Goal: Task Accomplishment & Management: Use online tool/utility

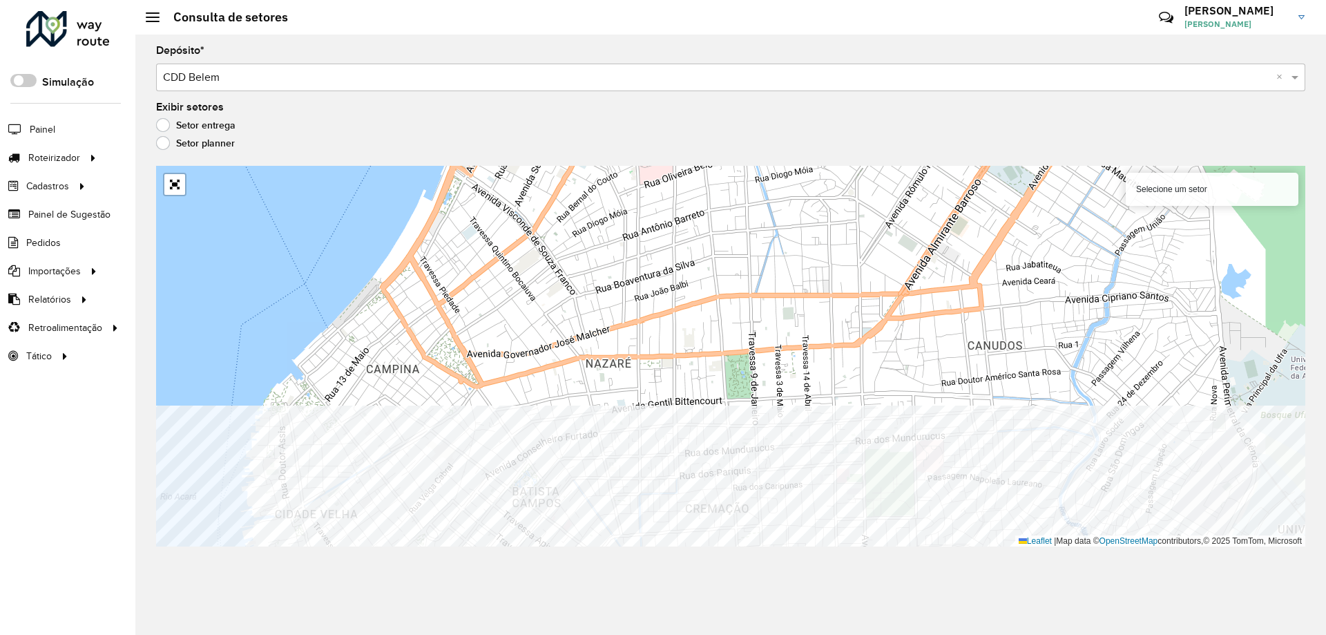
click at [835, 588] on div "Depósito * Selecione um depósito × CDD Belem × Exibir setores Setor entrega Set…" at bounding box center [730, 335] width 1190 height 600
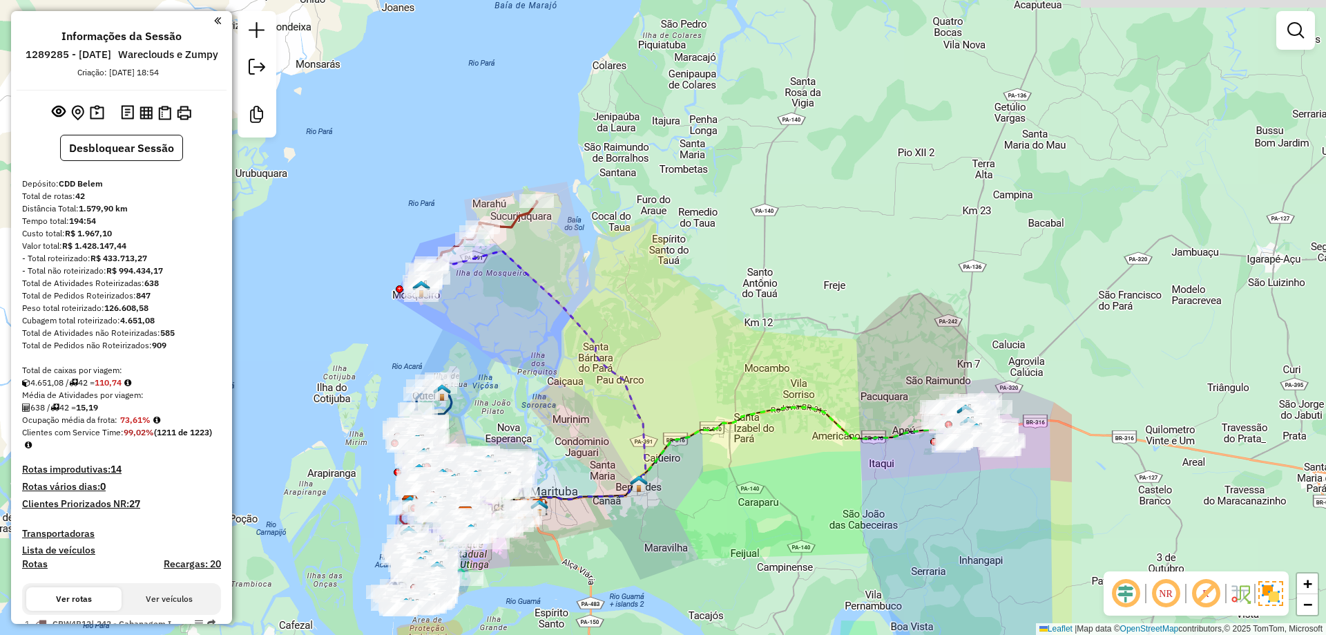
drag, startPoint x: 766, startPoint y: 316, endPoint x: 660, endPoint y: 362, distance: 115.7
click at [660, 362] on div "Janela de atendimento Grade de atendimento Capacidade Transportadoras Veículos …" at bounding box center [663, 317] width 1326 height 635
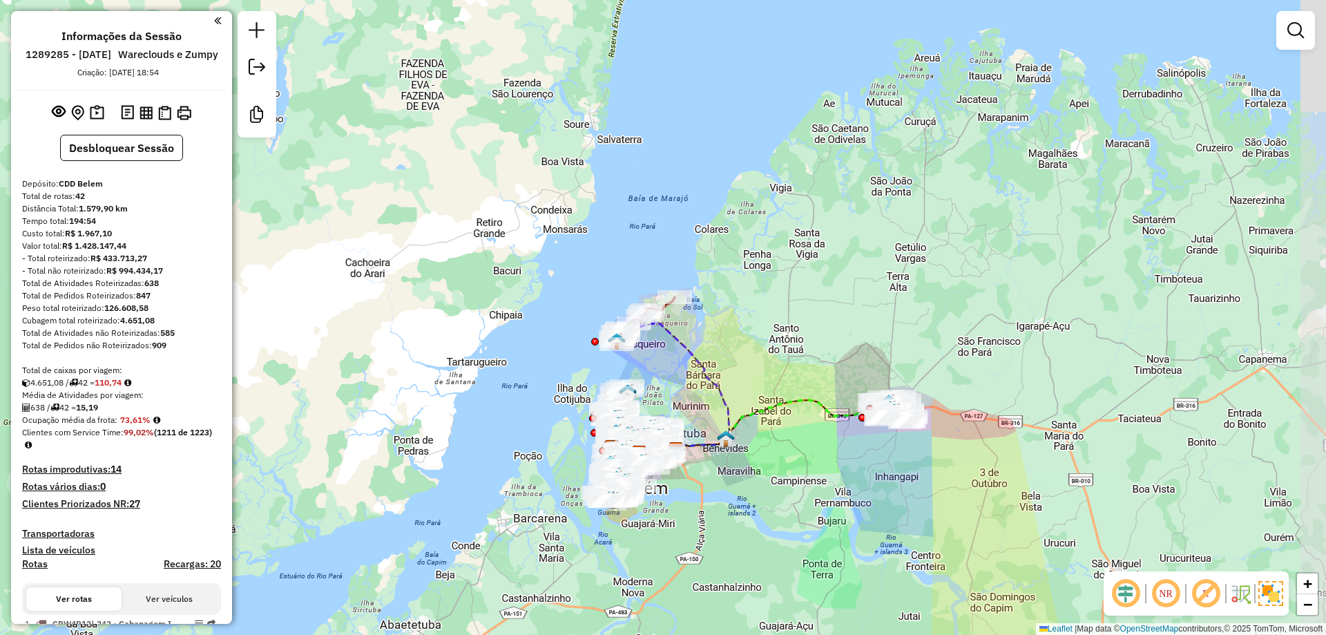
drag, startPoint x: 829, startPoint y: 398, endPoint x: 789, endPoint y: 354, distance: 59.1
click at [789, 354] on div "Janela de atendimento Grade de atendimento Capacidade Transportadoras Veículos …" at bounding box center [663, 317] width 1326 height 635
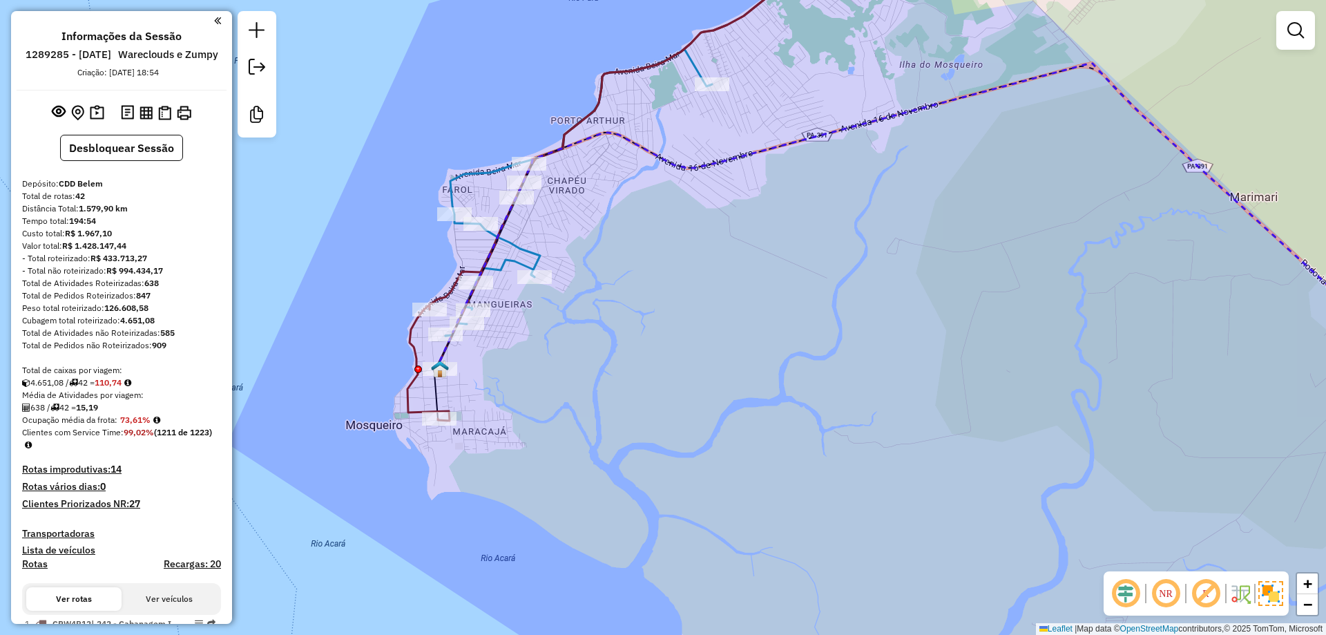
click at [844, 129] on icon at bounding box center [946, 234] width 1025 height 342
select select "**********"
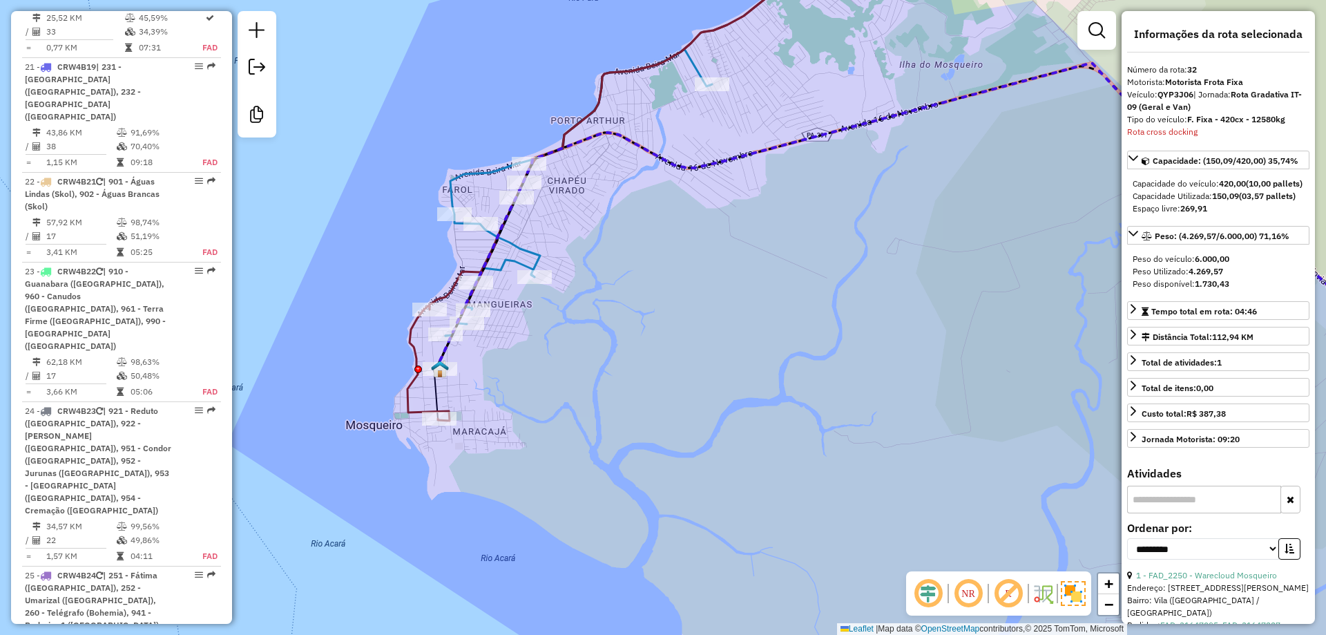
scroll to position [3516, 0]
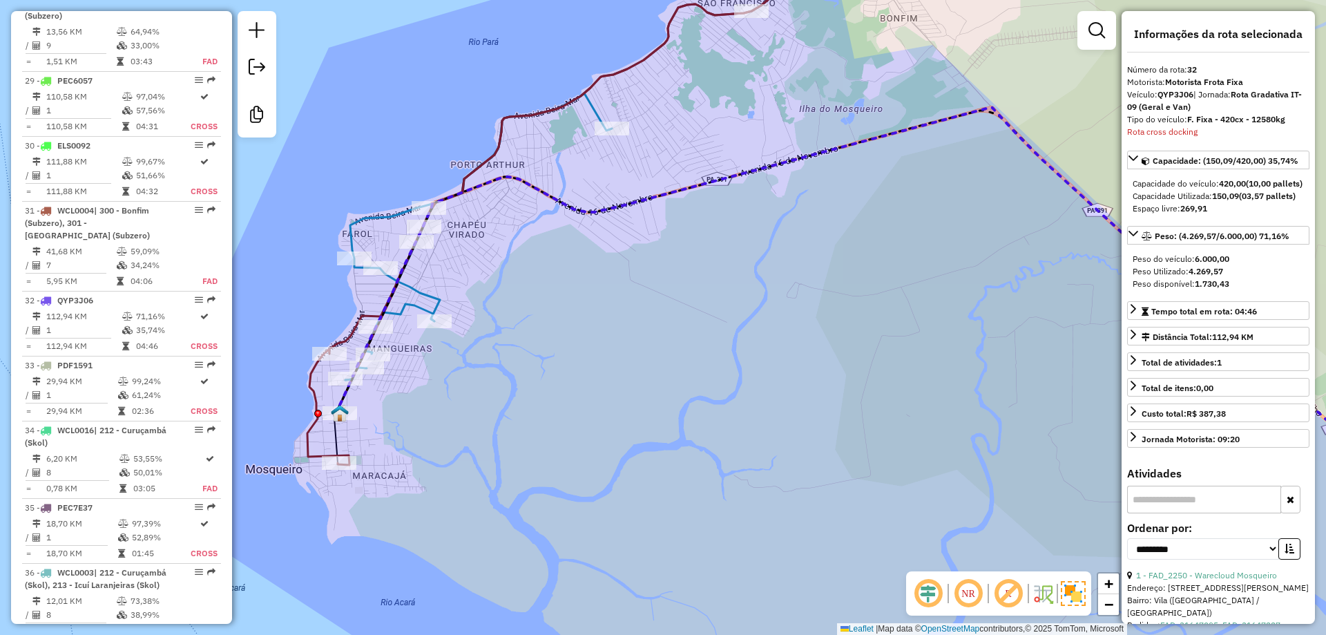
drag, startPoint x: 845, startPoint y: 153, endPoint x: 706, endPoint y: 207, distance: 148.9
click at [706, 207] on div "Janela de atendimento Grade de atendimento Capacidade Transportadoras Veículos …" at bounding box center [663, 317] width 1326 height 635
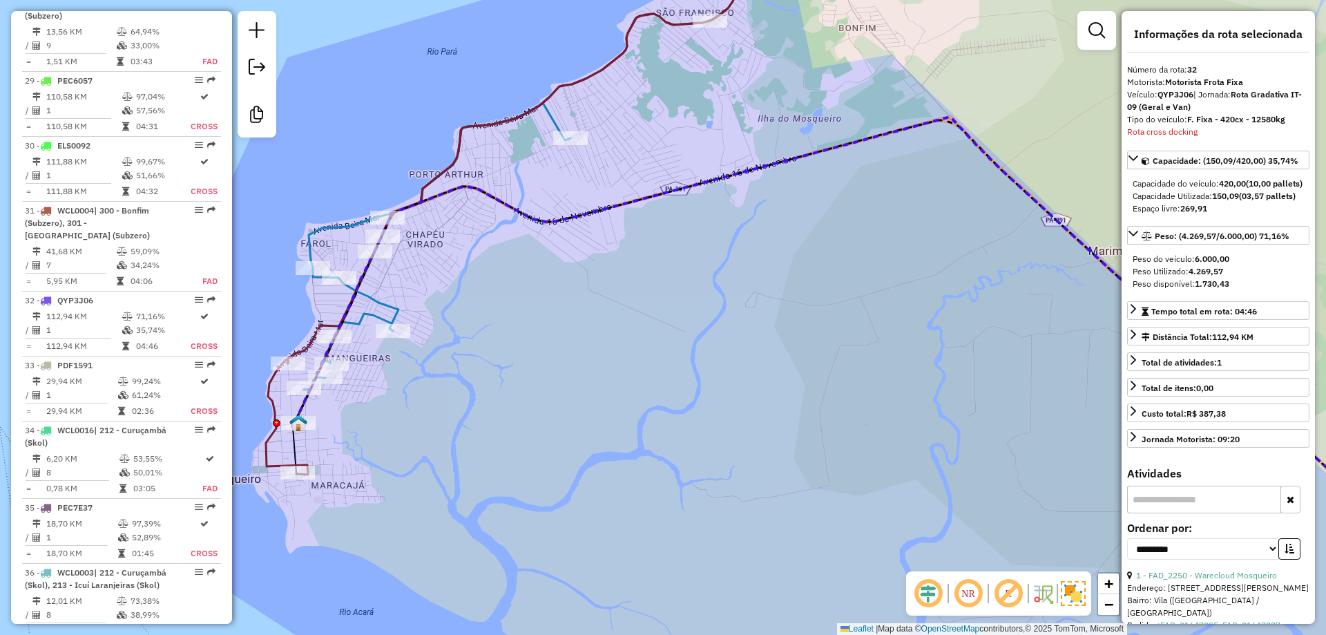
click at [747, 225] on div "Janela de atendimento Grade de atendimento Capacidade Transportadoras Veículos …" at bounding box center [663, 317] width 1326 height 635
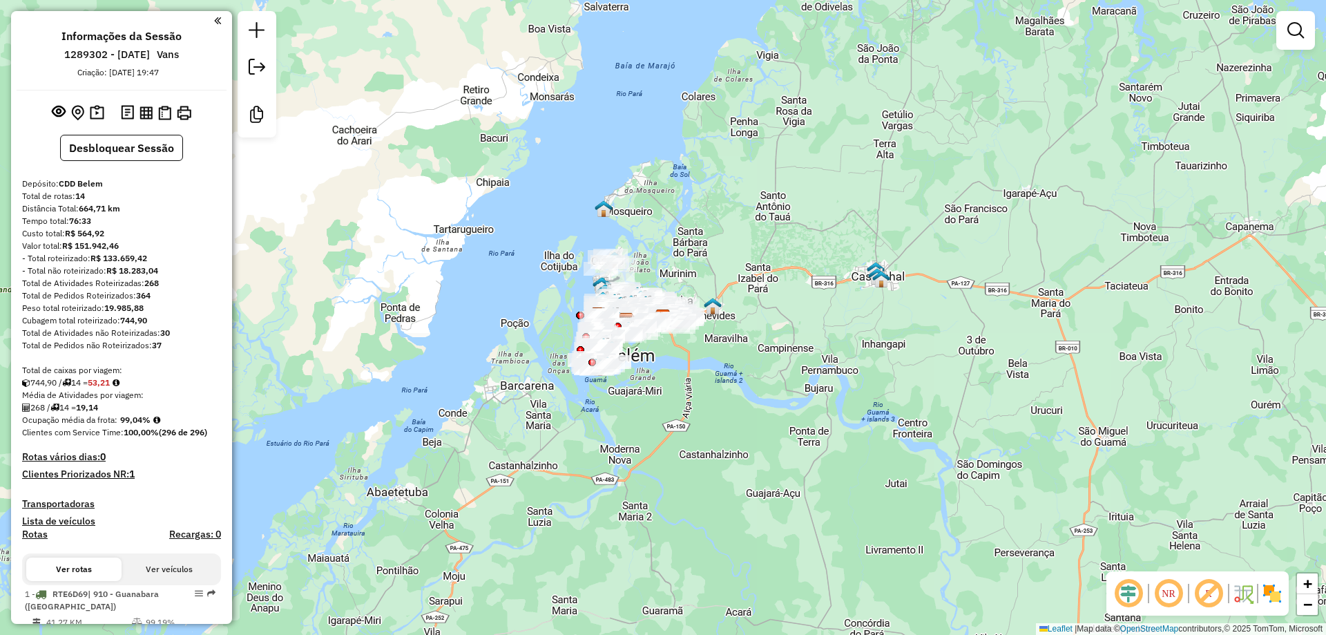
click at [1262, 596] on img at bounding box center [1272, 593] width 22 height 22
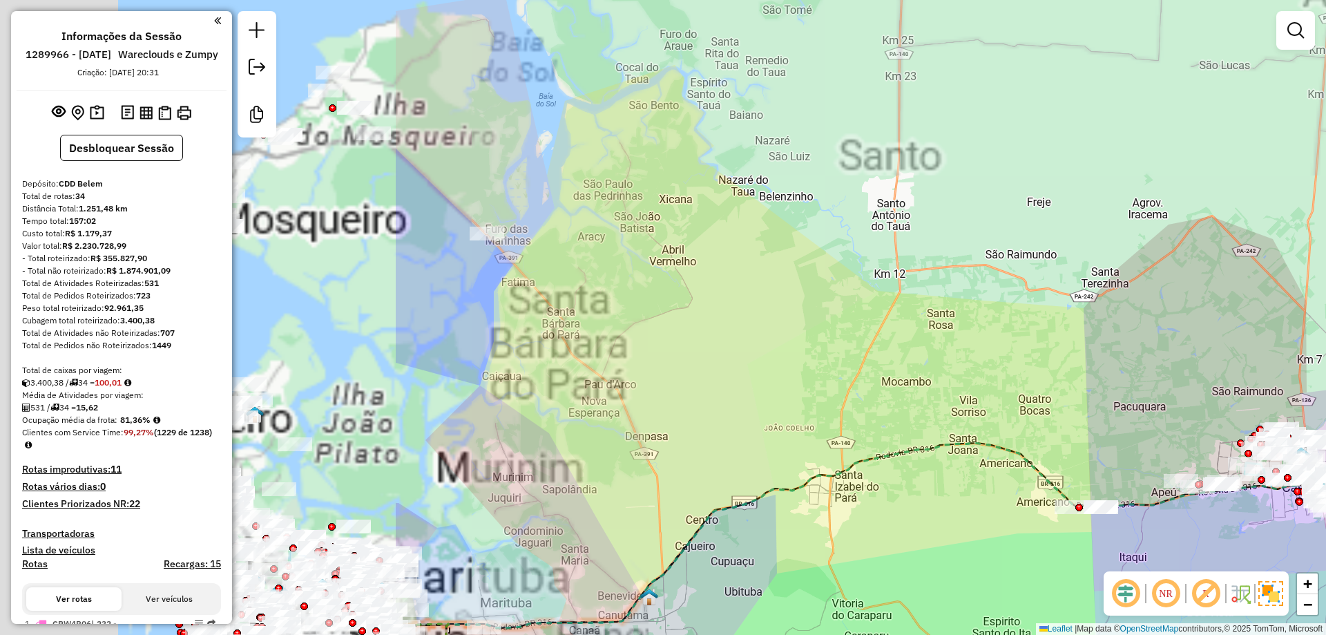
drag, startPoint x: 501, startPoint y: 230, endPoint x: 1151, endPoint y: 239, distance: 649.8
click at [1158, 238] on div "Janela de atendimento Grade de atendimento Capacidade Transportadoras Veículos …" at bounding box center [663, 317] width 1326 height 635
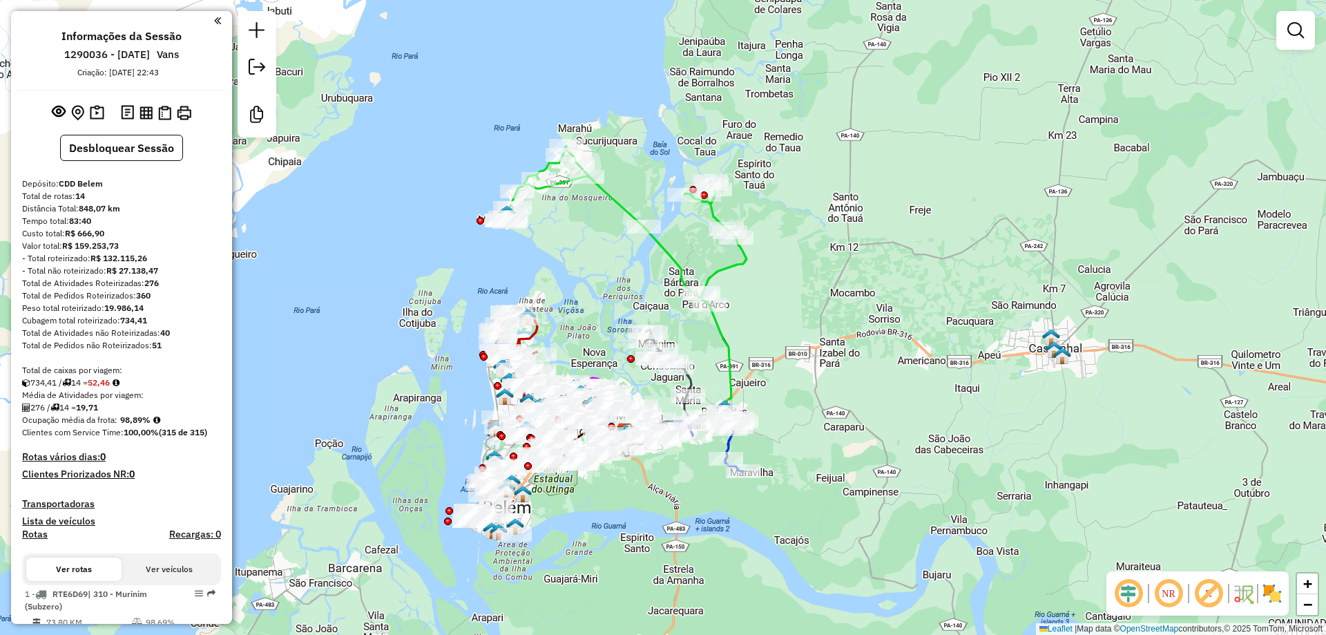
click at [1260, 601] on img at bounding box center [1257, 593] width 7 height 22
click at [1271, 595] on img at bounding box center [1272, 593] width 22 height 22
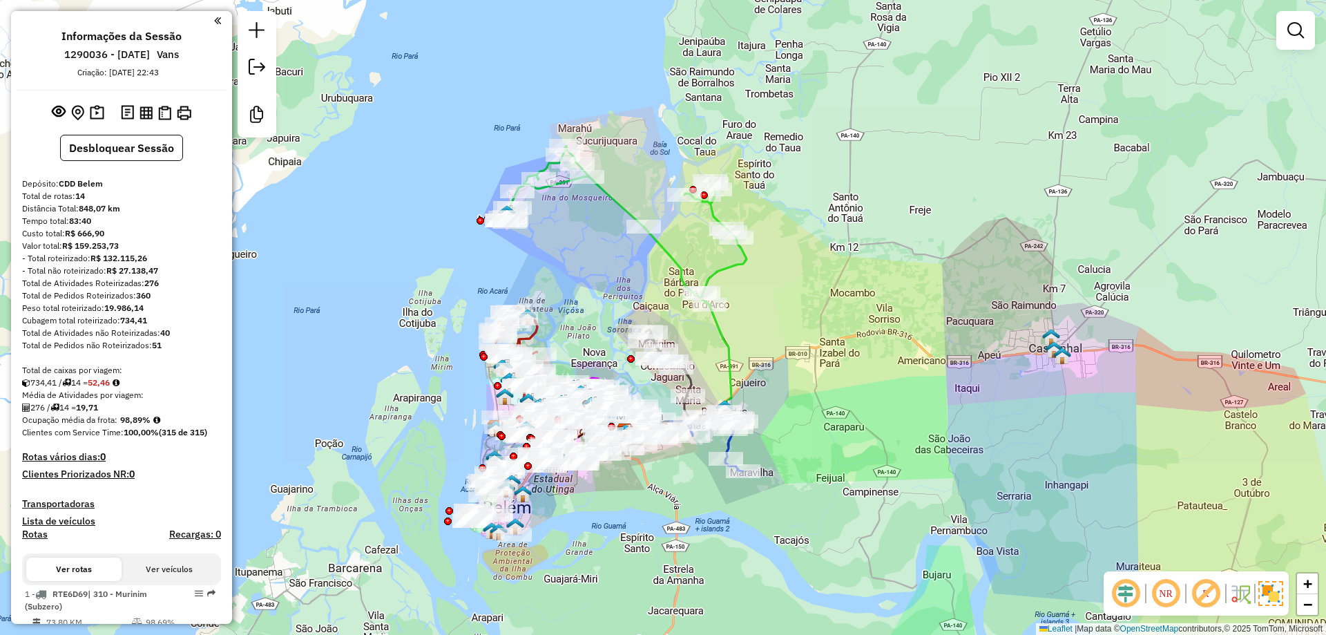
click at [735, 264] on icon at bounding box center [623, 225] width 245 height 159
select select "**********"
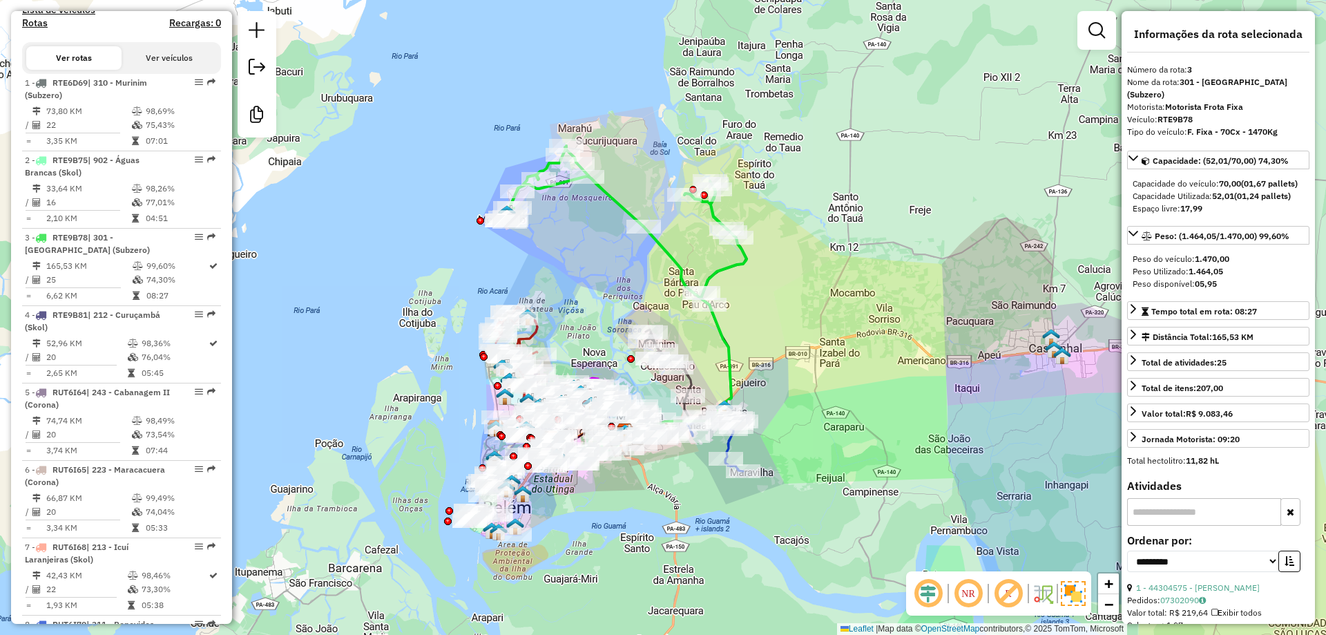
scroll to position [728, 0]
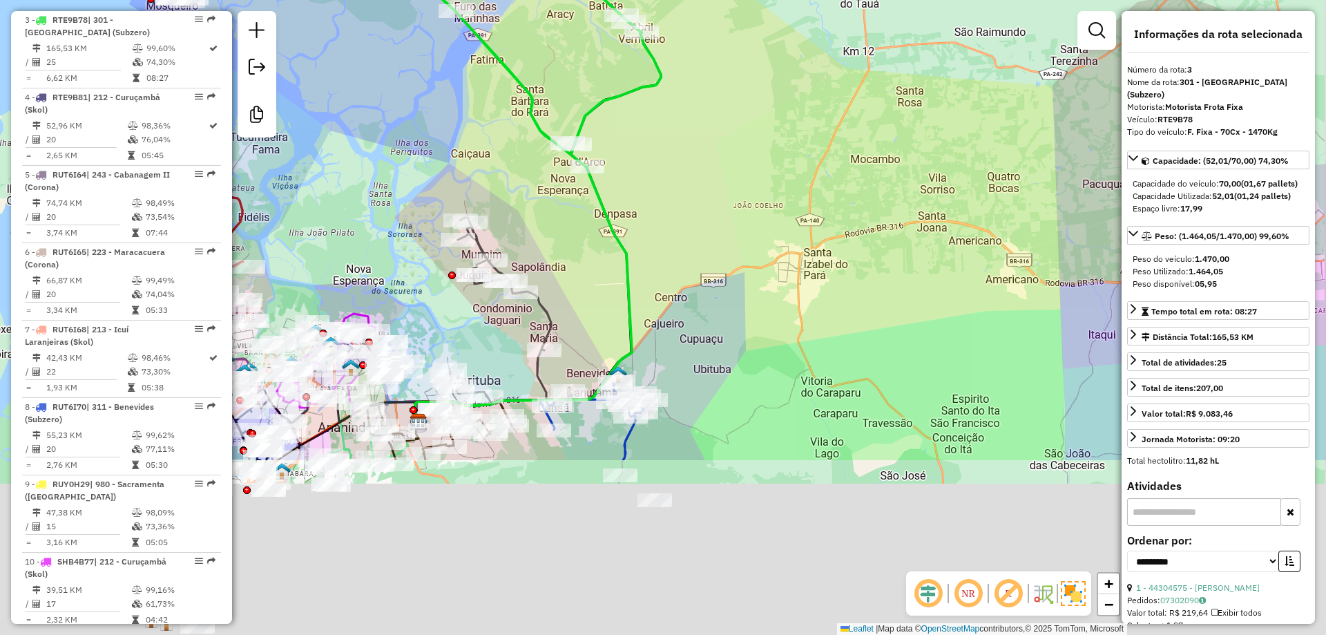
drag, startPoint x: 929, startPoint y: 414, endPoint x: 884, endPoint y: 338, distance: 88.6
click at [793, 180] on div "Janela de atendimento Grade de atendimento Capacidade Transportadoras Veículos …" at bounding box center [663, 317] width 1326 height 635
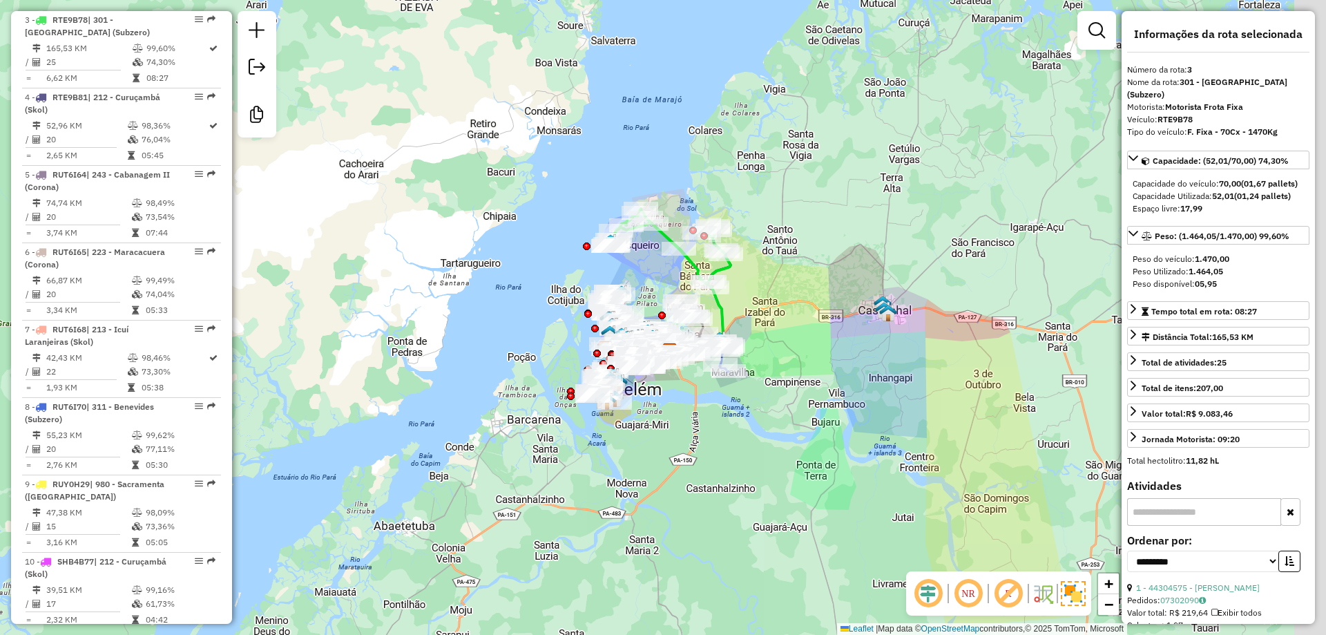
drag, startPoint x: 831, startPoint y: 439, endPoint x: 821, endPoint y: 436, distance: 10.3
click at [821, 436] on div "Janela de atendimento Grade de atendimento Capacidade Transportadoras Veículos …" at bounding box center [663, 317] width 1326 height 635
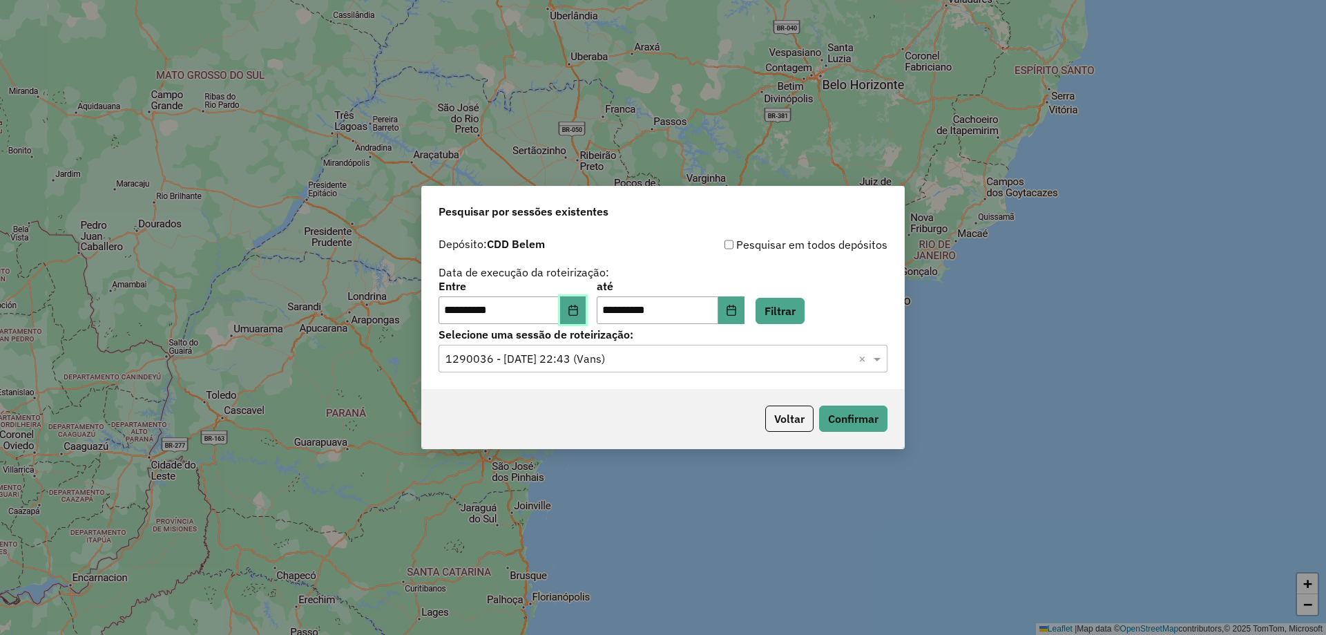
click at [584, 316] on button "Choose Date" at bounding box center [573, 310] width 26 height 28
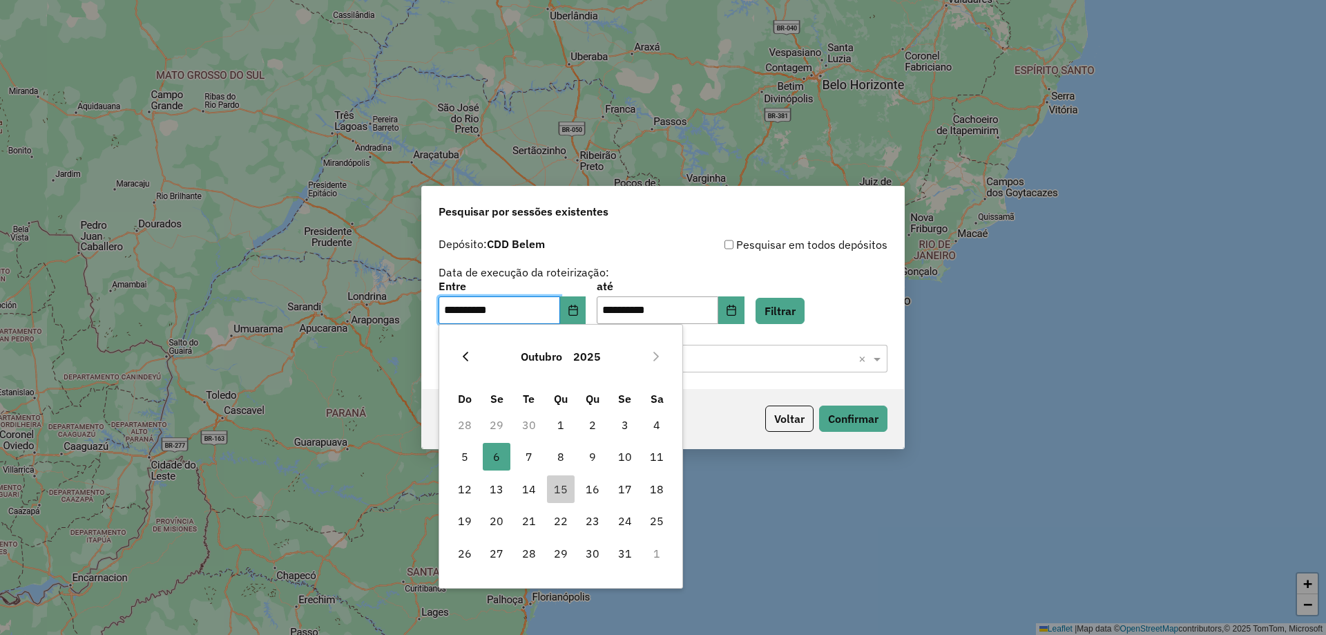
click at [468, 360] on icon "Previous Month" at bounding box center [465, 356] width 11 height 11
click at [498, 543] on span "29" at bounding box center [497, 553] width 28 height 28
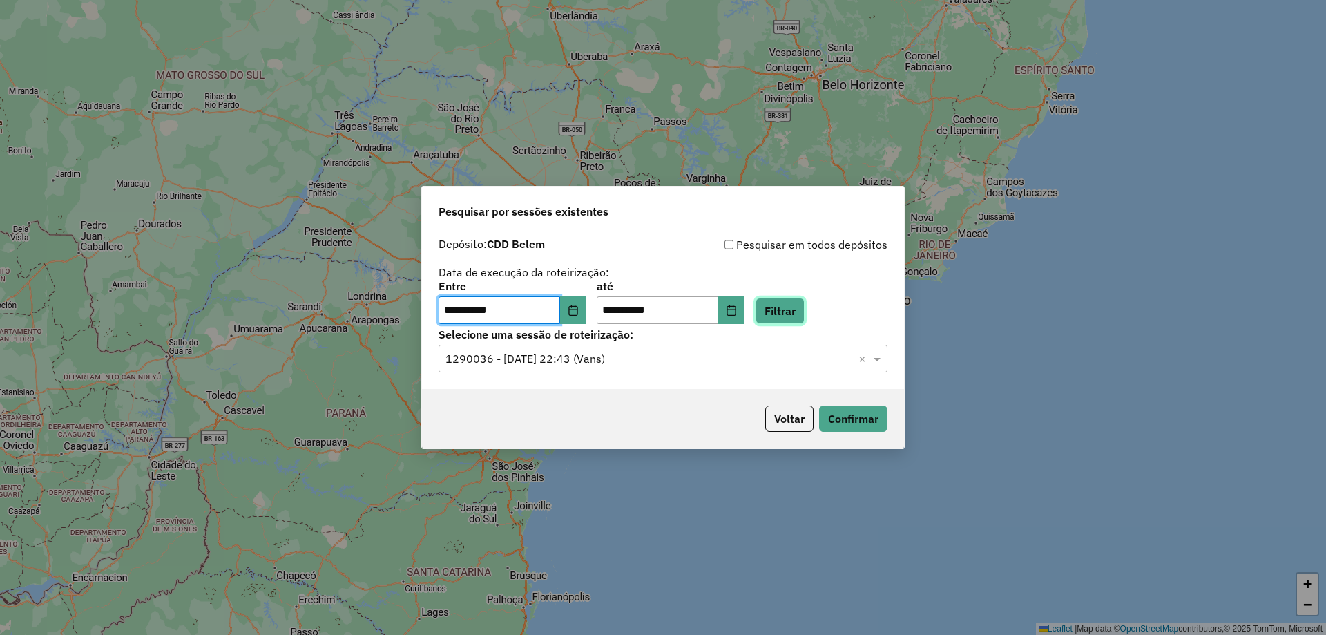
click at [804, 308] on button "Filtrar" at bounding box center [779, 311] width 49 height 26
click at [577, 376] on div "**********" at bounding box center [663, 310] width 482 height 158
click at [571, 361] on input "text" at bounding box center [648, 359] width 407 height 17
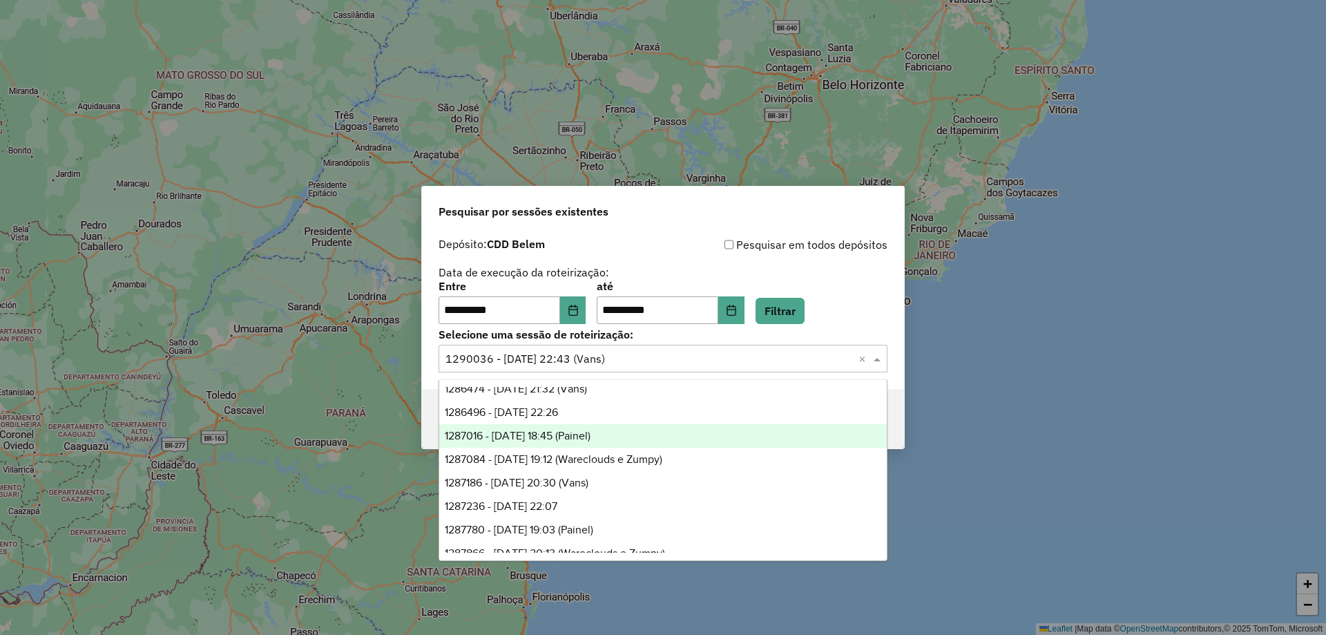
scroll to position [61, 0]
click at [552, 429] on span "1285515 - [DATE] 18:39" at bounding box center [499, 431] width 108 height 12
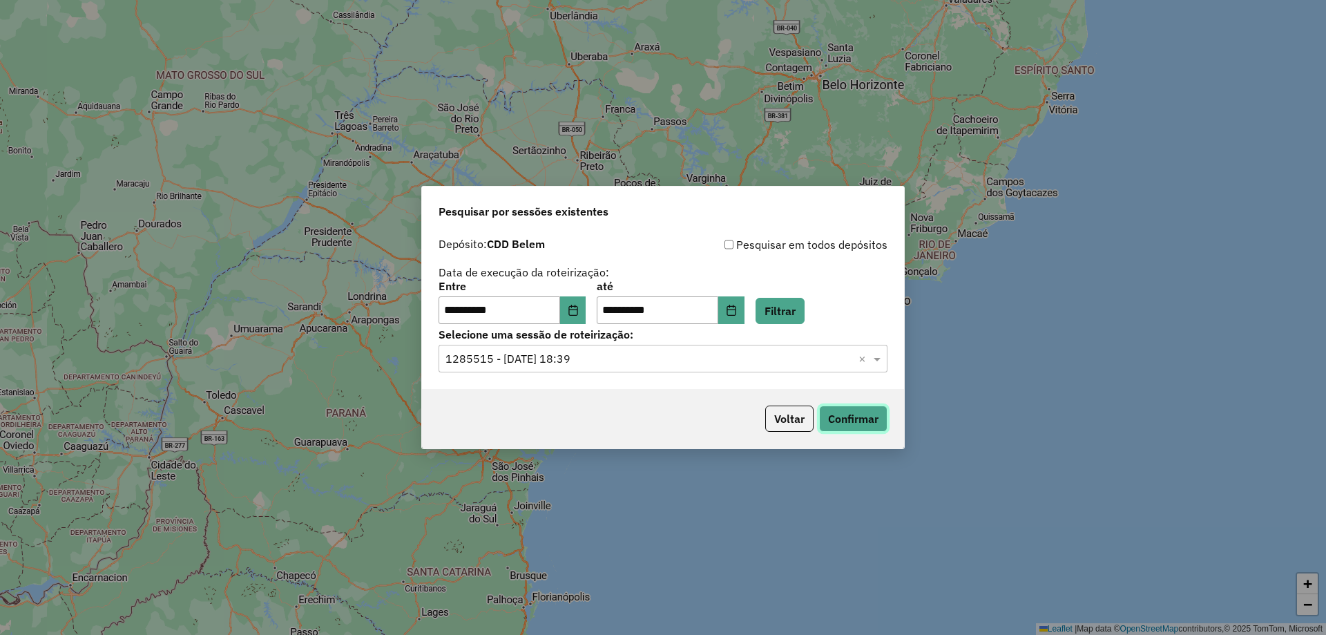
click at [864, 419] on button "Confirmar" at bounding box center [853, 418] width 68 height 26
click at [583, 345] on div "Selecione uma sessão × 1285515 - [DATE] 18:39 ×" at bounding box center [662, 359] width 449 height 28
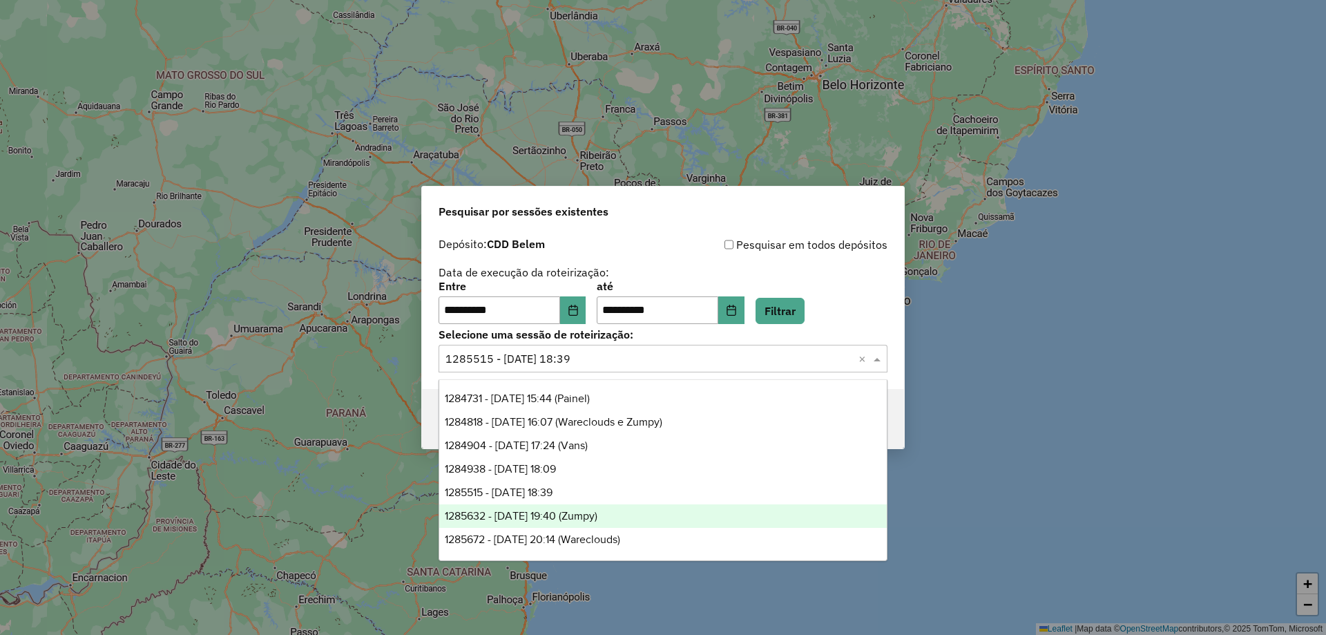
click at [573, 513] on span "1285632 - [DATE] 19:40 (Zumpy)" at bounding box center [521, 516] width 153 height 12
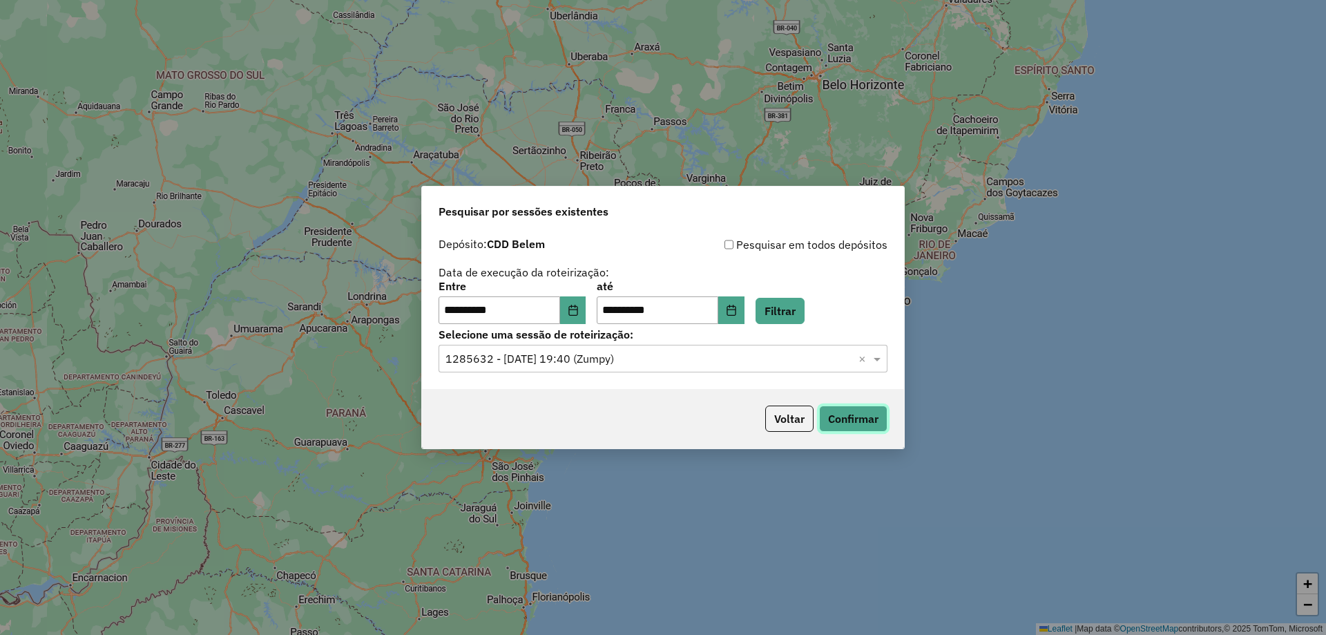
click at [860, 415] on button "Confirmar" at bounding box center [853, 418] width 68 height 26
click at [608, 370] on div "Selecione uma sessão × 1285632 - [DATE] 19:40 (Zumpy) ×" at bounding box center [662, 359] width 449 height 28
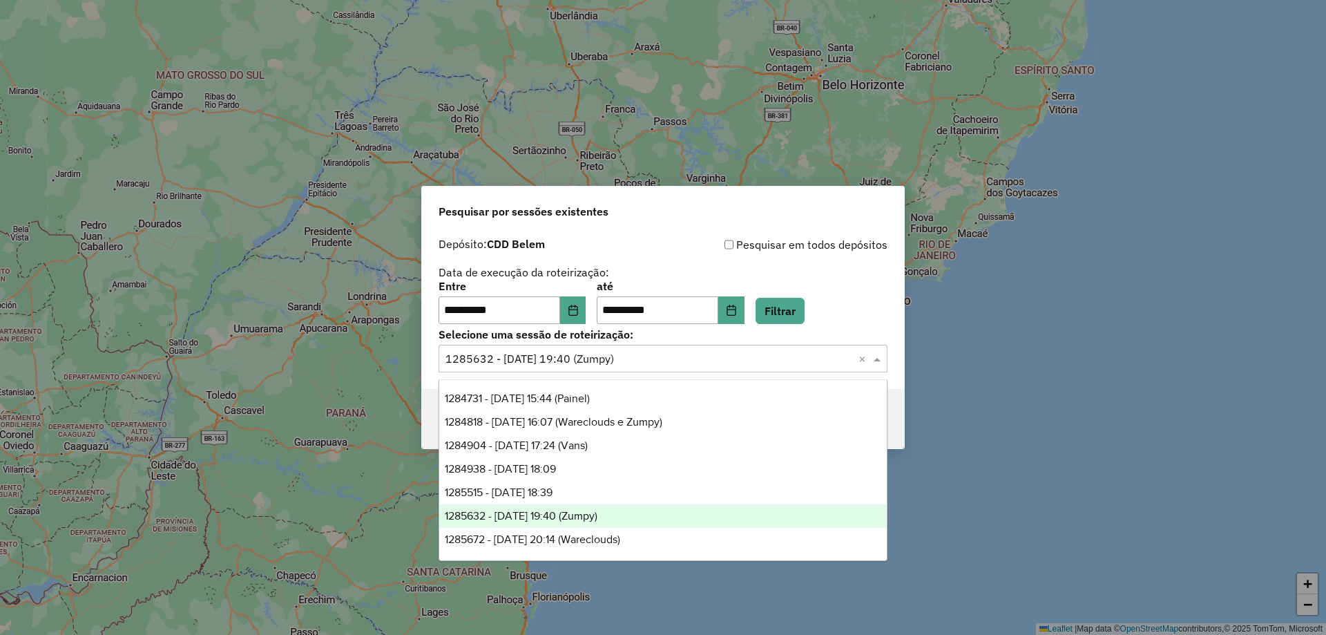
click at [598, 365] on input "text" at bounding box center [648, 359] width 407 height 17
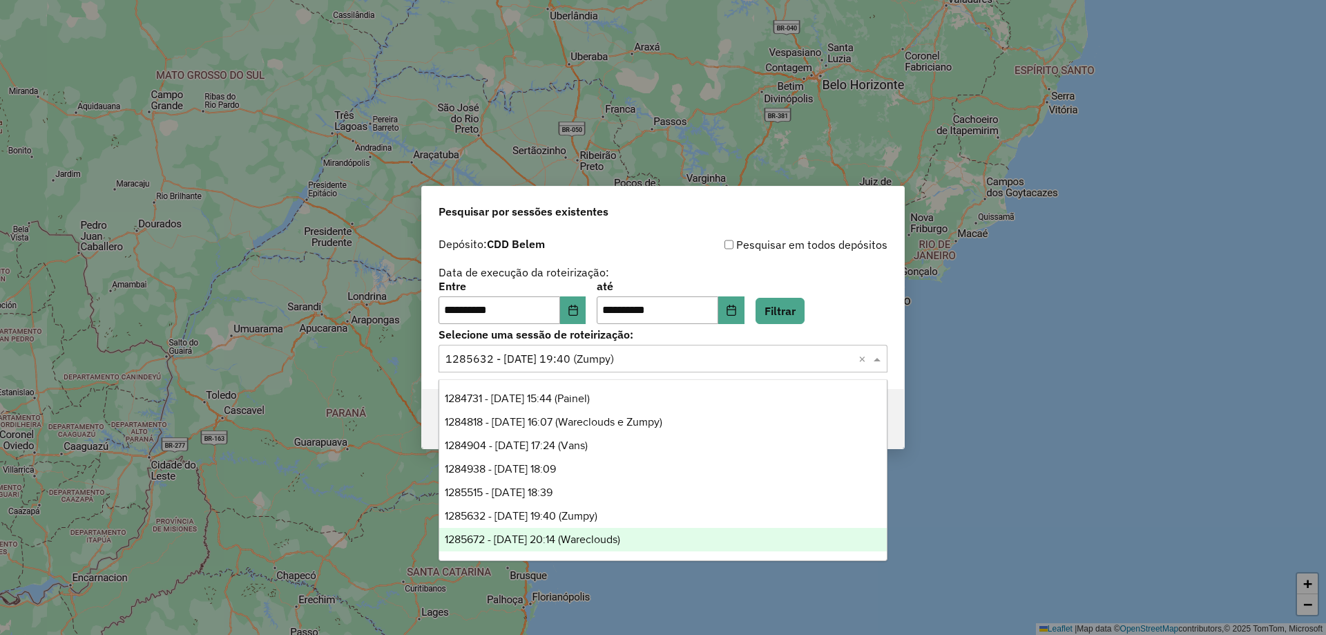
click at [617, 537] on span "1285672 - [DATE] 20:14 (Wareclouds)" at bounding box center [532, 539] width 175 height 12
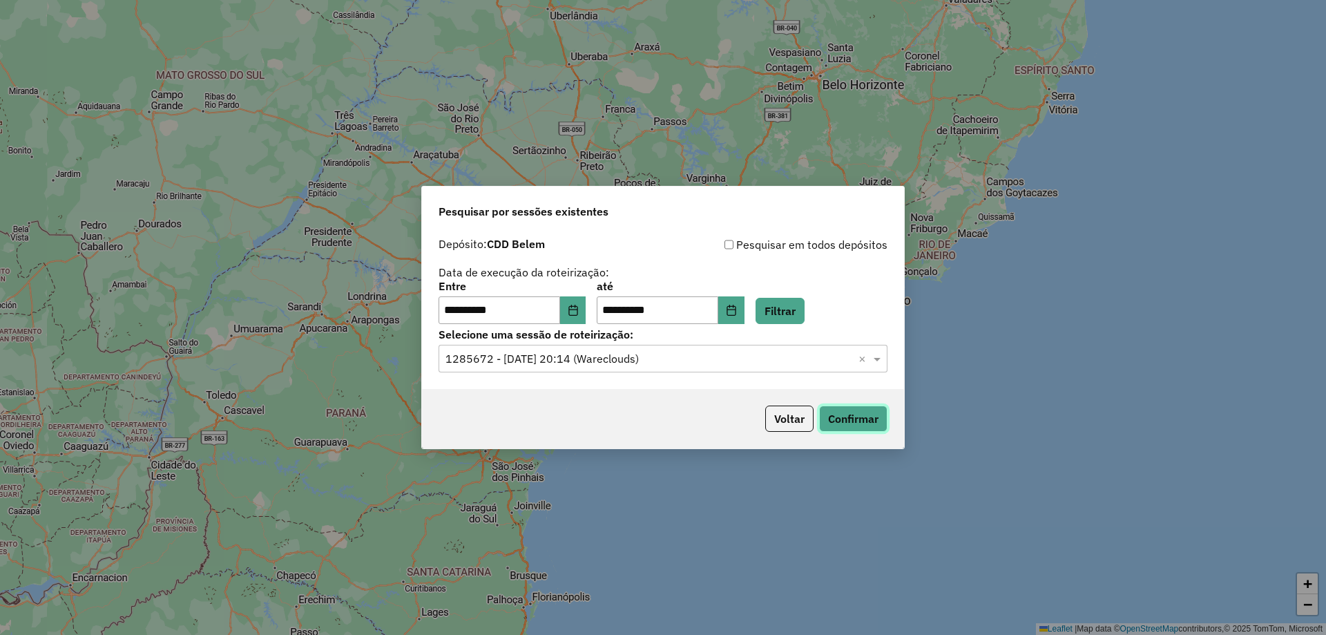
click at [864, 424] on button "Confirmar" at bounding box center [853, 418] width 68 height 26
click at [583, 360] on input "text" at bounding box center [648, 359] width 407 height 17
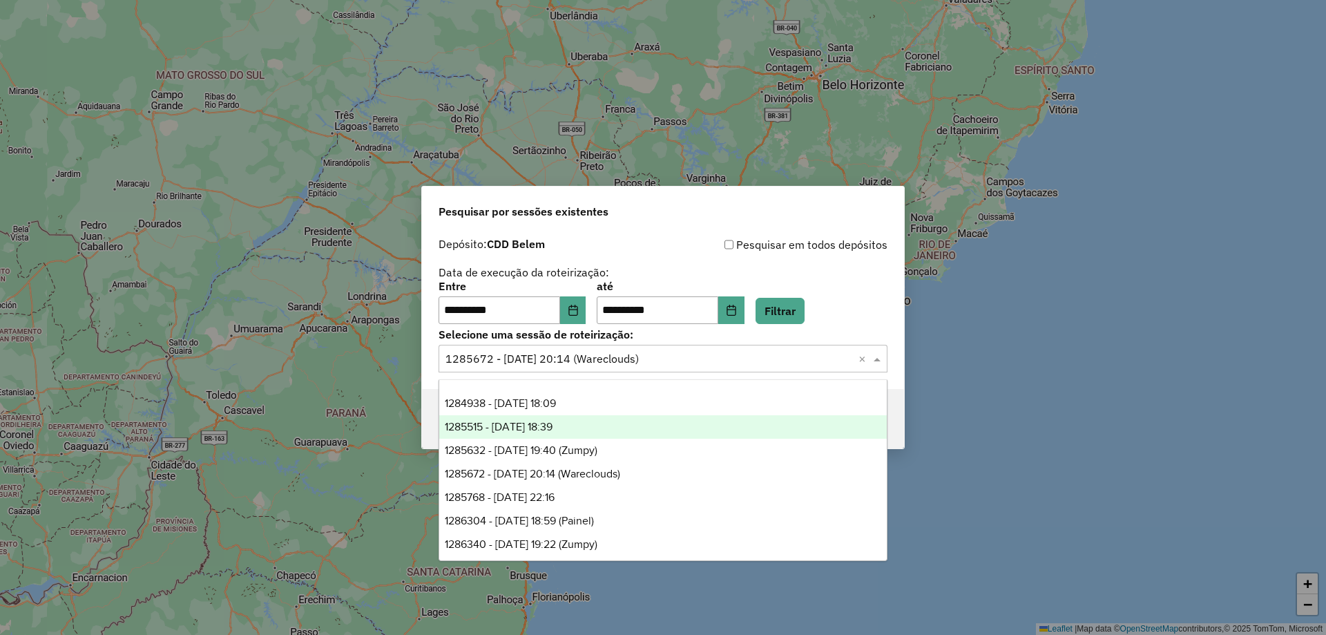
scroll to position [69, 0]
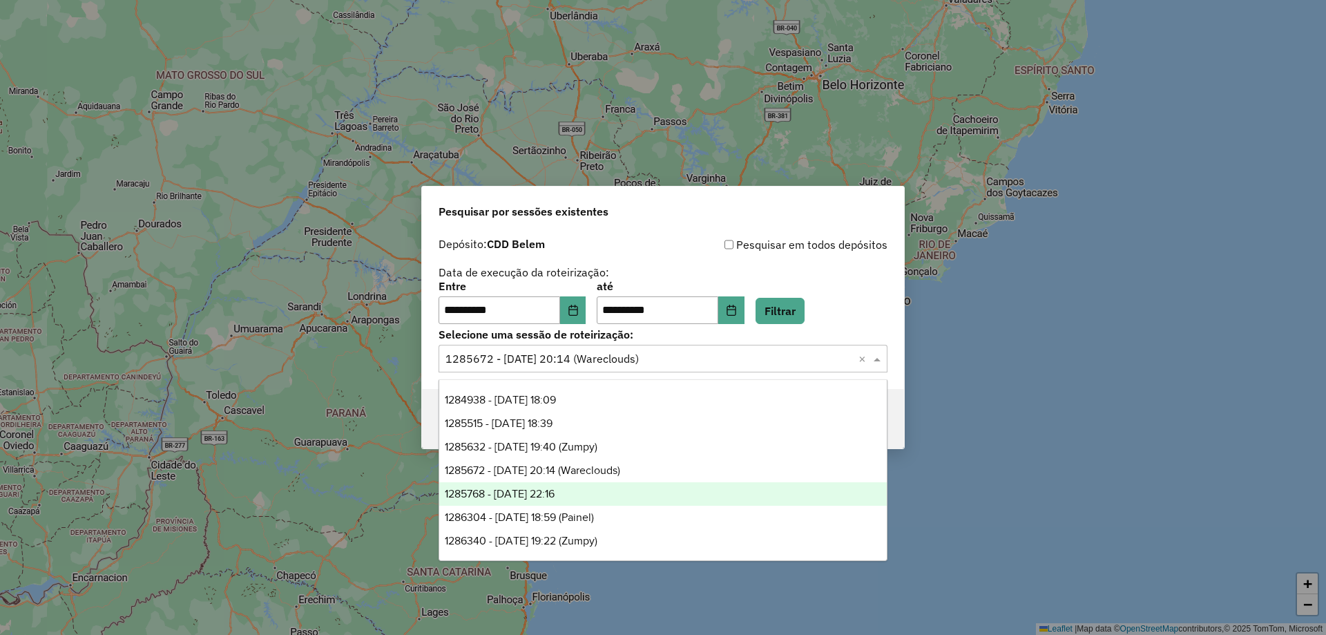
click at [607, 499] on div "1285768 - [DATE] 22:16" at bounding box center [662, 493] width 447 height 23
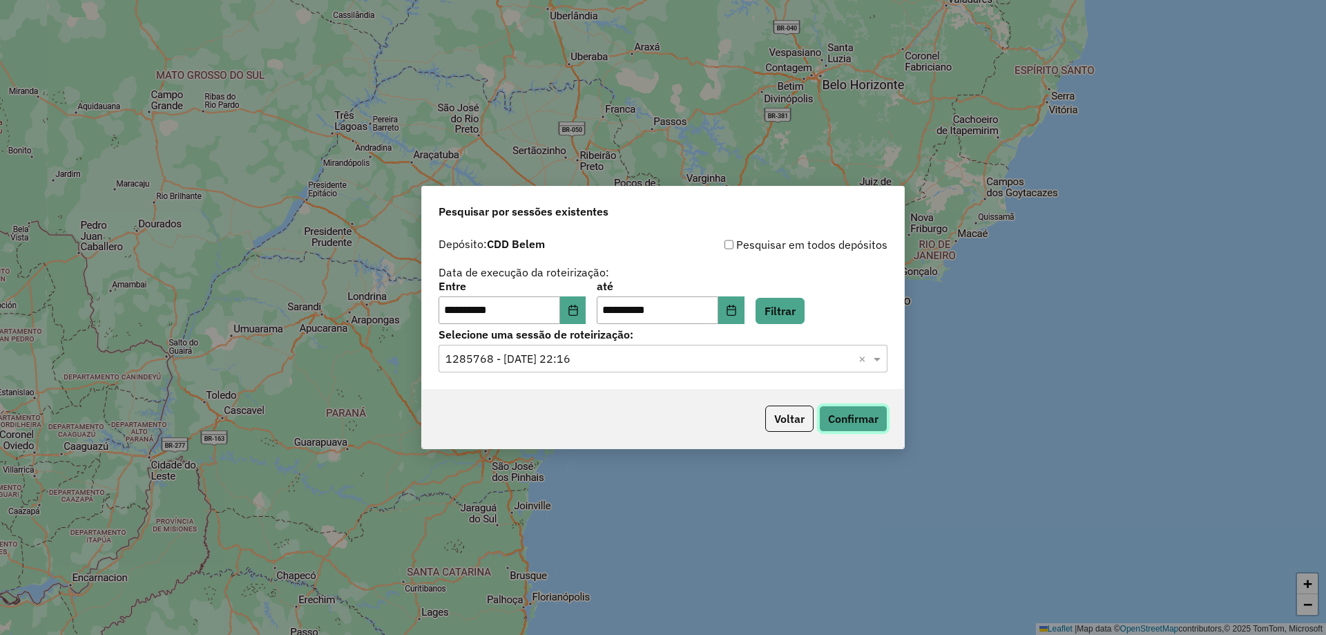
click at [849, 427] on button "Confirmar" at bounding box center [853, 418] width 68 height 26
click at [686, 363] on input "text" at bounding box center [648, 359] width 407 height 17
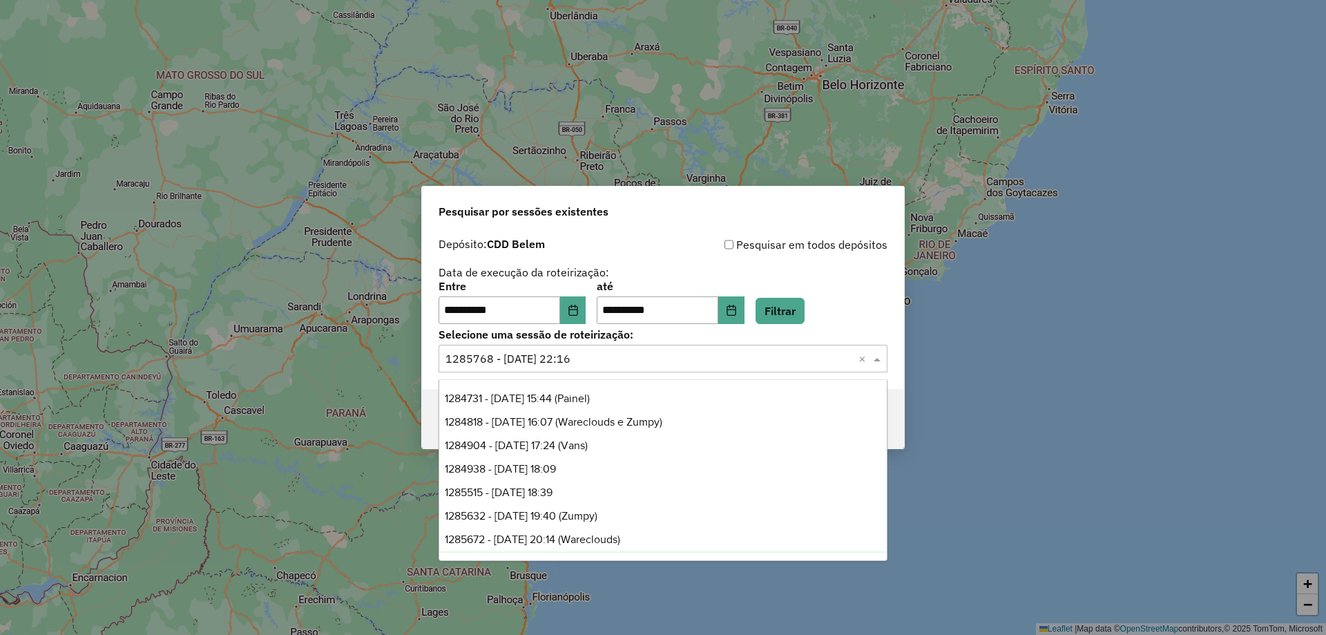
scroll to position [164, 0]
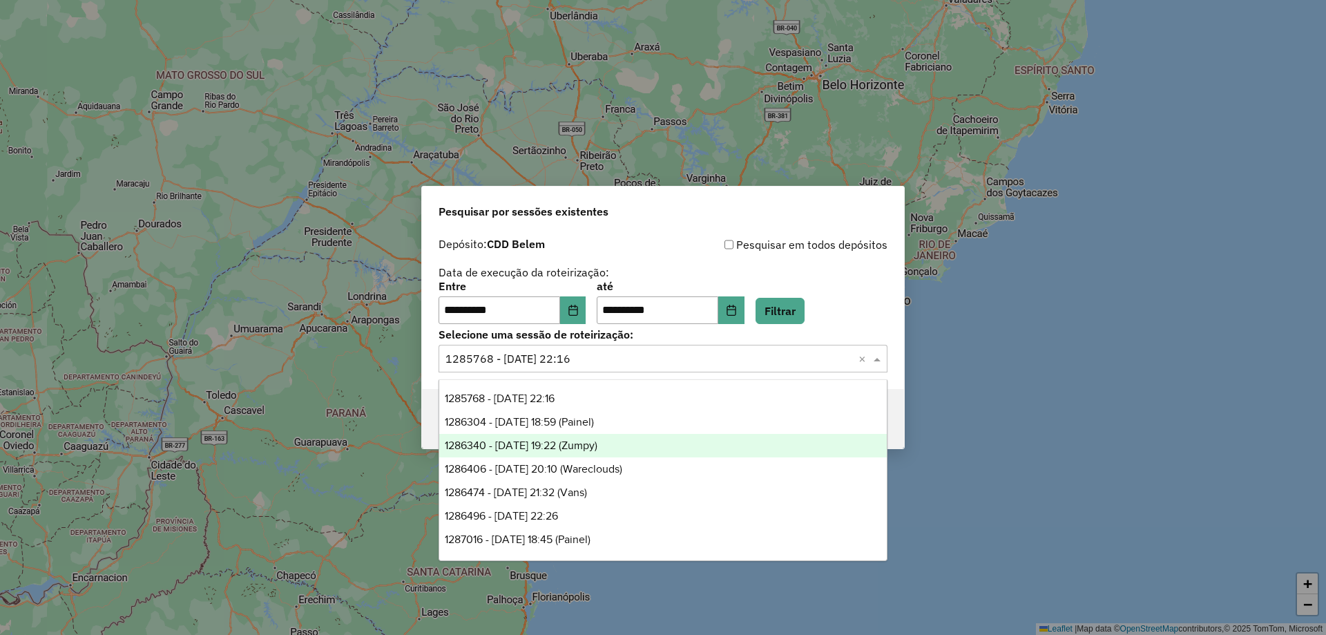
click at [829, 20] on div "**********" at bounding box center [663, 317] width 1326 height 635
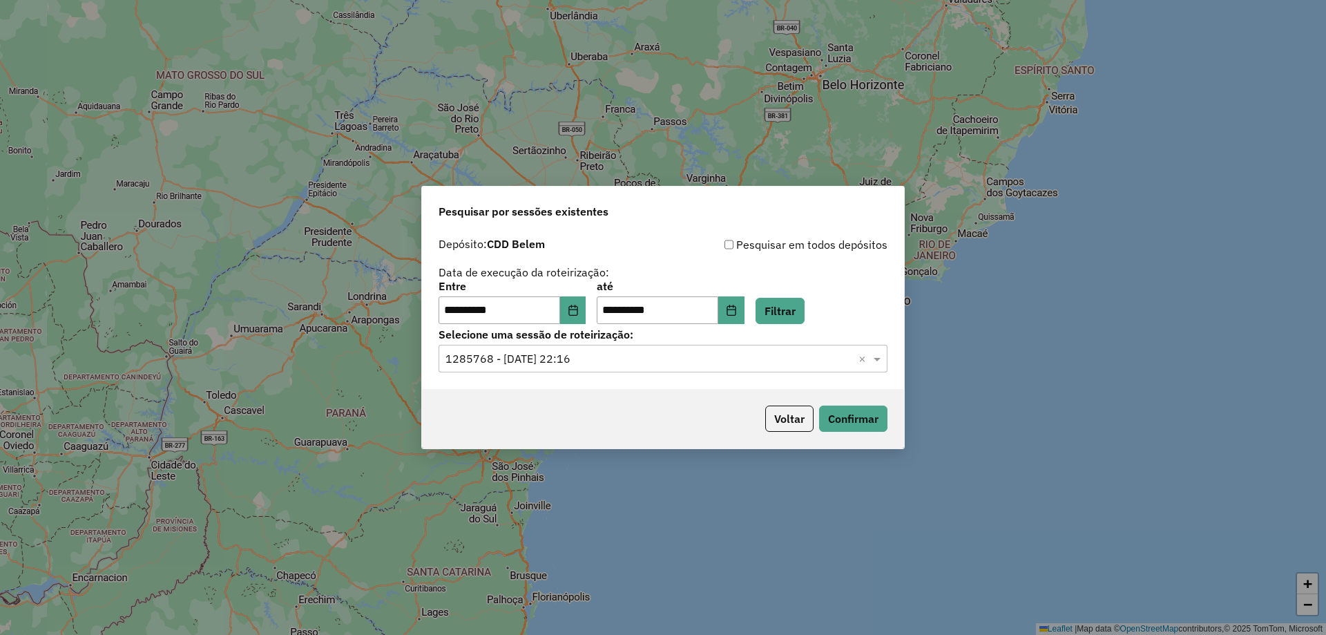
click at [686, 352] on input "text" at bounding box center [648, 359] width 407 height 17
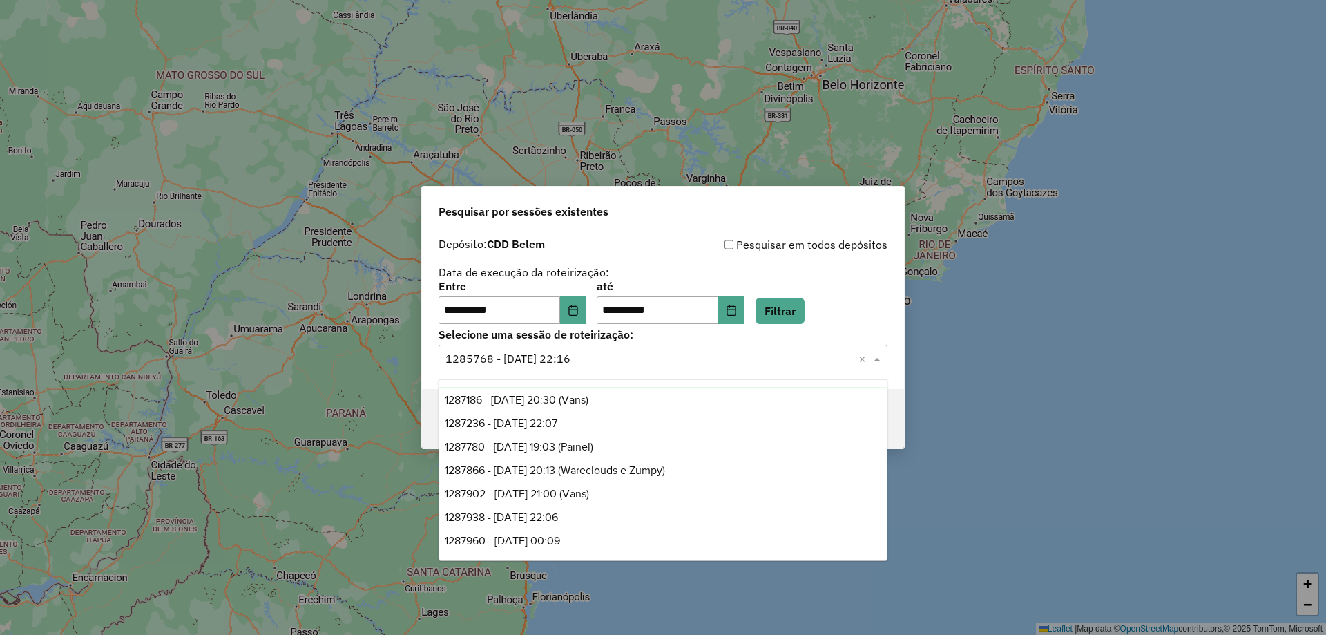
scroll to position [371, 0]
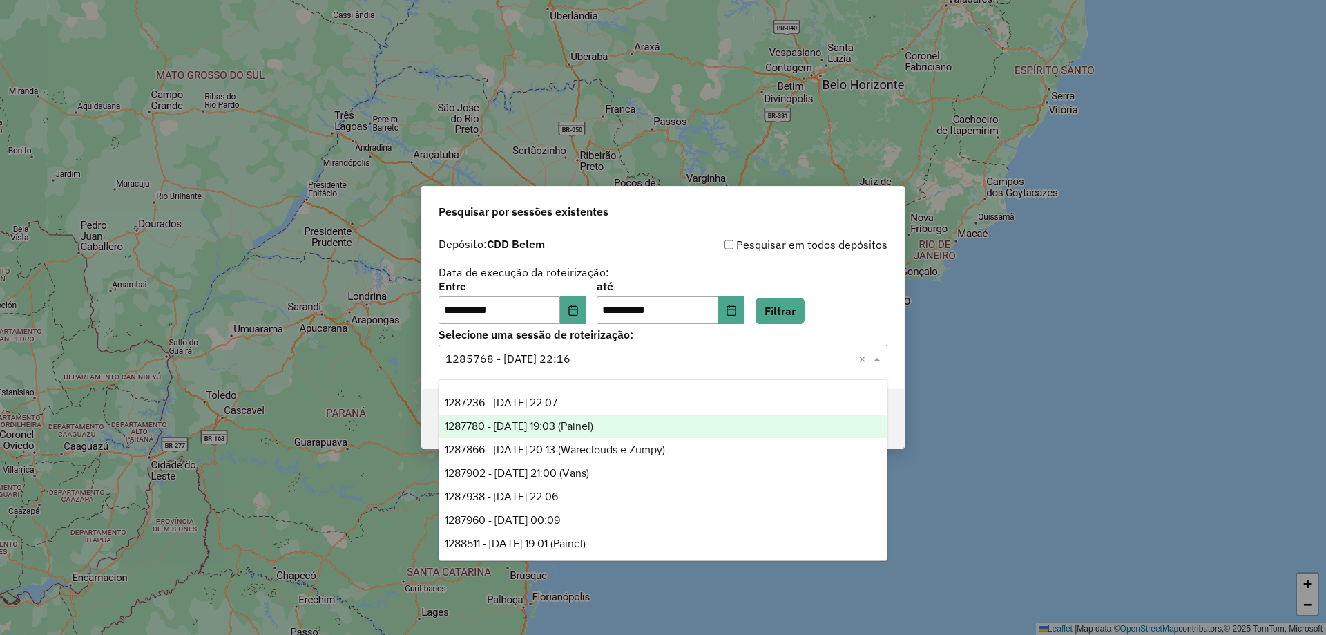
drag, startPoint x: 602, startPoint y: 432, endPoint x: 628, endPoint y: 438, distance: 27.0
click at [603, 429] on div "1287780 - [DATE] 19:03 (Painel)" at bounding box center [662, 425] width 447 height 23
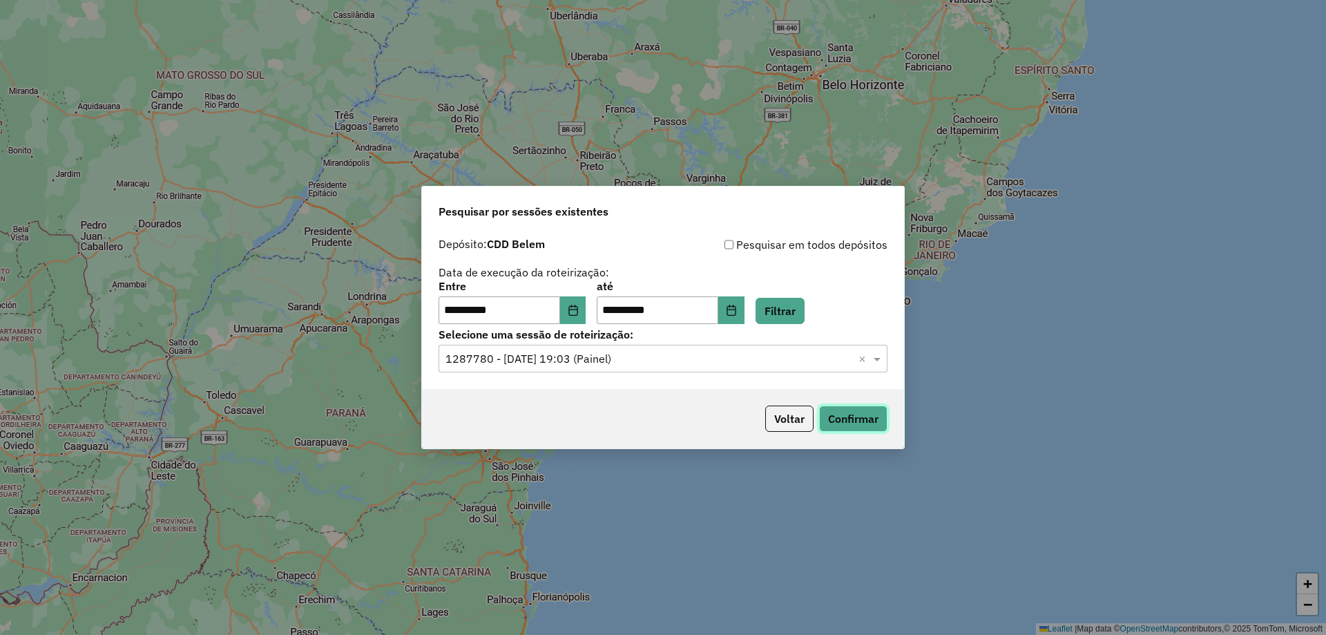
click at [883, 423] on button "Confirmar" at bounding box center [853, 418] width 68 height 26
click at [598, 358] on input "text" at bounding box center [648, 359] width 407 height 17
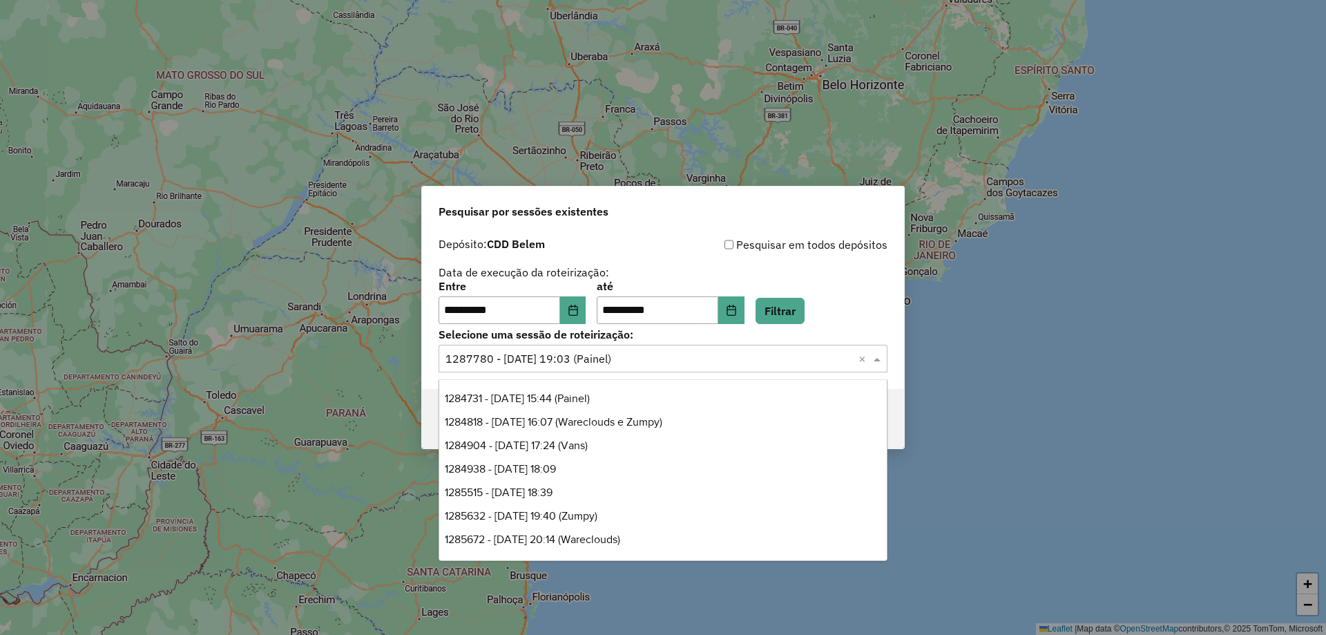
scroll to position [399, 0]
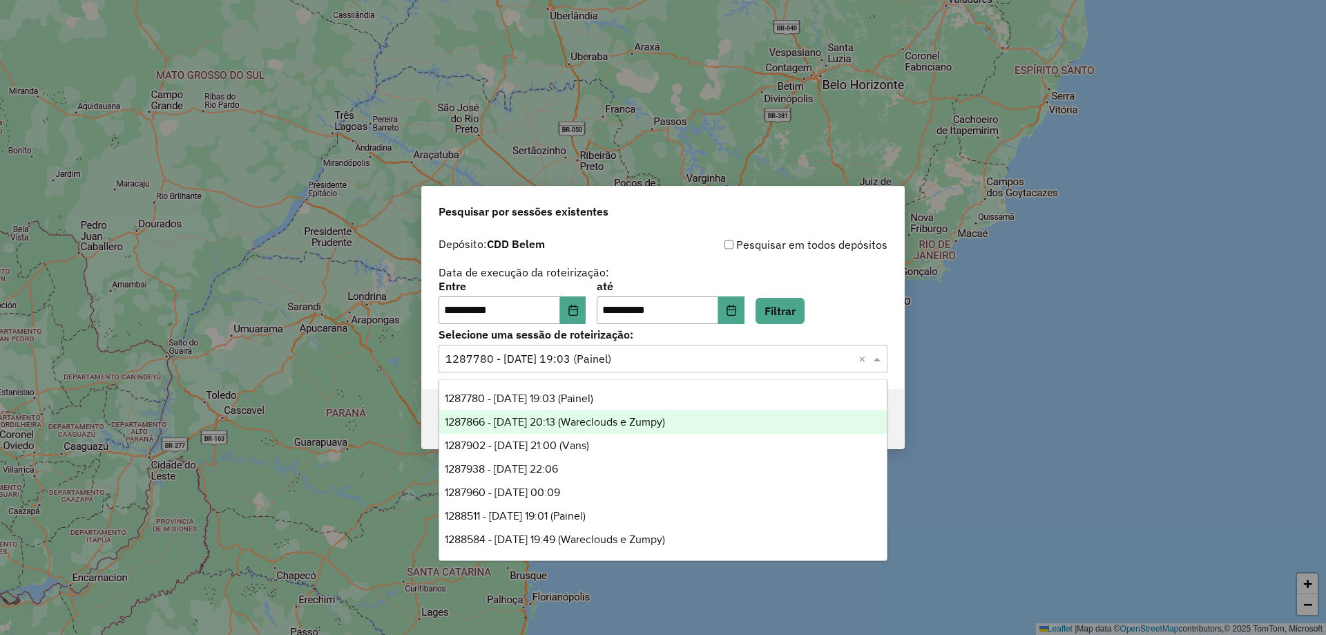
click at [613, 416] on span "1287866 - [DATE] 20:13 (Wareclouds e Zumpy)" at bounding box center [555, 422] width 220 height 12
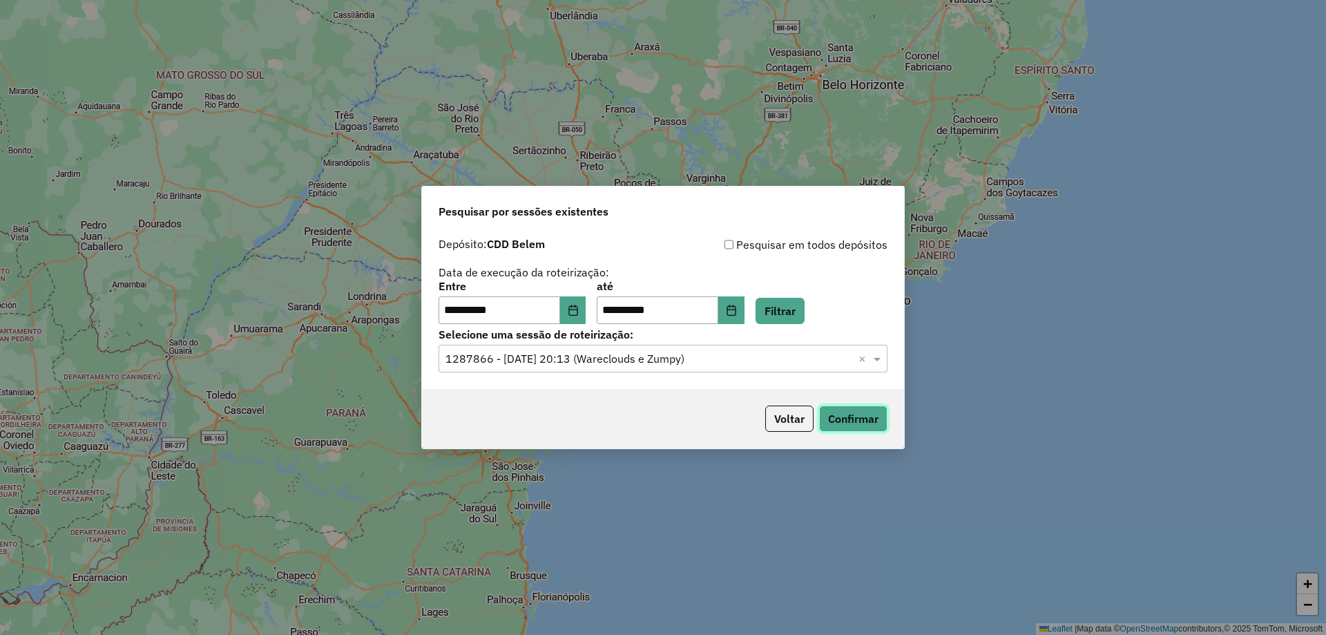
click at [869, 425] on button "Confirmar" at bounding box center [853, 418] width 68 height 26
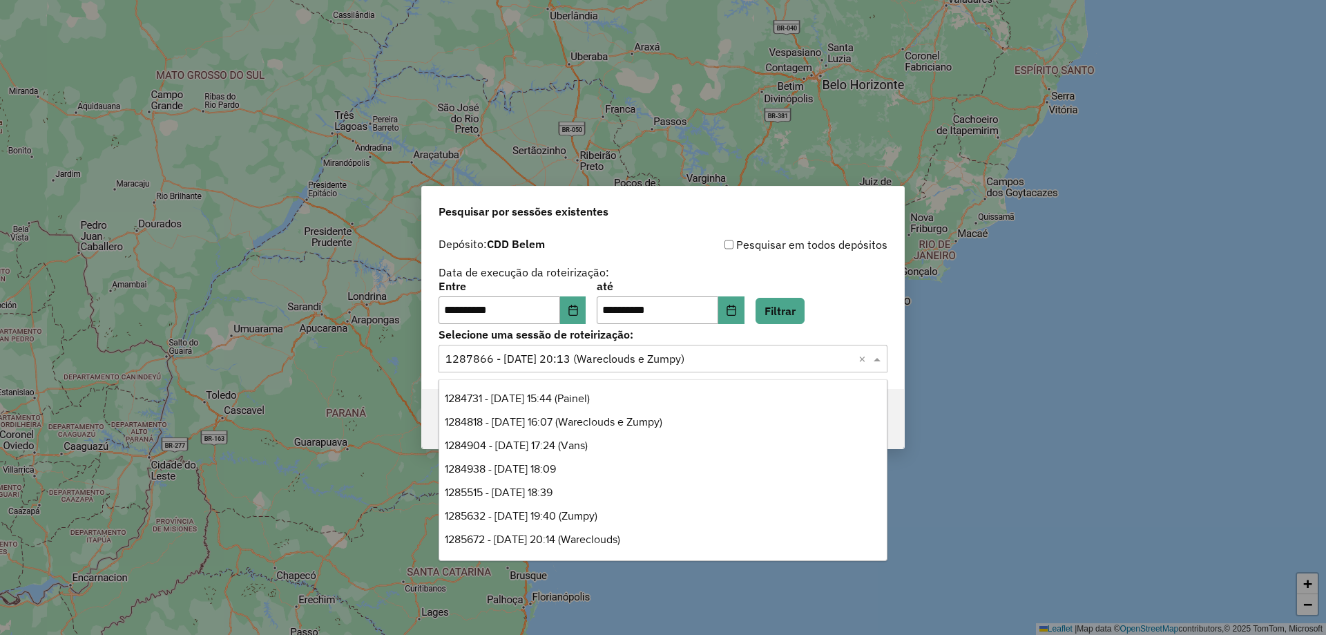
click at [589, 356] on input "text" at bounding box center [648, 359] width 407 height 17
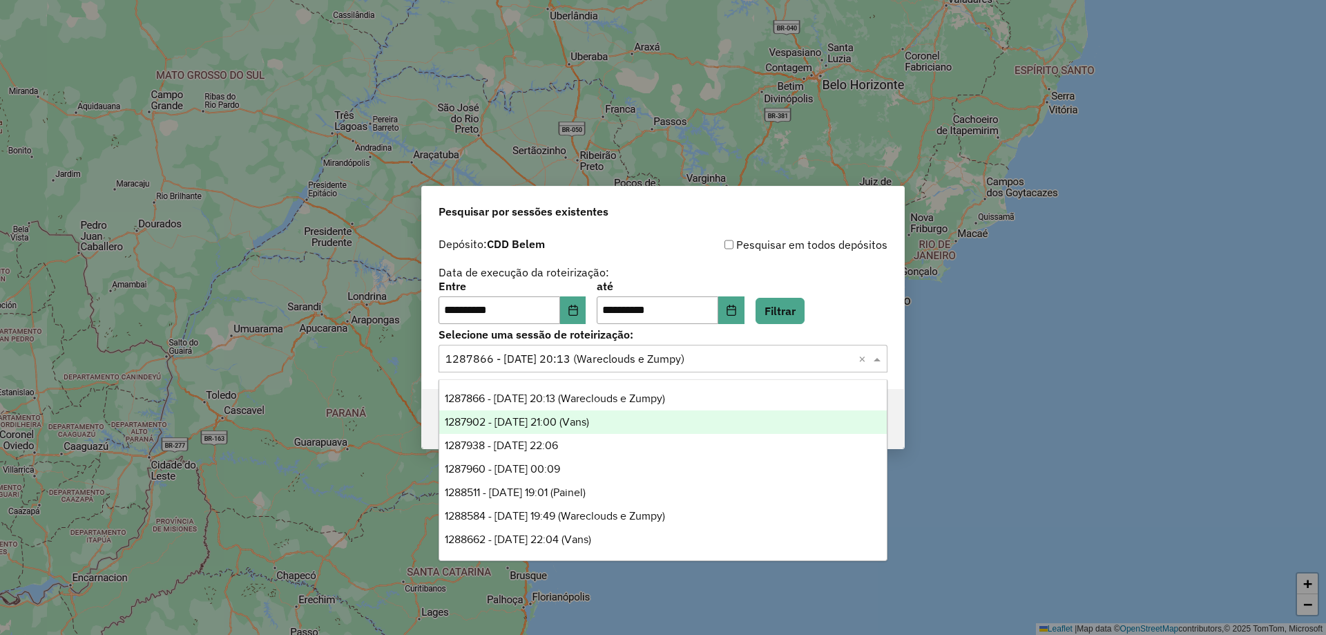
click at [589, 416] on span "1287902 - [DATE] 21:00 (Vans)" at bounding box center [517, 422] width 144 height 12
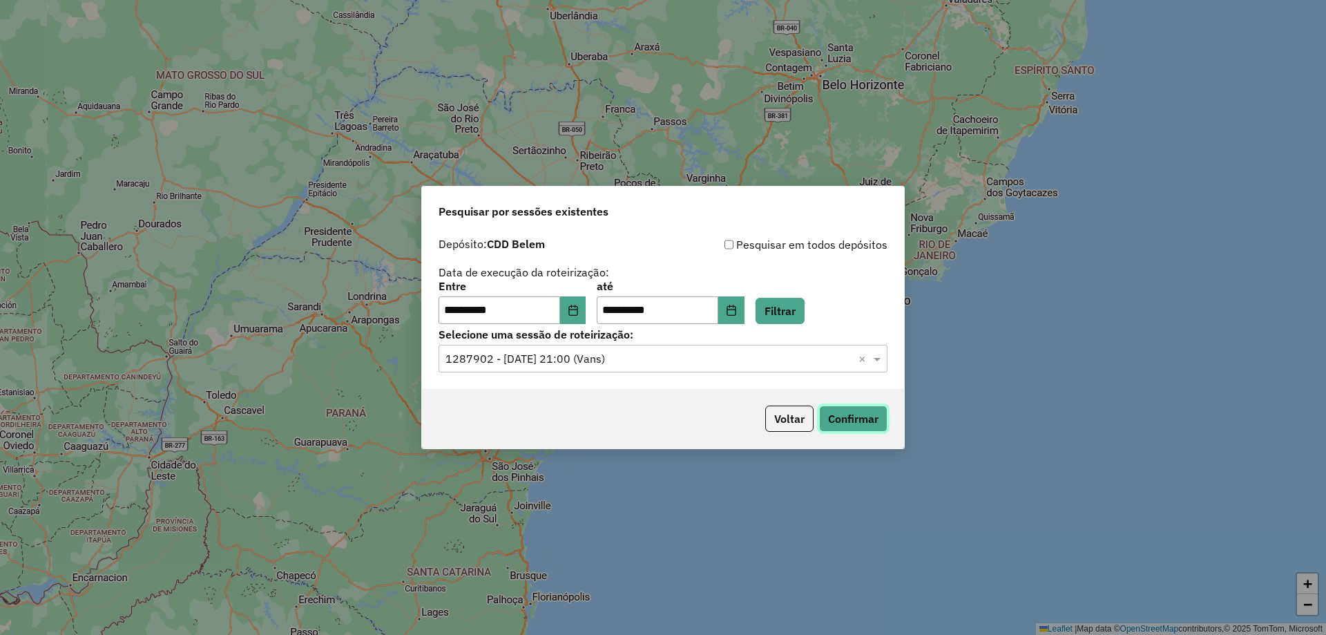
click at [861, 422] on button "Confirmar" at bounding box center [853, 418] width 68 height 26
click at [582, 365] on input "text" at bounding box center [648, 359] width 407 height 17
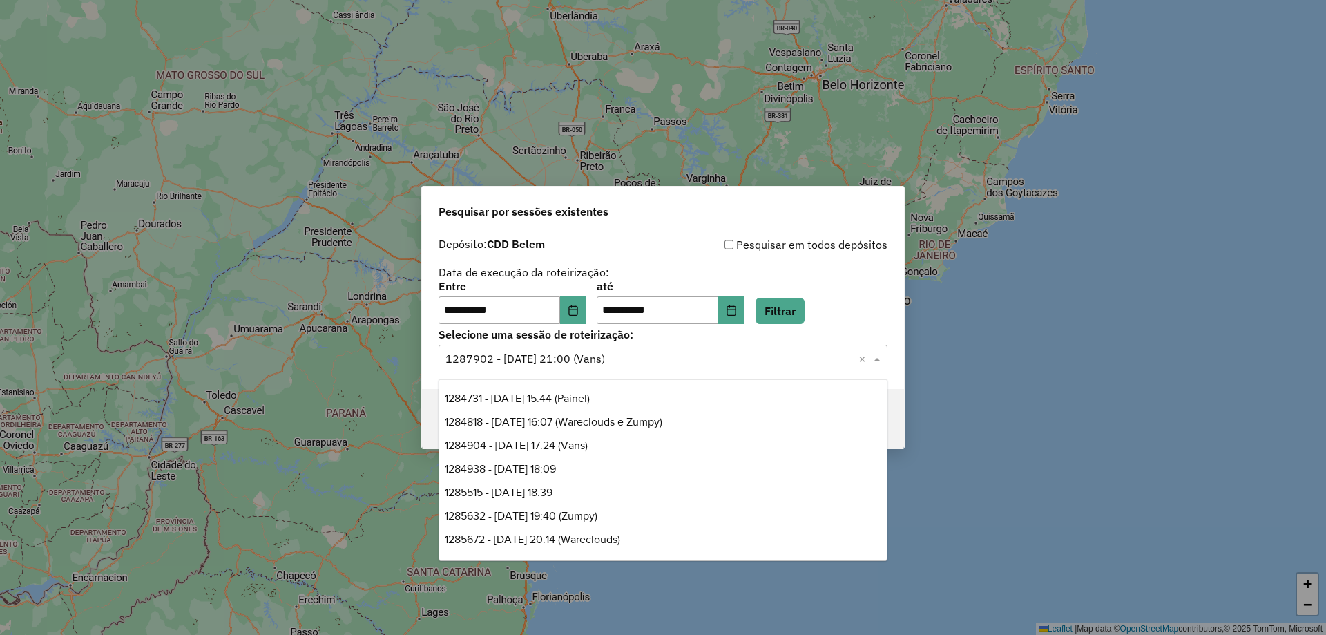
scroll to position [446, 0]
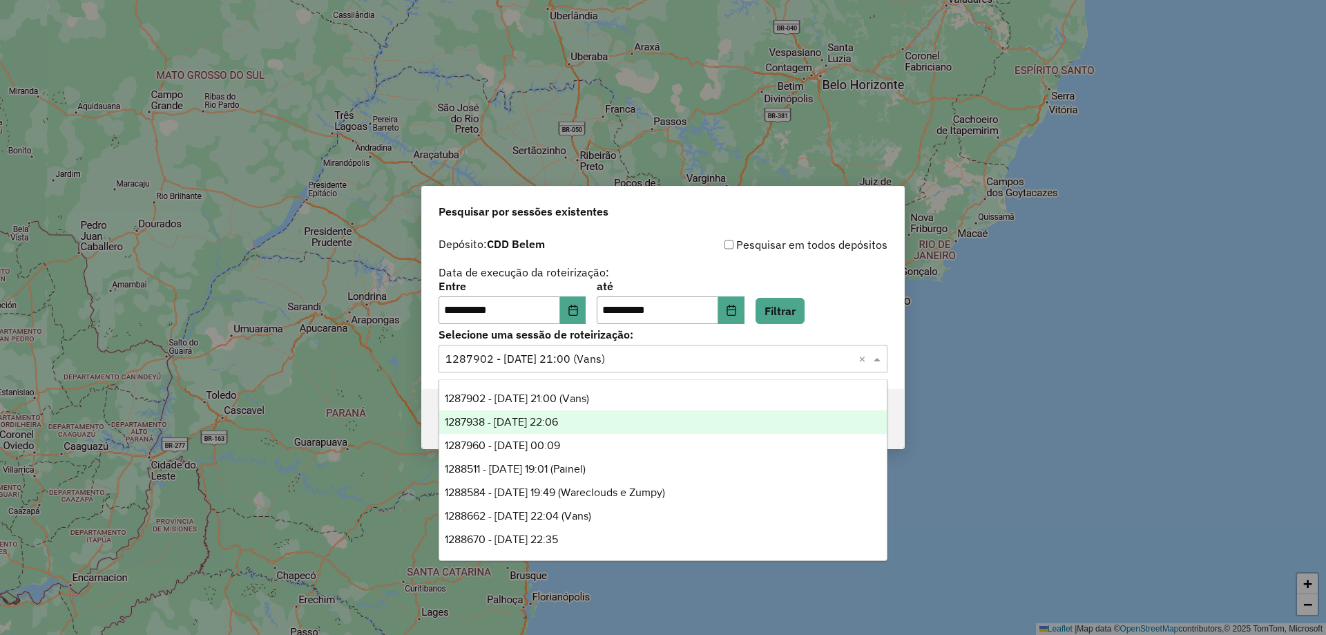
click at [594, 421] on div "1287938 - [DATE] 22:06" at bounding box center [662, 421] width 447 height 23
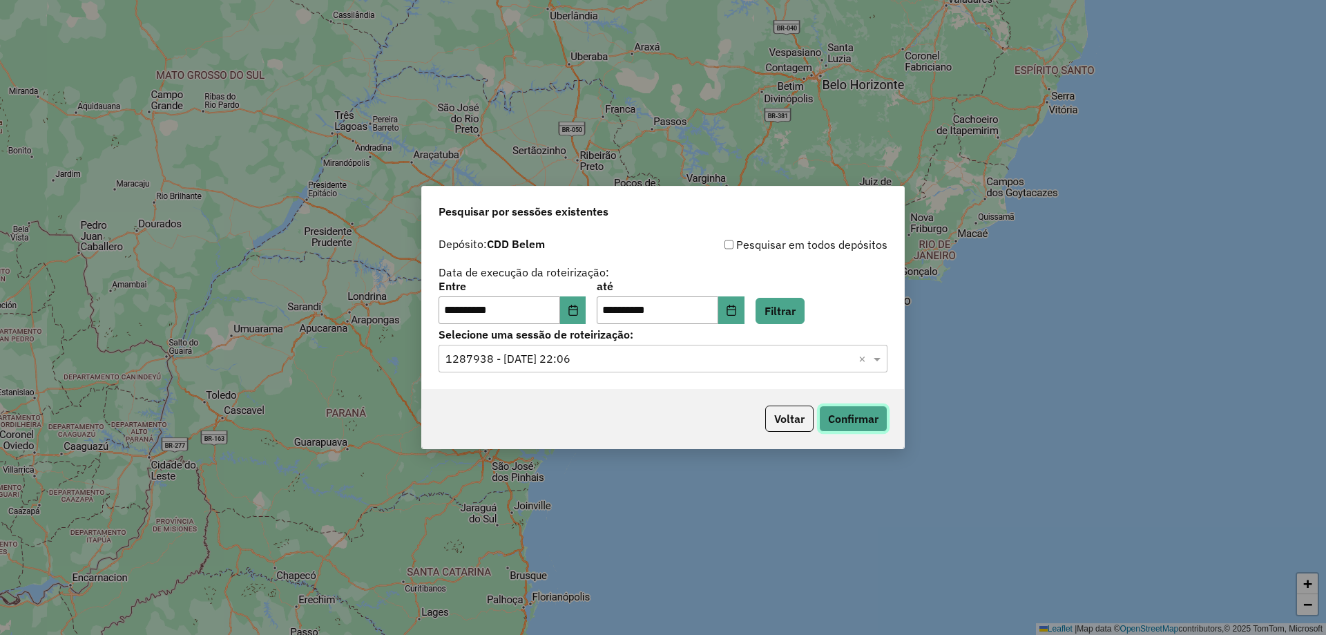
click at [868, 427] on button "Confirmar" at bounding box center [853, 418] width 68 height 26
click at [543, 358] on input "text" at bounding box center [648, 359] width 407 height 17
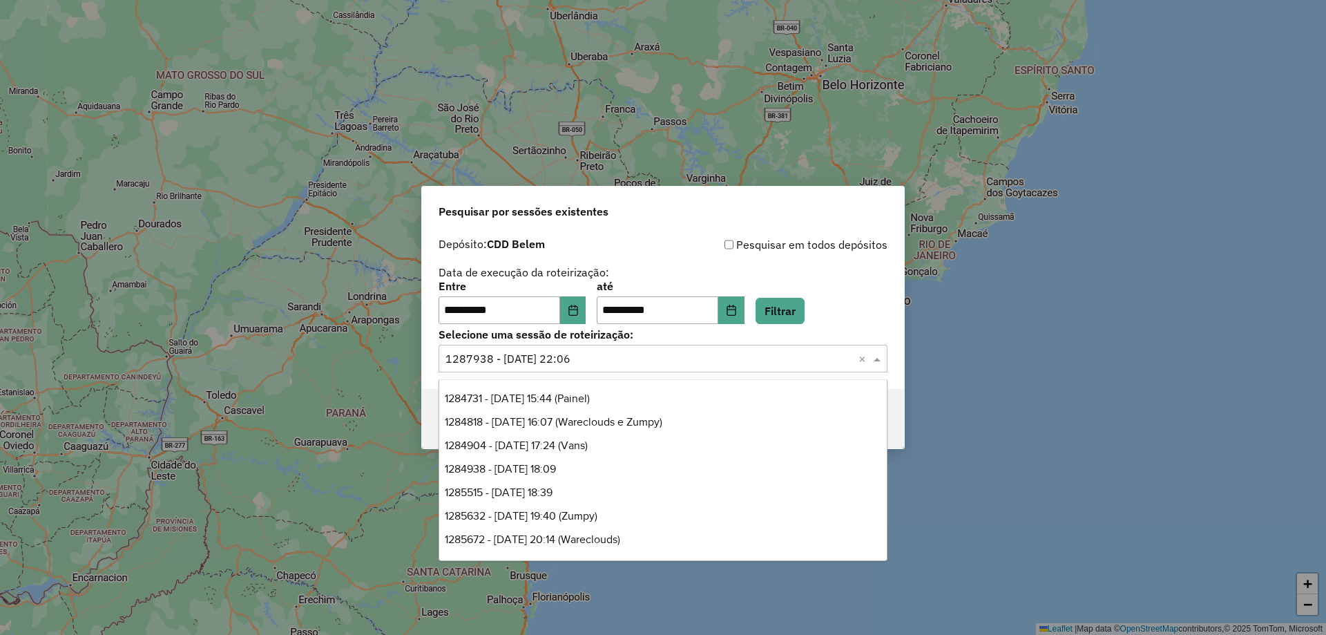
scroll to position [470, 0]
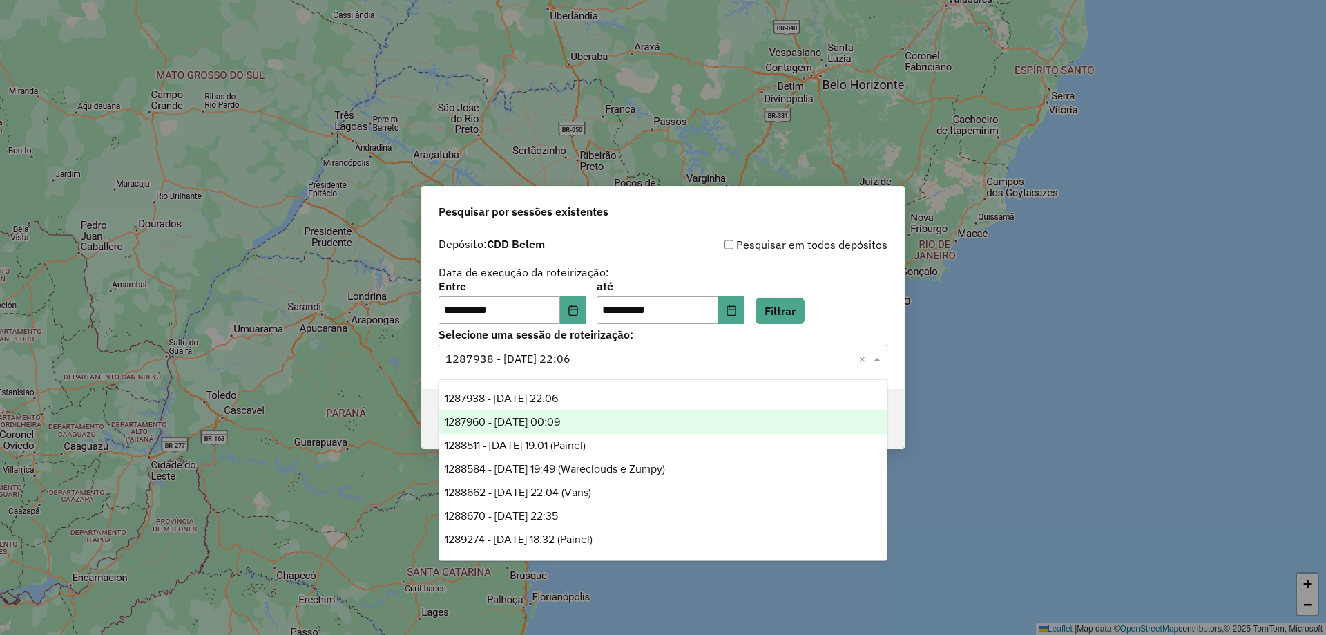
click at [594, 410] on div "1287960 - 03/10/2025 00:09" at bounding box center [662, 421] width 447 height 23
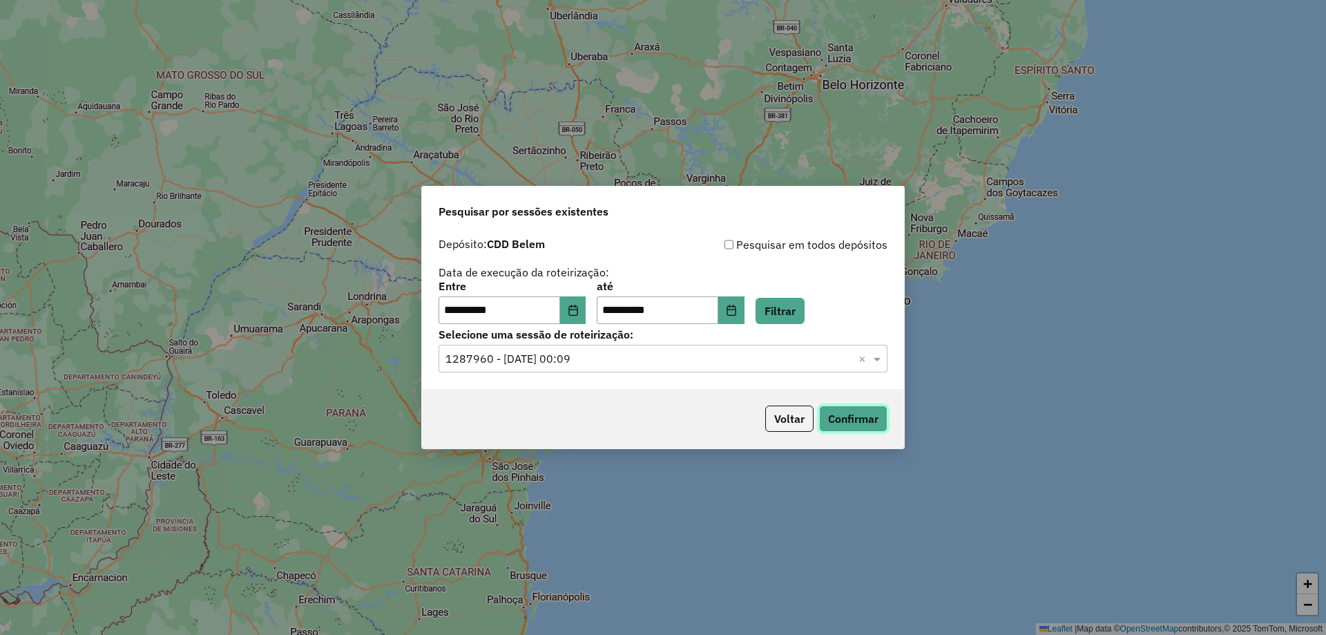
click at [867, 427] on button "Confirmar" at bounding box center [853, 418] width 68 height 26
click at [559, 364] on input "text" at bounding box center [648, 359] width 407 height 17
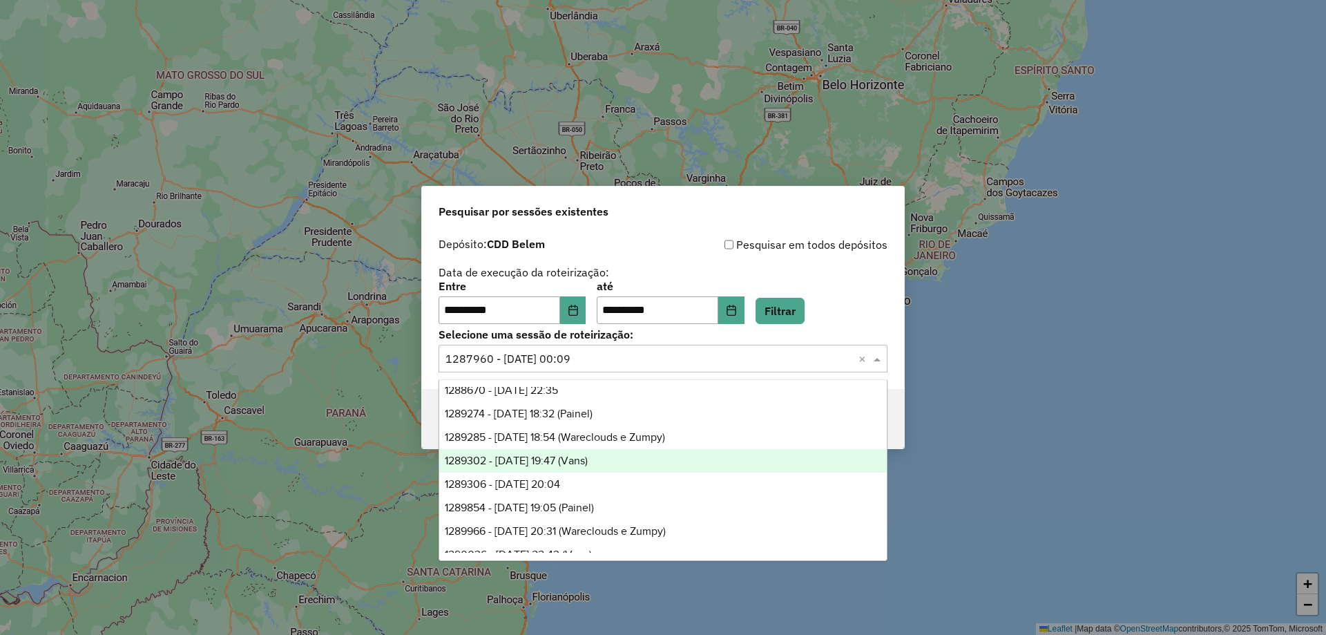
scroll to position [700, 0]
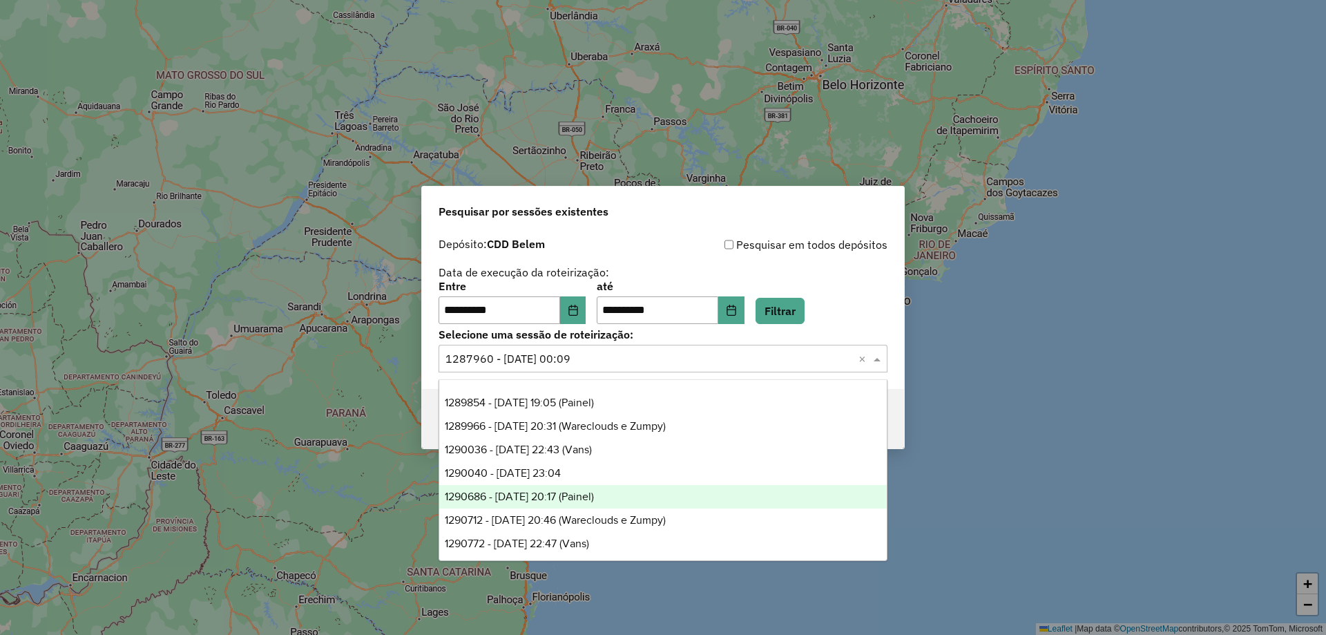
click at [594, 492] on span "1290686 - 08/10/2025 20:17 (Painel)" at bounding box center [519, 496] width 149 height 12
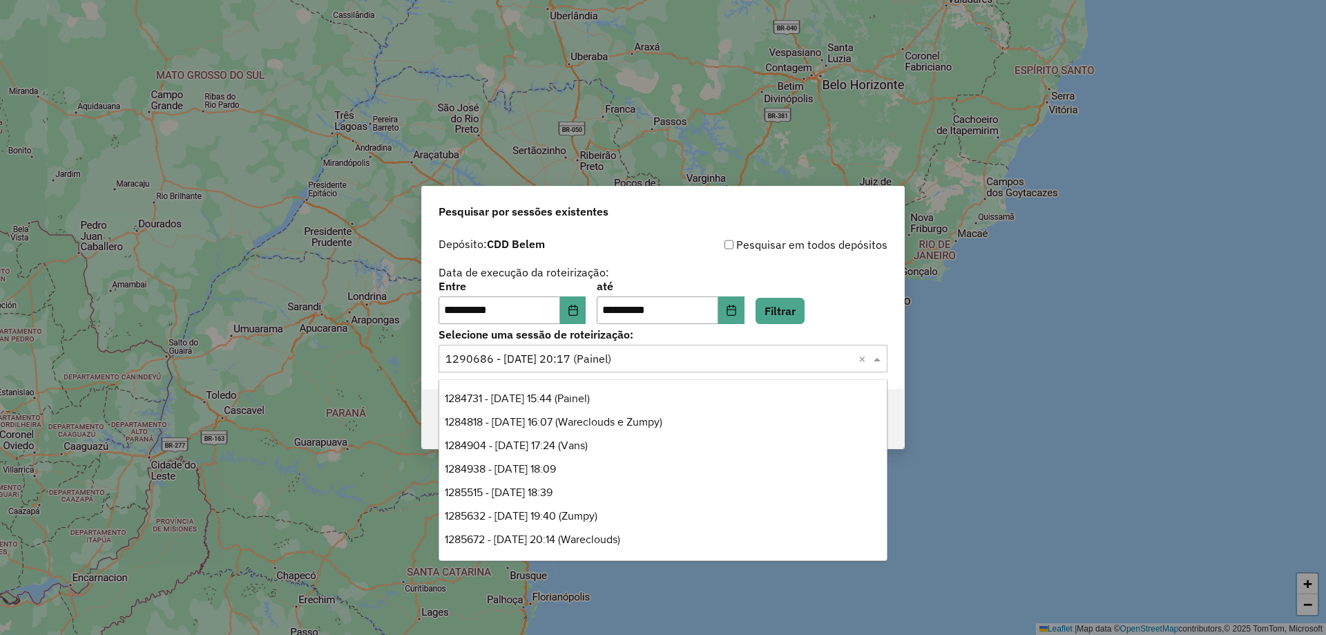
click at [622, 351] on input "text" at bounding box center [648, 359] width 407 height 17
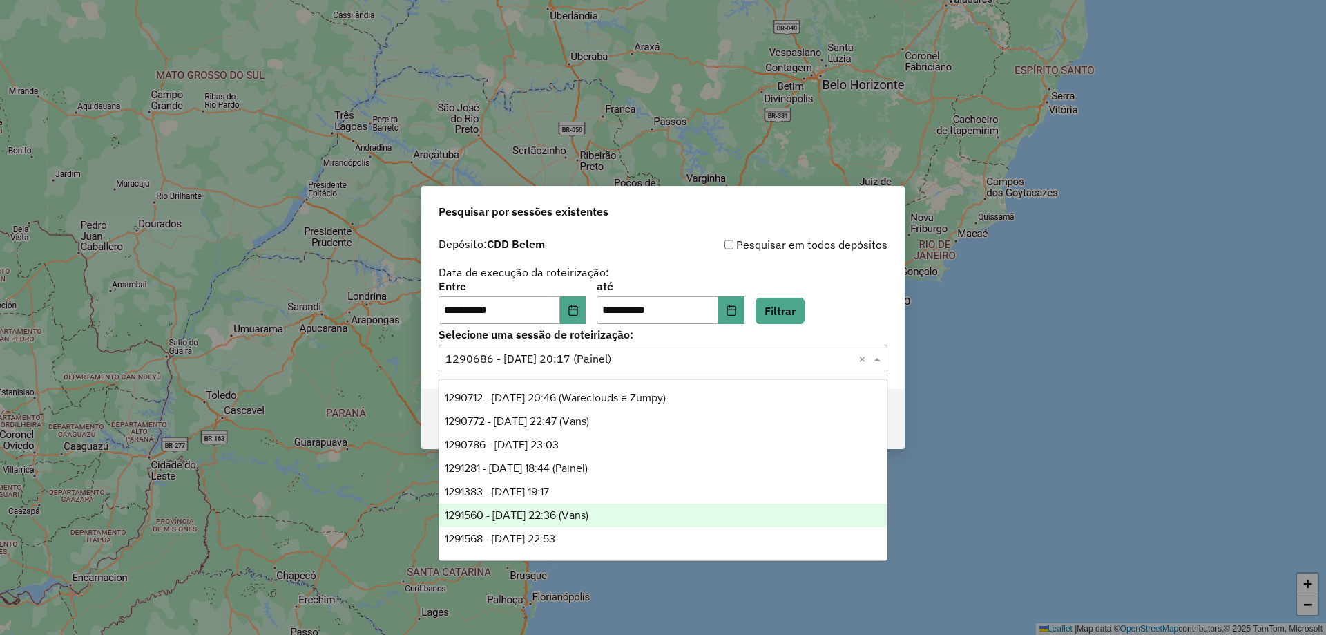
scroll to position [798, 0]
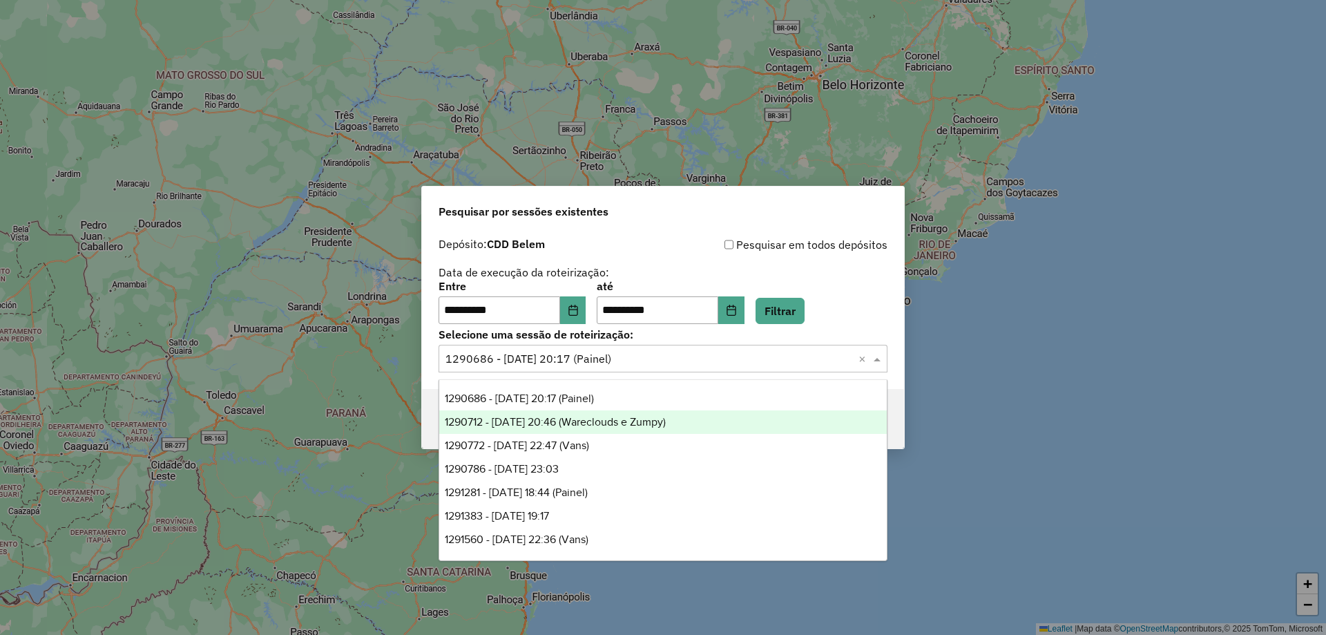
click at [645, 418] on span "1290712 - 08/10/2025 20:46 (Wareclouds e Zumpy)" at bounding box center [555, 422] width 221 height 12
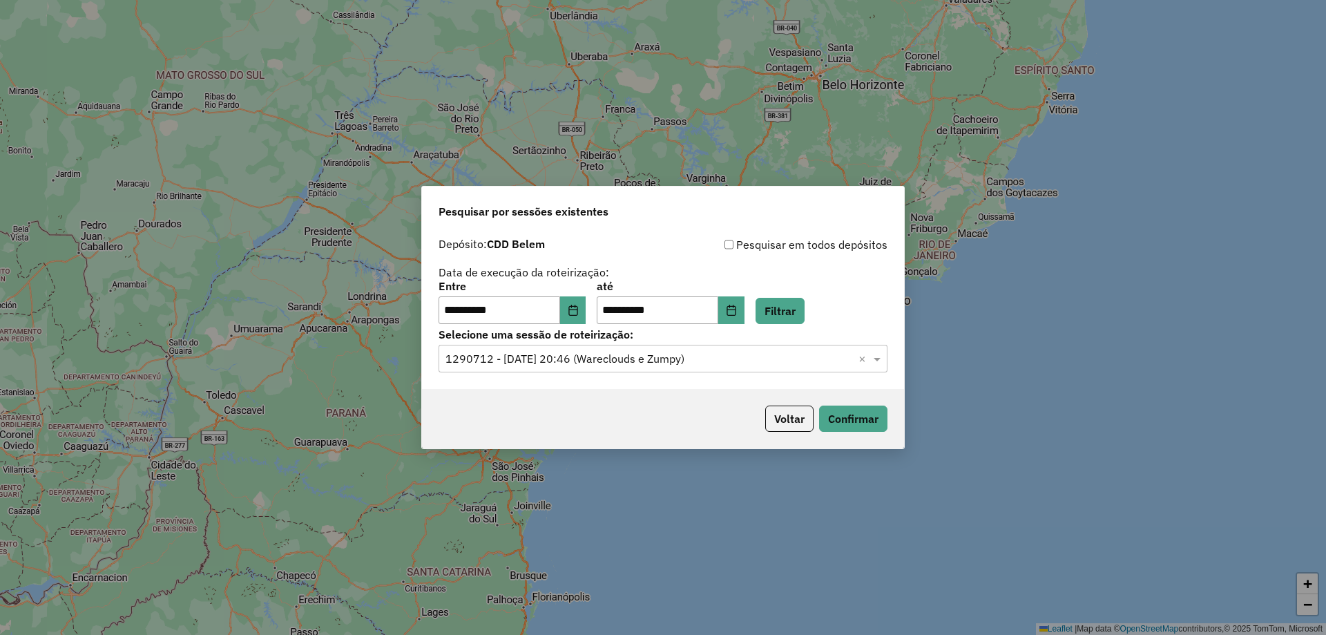
click at [869, 400] on div "Voltar Confirmar" at bounding box center [663, 418] width 482 height 59
click at [862, 409] on button "Confirmar" at bounding box center [853, 418] width 68 height 26
click at [606, 347] on div "Selecione uma sessão × 1290712 - 08/10/2025 20:46 (Wareclouds e Zumpy) ×" at bounding box center [662, 359] width 449 height 28
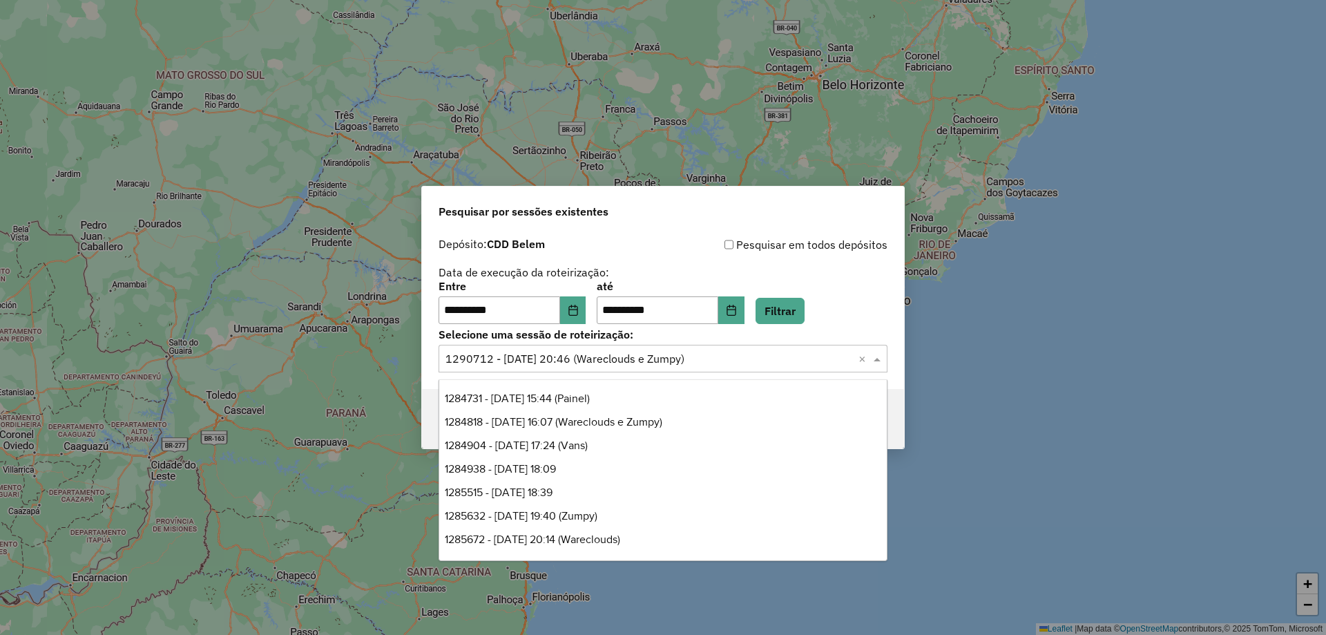
scroll to position [822, 0]
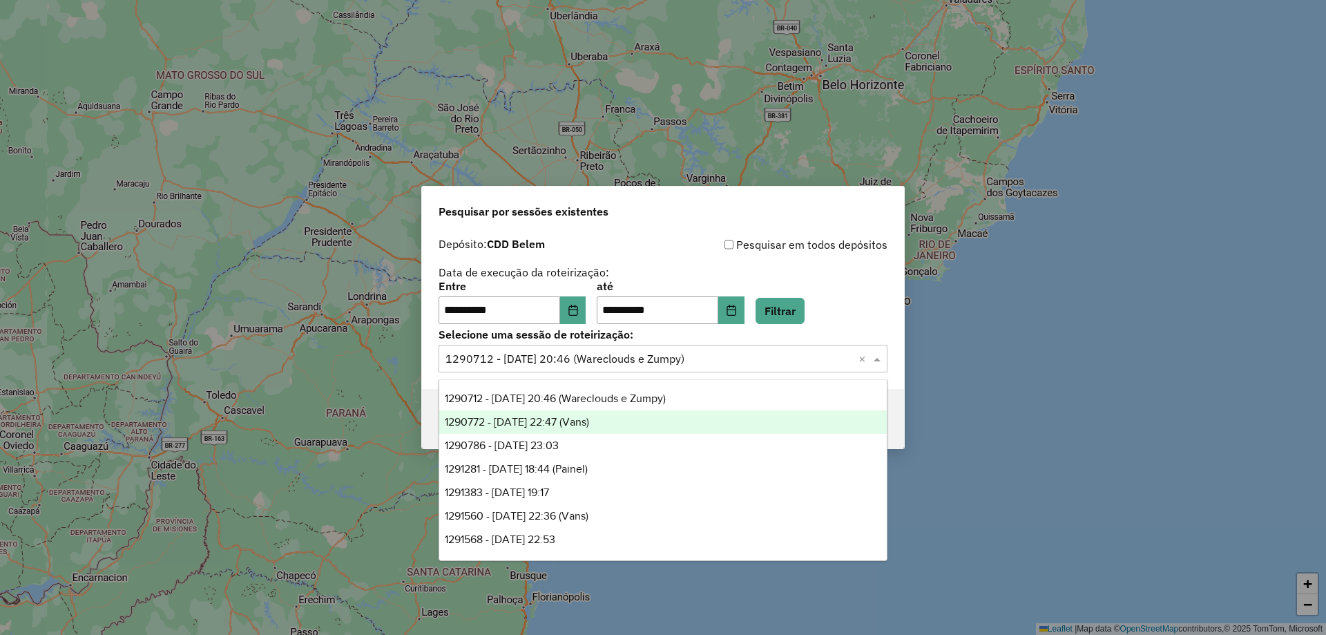
click at [598, 429] on div "1290772 - 08/10/2025 22:47 (Vans)" at bounding box center [662, 421] width 447 height 23
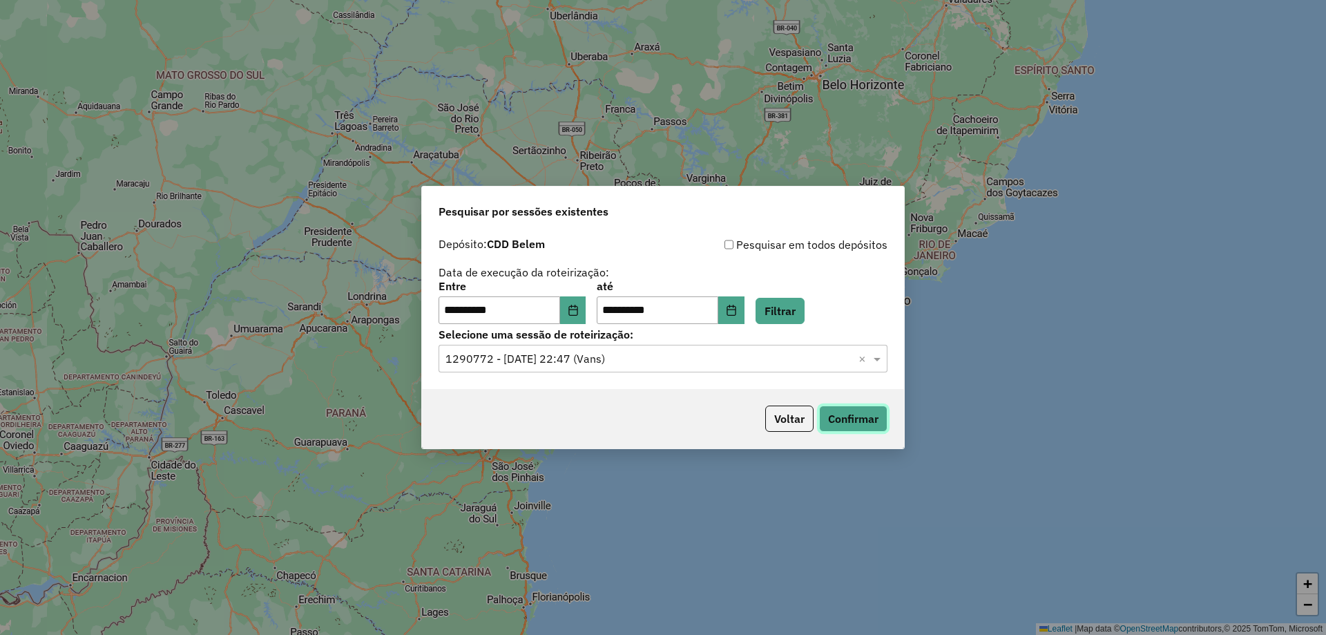
click at [869, 414] on button "Confirmar" at bounding box center [853, 418] width 68 height 26
click at [551, 365] on input "text" at bounding box center [648, 359] width 407 height 17
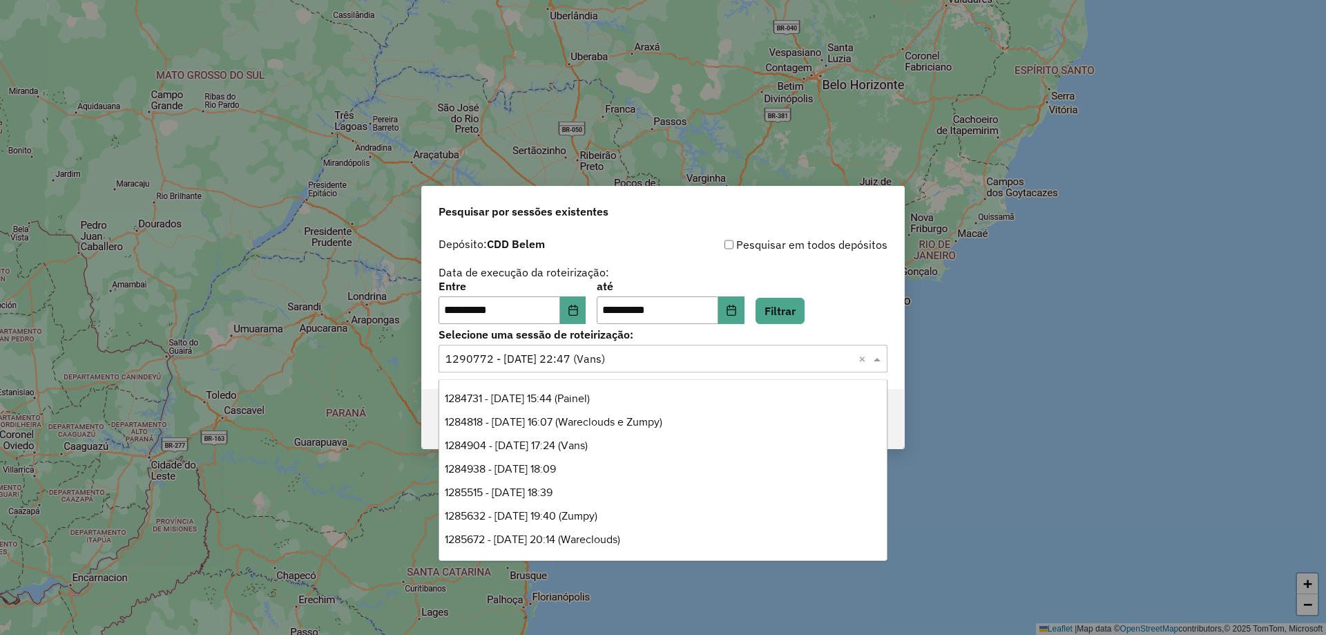
scroll to position [845, 0]
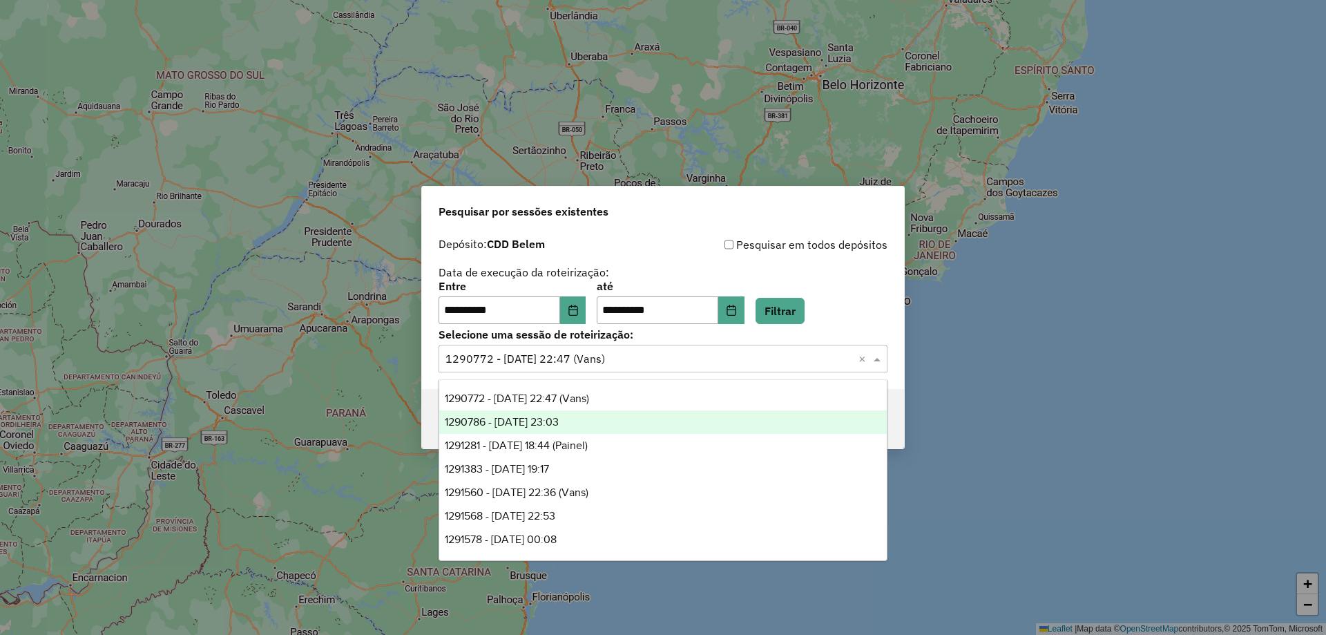
click at [548, 423] on span "1290786 - 08/10/2025 23:03" at bounding box center [502, 422] width 114 height 12
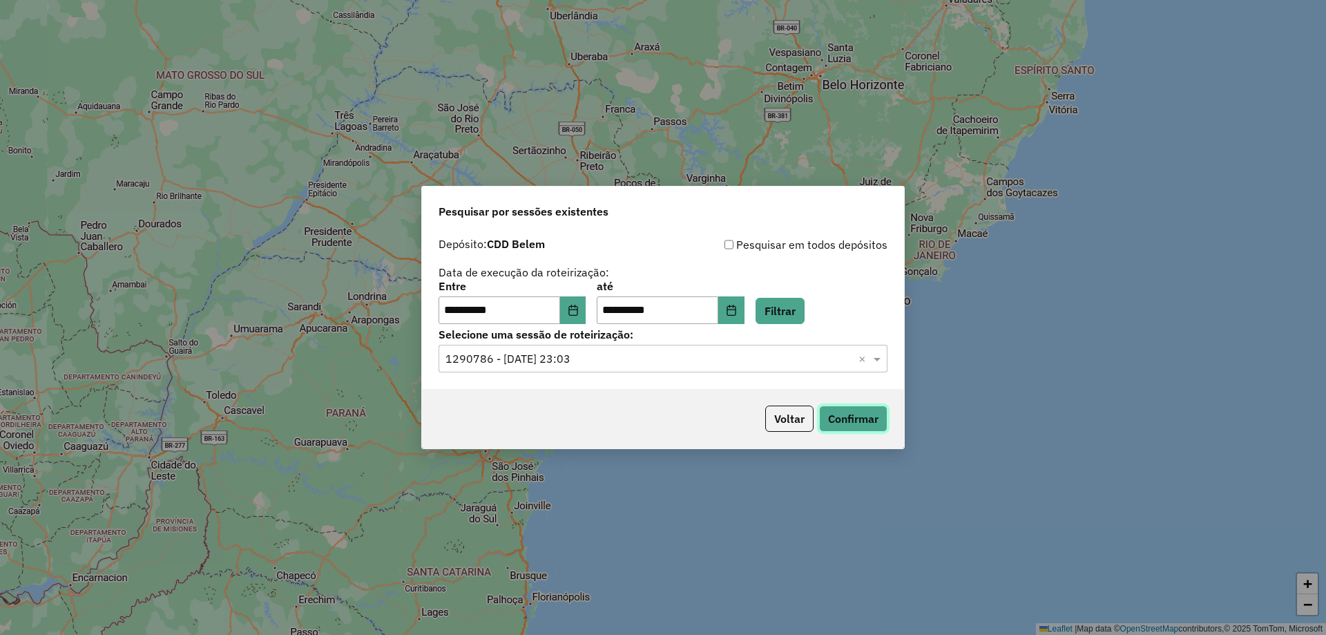
click at [854, 416] on button "Confirmar" at bounding box center [853, 418] width 68 height 26
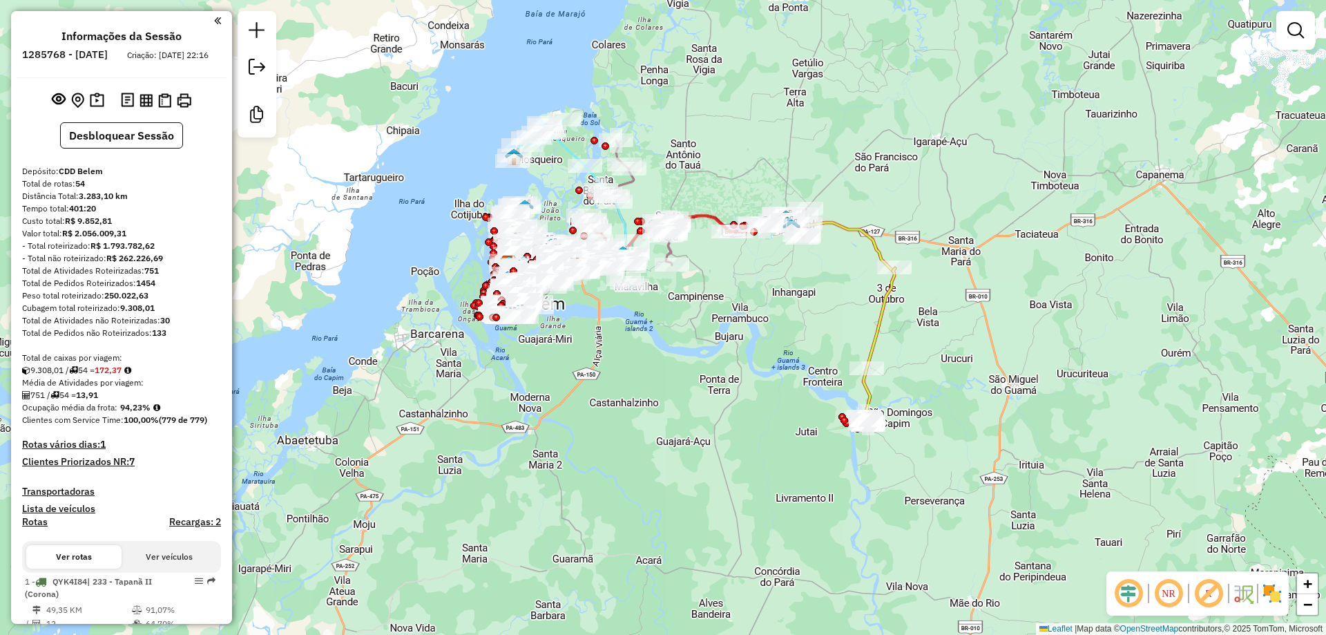
drag, startPoint x: 514, startPoint y: 253, endPoint x: 424, endPoint y: 201, distance: 103.6
click at [424, 201] on div "Janela de atendimento Grade de atendimento Capacidade Transportadoras Veículos …" at bounding box center [663, 317] width 1326 height 635
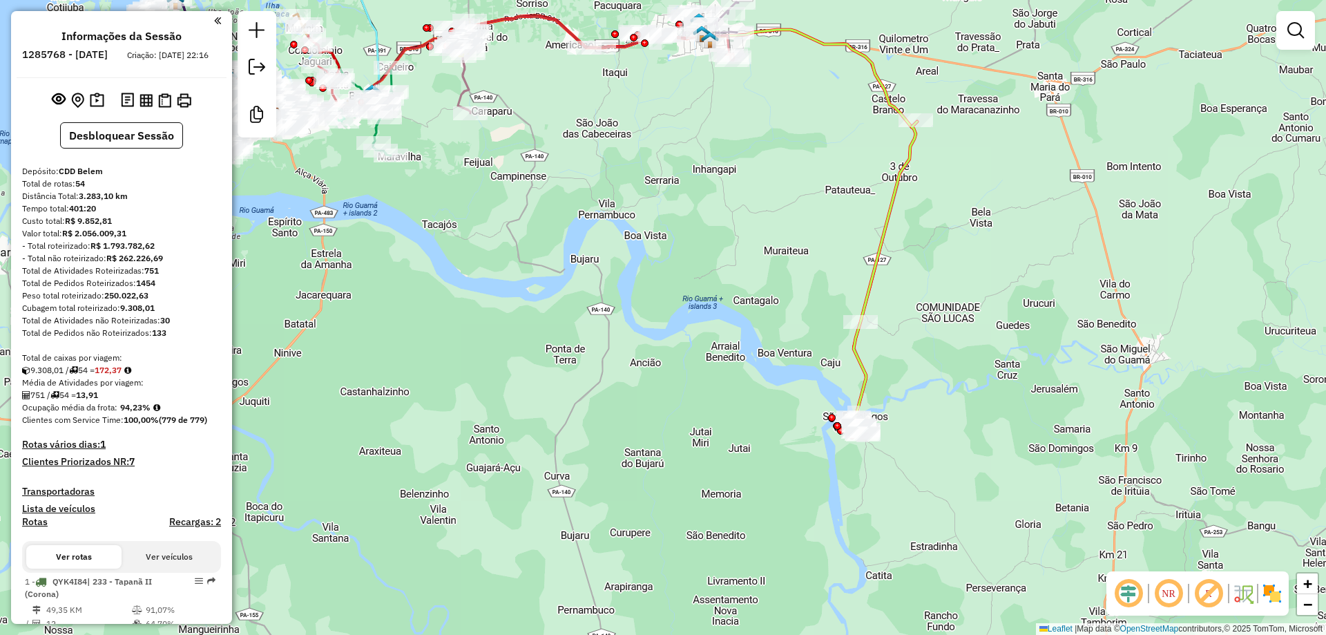
click at [1278, 588] on img at bounding box center [1272, 593] width 22 height 22
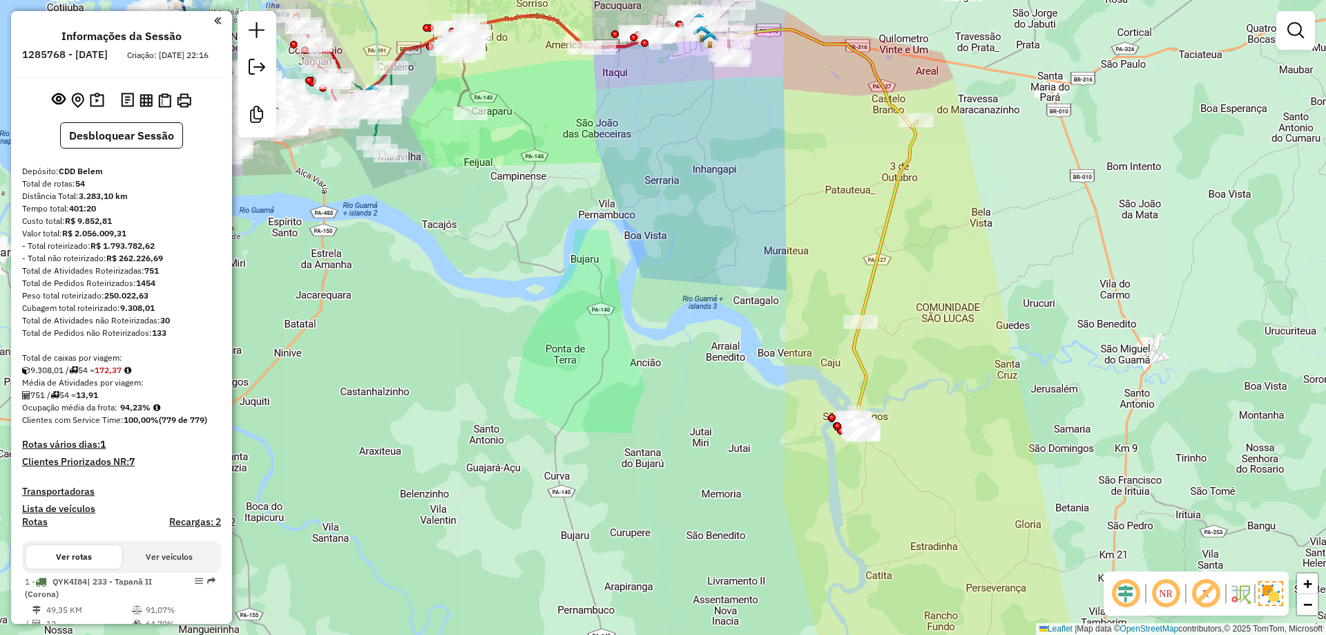
click at [873, 251] on icon at bounding box center [884, 278] width 66 height 313
select select "**********"
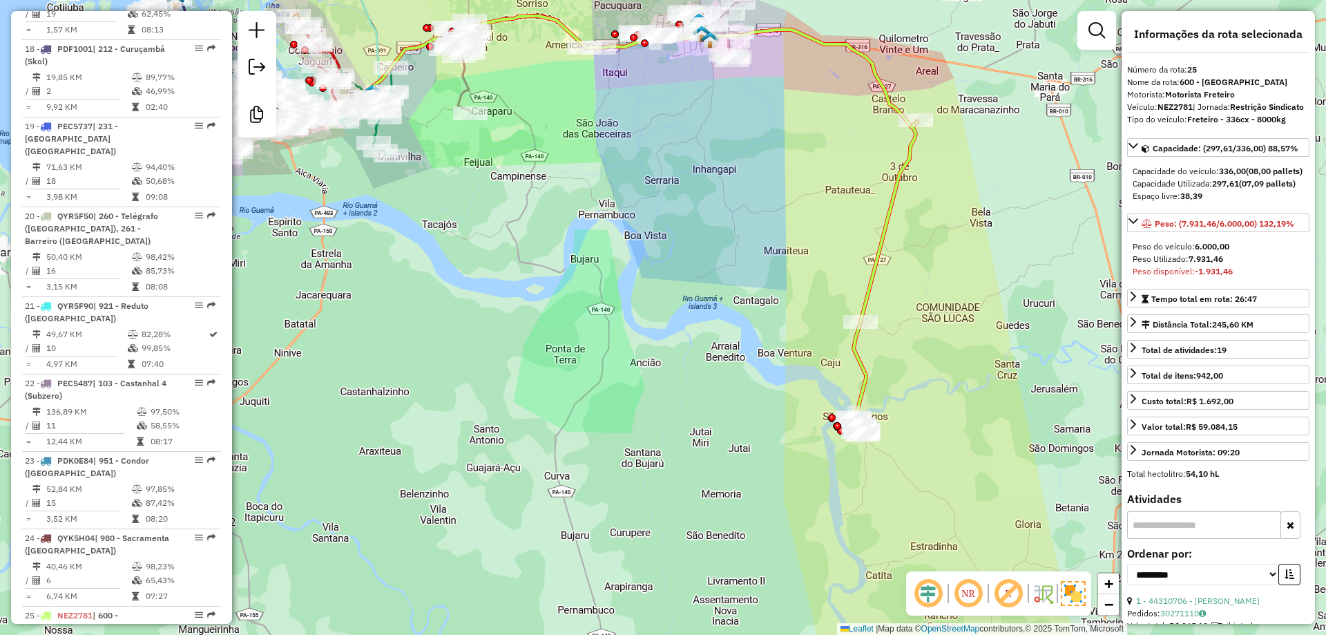
scroll to position [2480, 0]
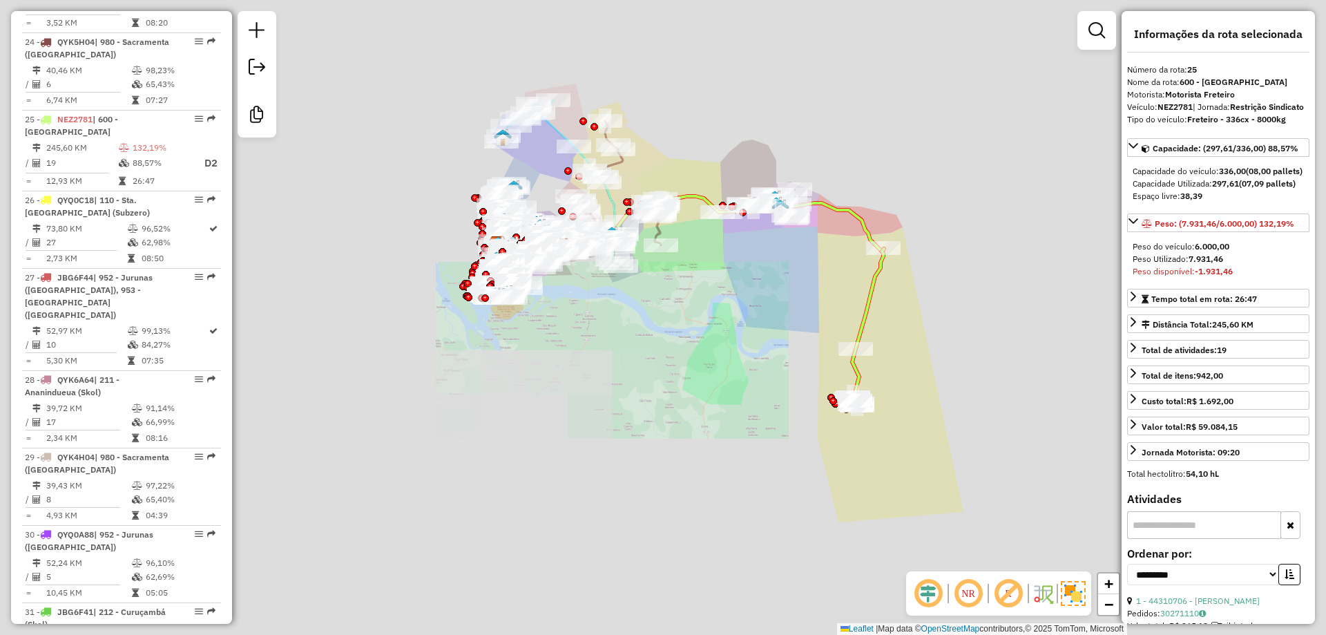
drag, startPoint x: 939, startPoint y: 315, endPoint x: 934, endPoint y: 326, distance: 12.1
click at [934, 326] on div "Janela de atendimento Grade de atendimento Capacidade Transportadoras Veículos …" at bounding box center [663, 317] width 1326 height 635
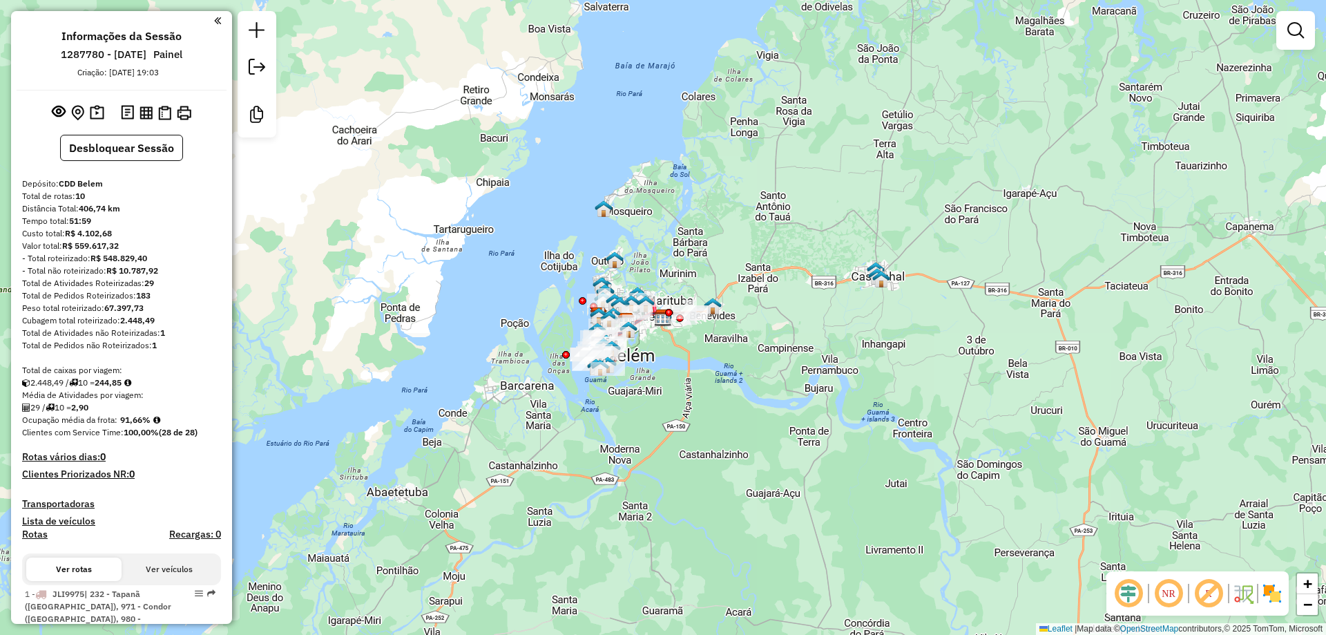
click at [726, 284] on div "Janela de atendimento Grade de atendimento Capacidade Transportadoras Veículos …" at bounding box center [663, 317] width 1326 height 635
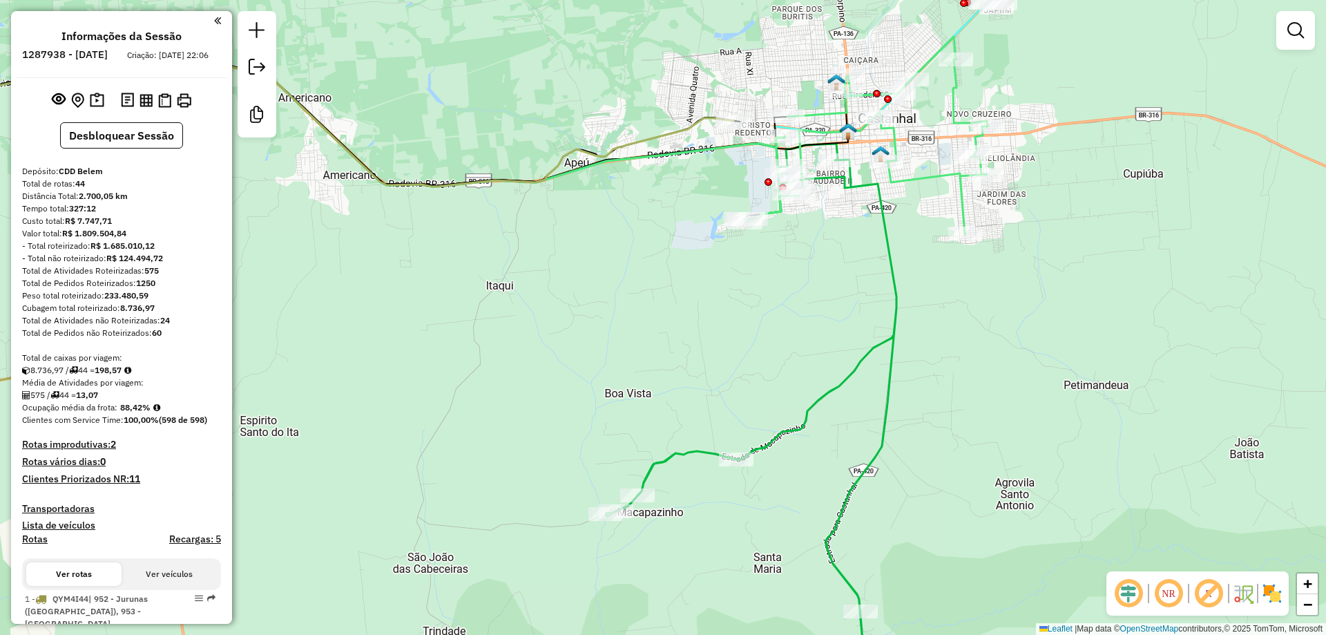
click at [1271, 588] on img at bounding box center [1272, 593] width 22 height 22
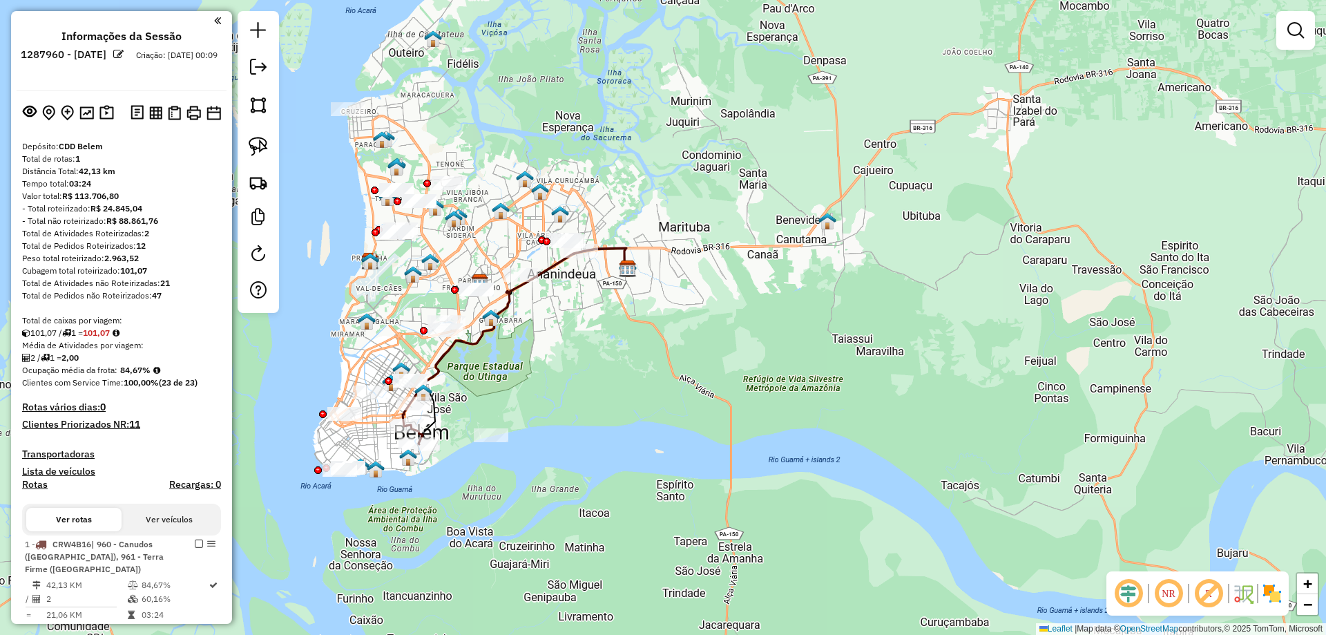
drag, startPoint x: 777, startPoint y: 300, endPoint x: 753, endPoint y: 351, distance: 55.9
click at [753, 351] on div "Janela de atendimento Grade de atendimento Capacidade Transportadoras Veículos …" at bounding box center [663, 317] width 1326 height 635
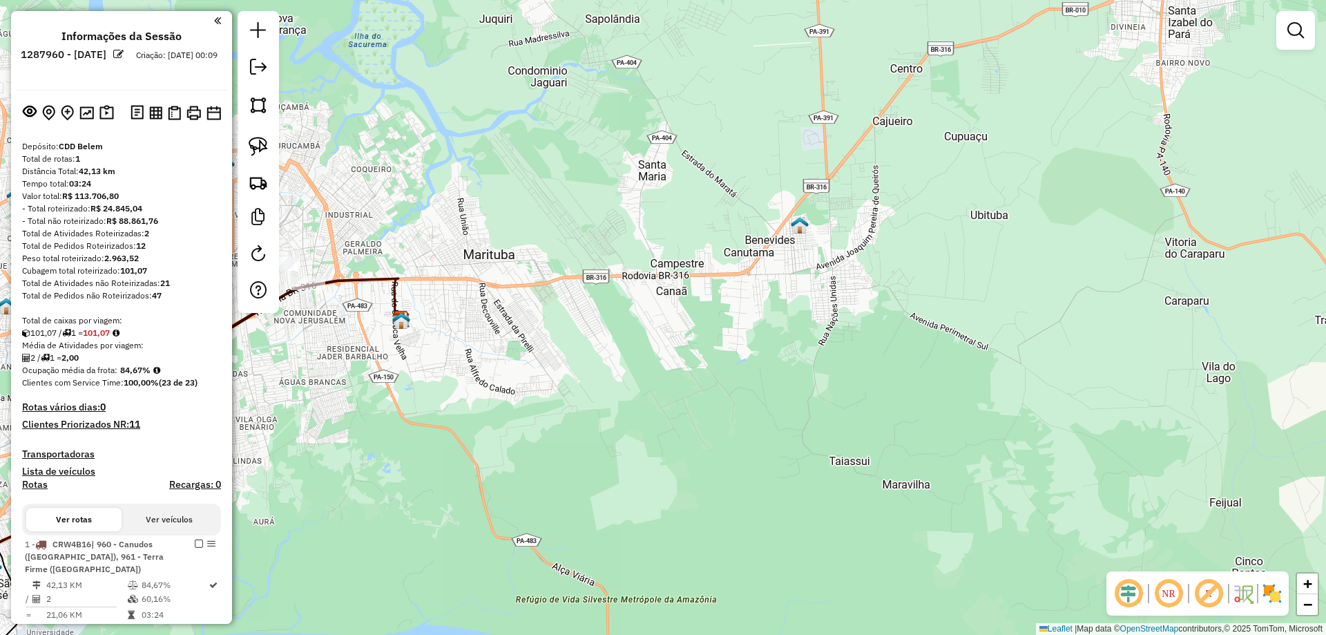
click at [801, 231] on img at bounding box center [800, 225] width 18 height 18
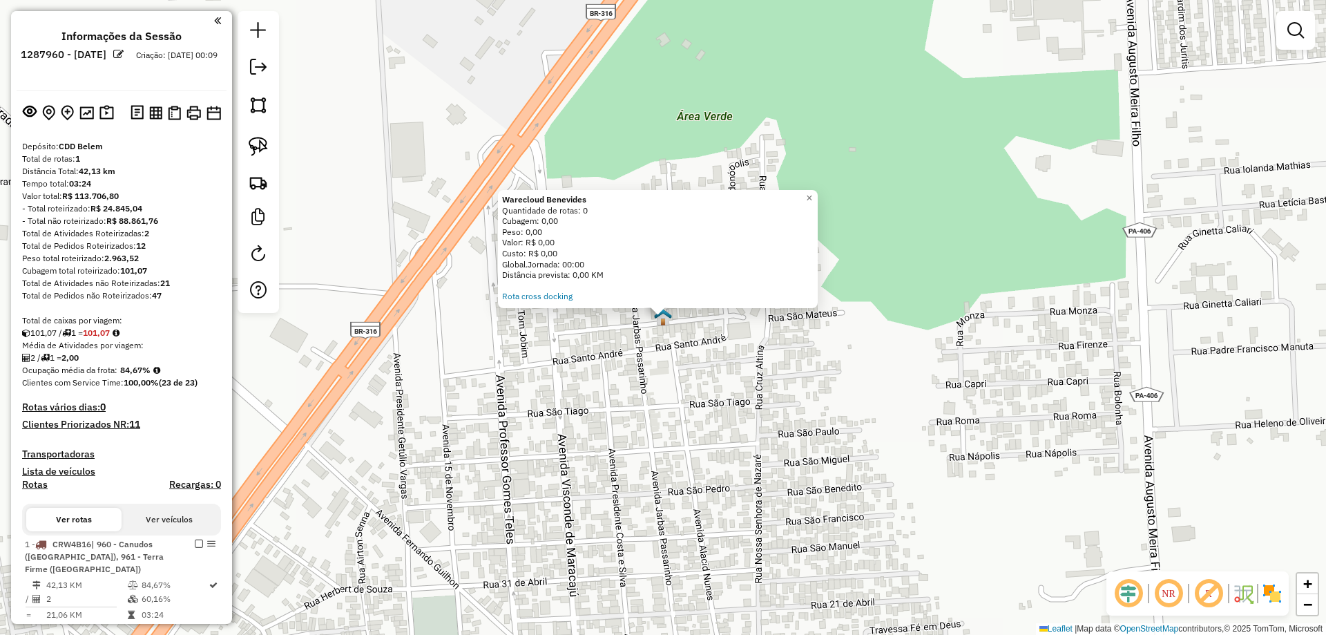
click at [757, 432] on div "Warecloud Benevides Quantidade de rotas: 0 Cubagem: 0,00 Peso: 0,00 Valor: R$ 0…" at bounding box center [663, 317] width 1326 height 635
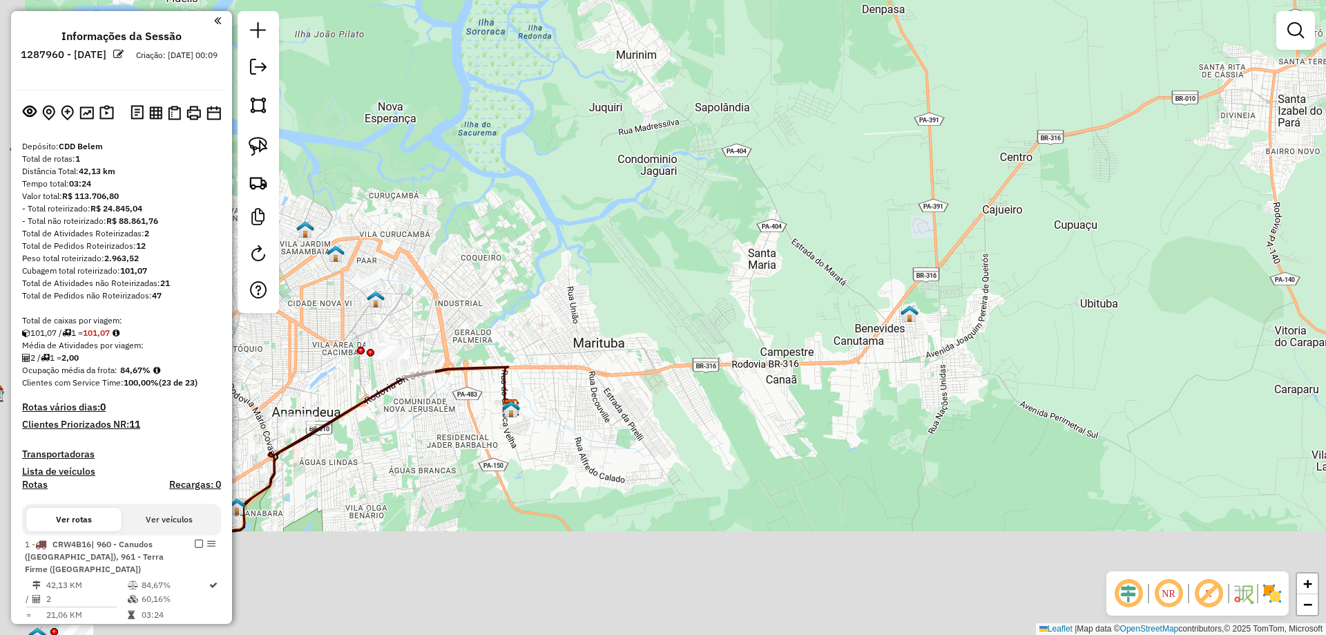
drag, startPoint x: 613, startPoint y: 212, endPoint x: 621, endPoint y: 184, distance: 28.8
click at [622, 193] on div "Janela de atendimento Grade de atendimento Capacidade Transportadoras Veículos …" at bounding box center [663, 317] width 1326 height 635
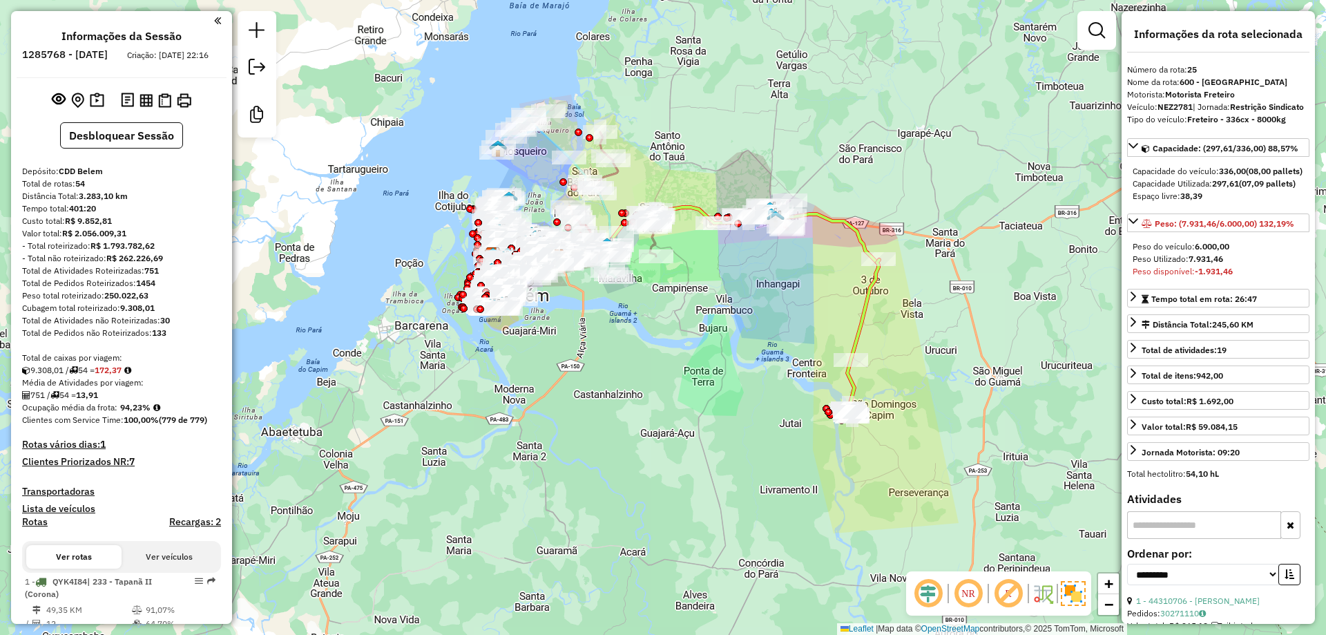
select select "**********"
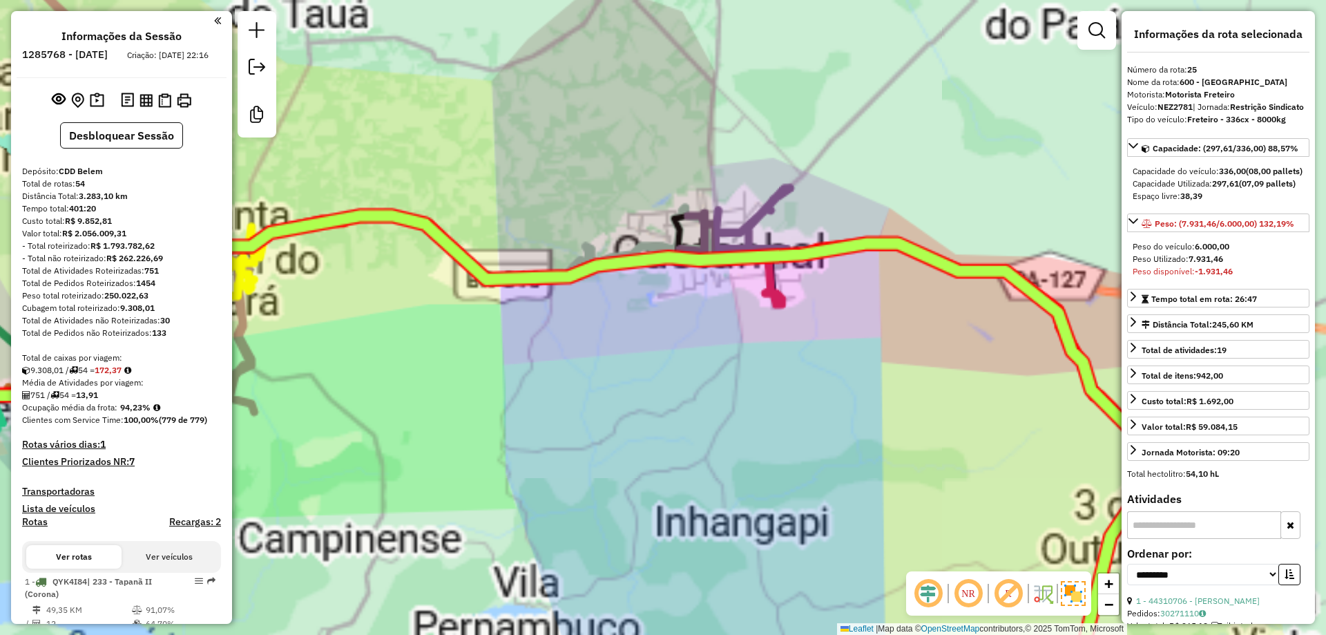
scroll to position [2480, 0]
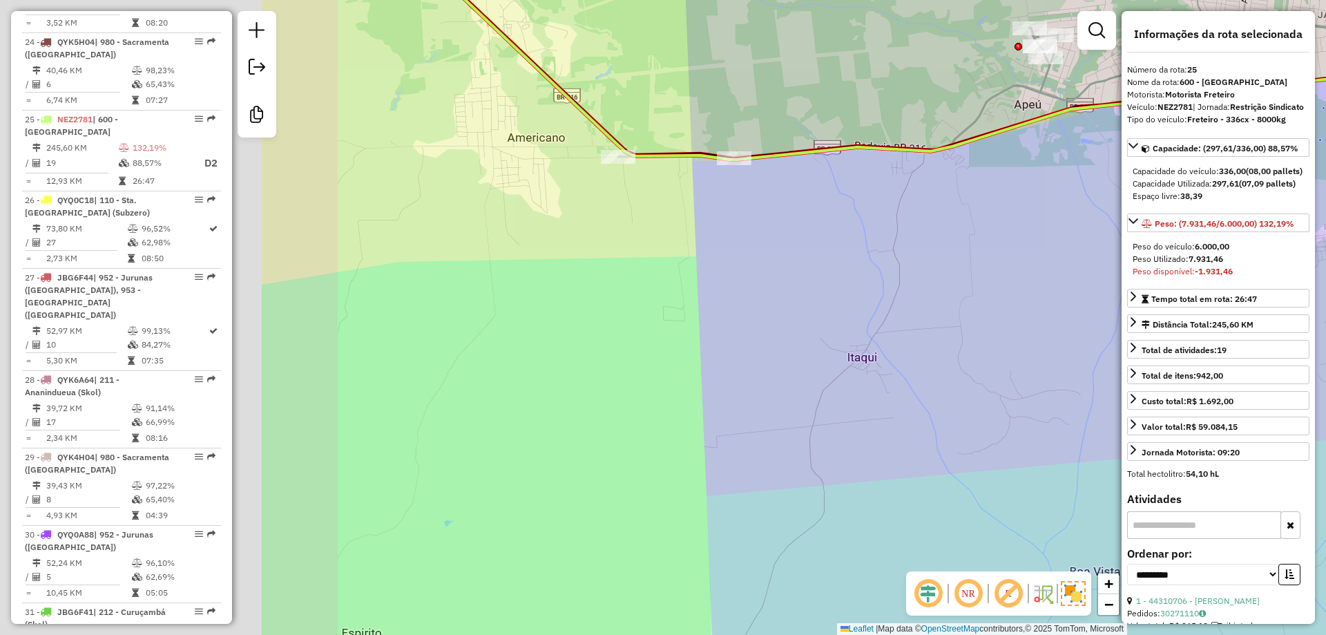
drag, startPoint x: 472, startPoint y: 327, endPoint x: 791, endPoint y: 322, distance: 318.3
click at [791, 322] on div "Janela de atendimento Grade de atendimento Capacidade Transportadoras Veículos …" at bounding box center [663, 317] width 1326 height 635
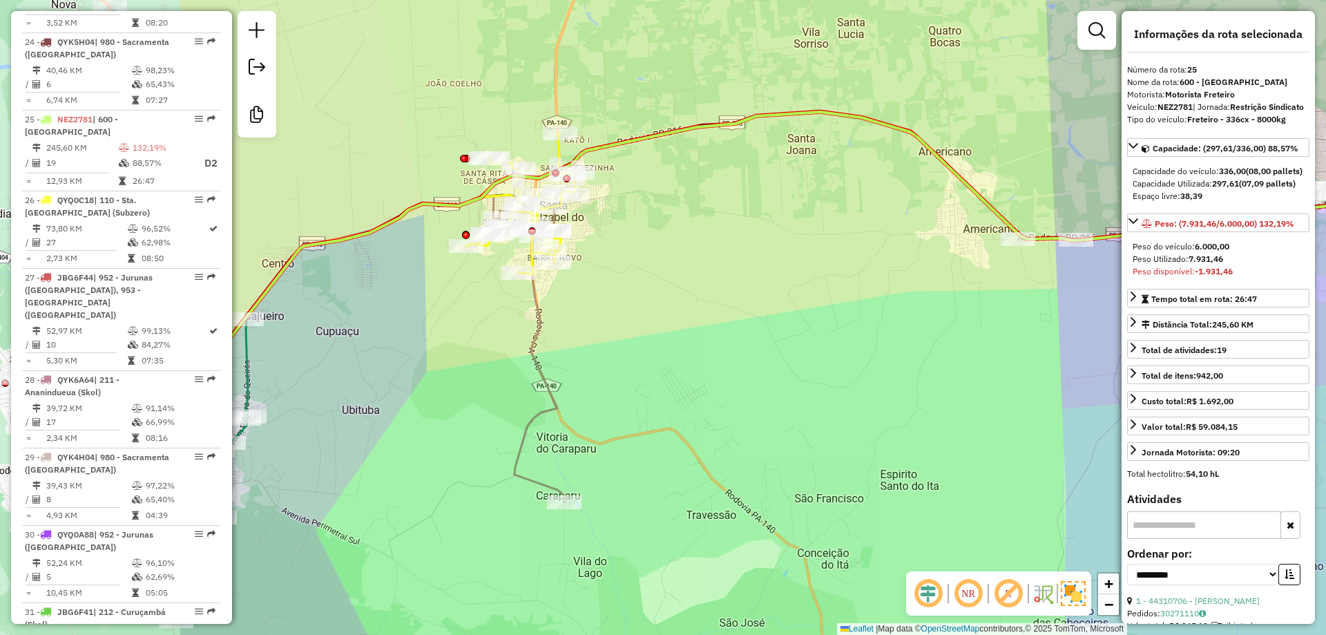
drag, startPoint x: 650, startPoint y: 376, endPoint x: 963, endPoint y: 376, distance: 312.8
click at [963, 376] on div "Janela de atendimento Grade de atendimento Capacidade Transportadoras Veículos …" at bounding box center [663, 317] width 1326 height 635
drag, startPoint x: 599, startPoint y: 357, endPoint x: 610, endPoint y: 259, distance: 98.6
click at [599, 258] on div "Janela de atendimento Grade de atendimento Capacidade Transportadoras Veículos …" at bounding box center [663, 317] width 1326 height 635
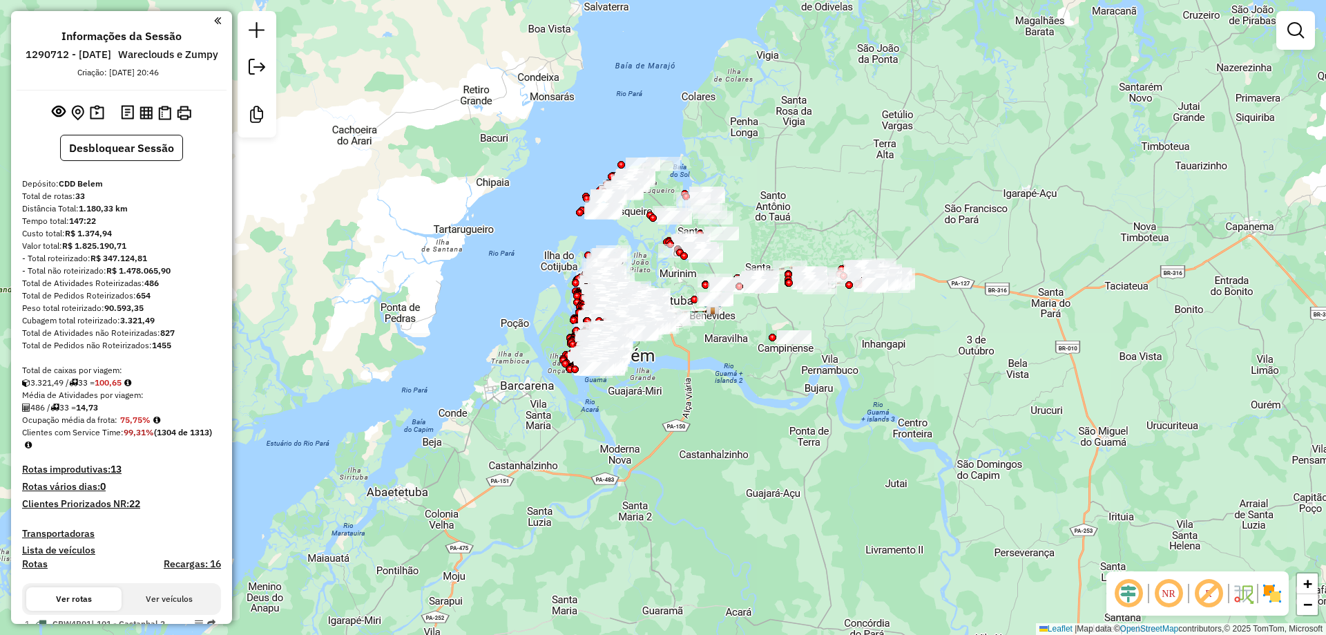
drag, startPoint x: 791, startPoint y: 308, endPoint x: 774, endPoint y: 300, distance: 18.5
click at [791, 308] on div "Janela de atendimento Grade de atendimento Capacidade Transportadoras Veículos …" at bounding box center [663, 317] width 1326 height 635
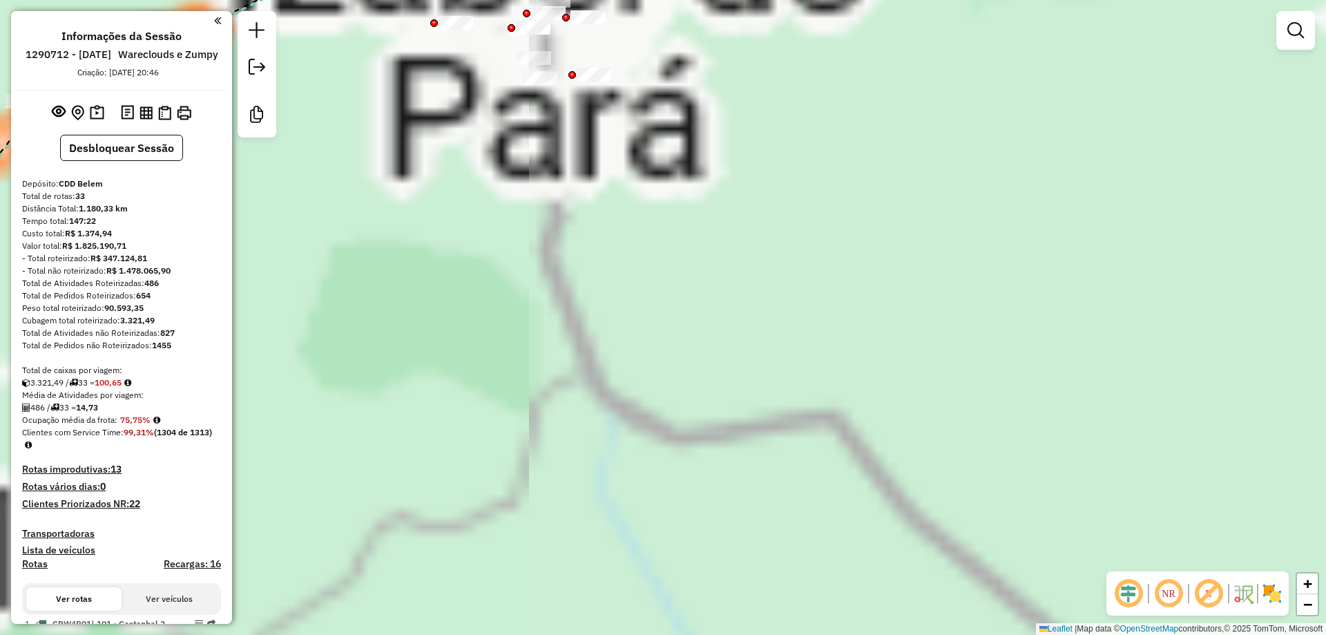
click at [1282, 588] on img at bounding box center [1272, 593] width 22 height 22
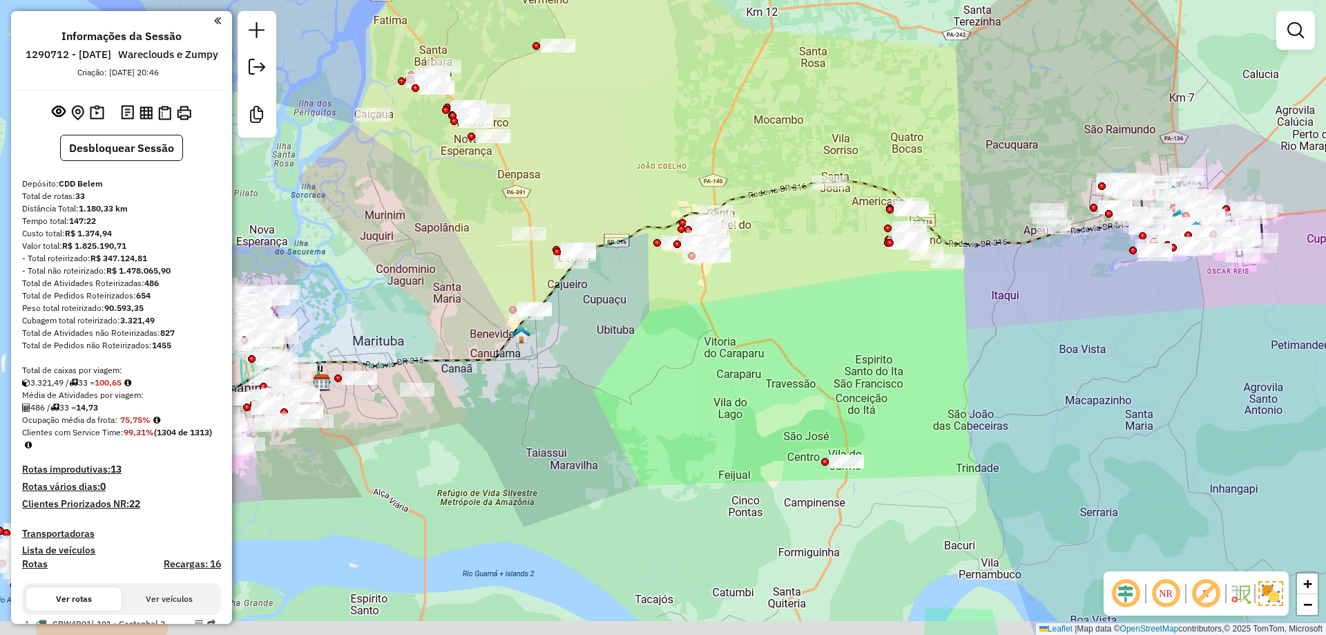
click at [755, 320] on div "Janela de atendimento Grade de atendimento Capacidade Transportadoras Veículos …" at bounding box center [663, 317] width 1326 height 635
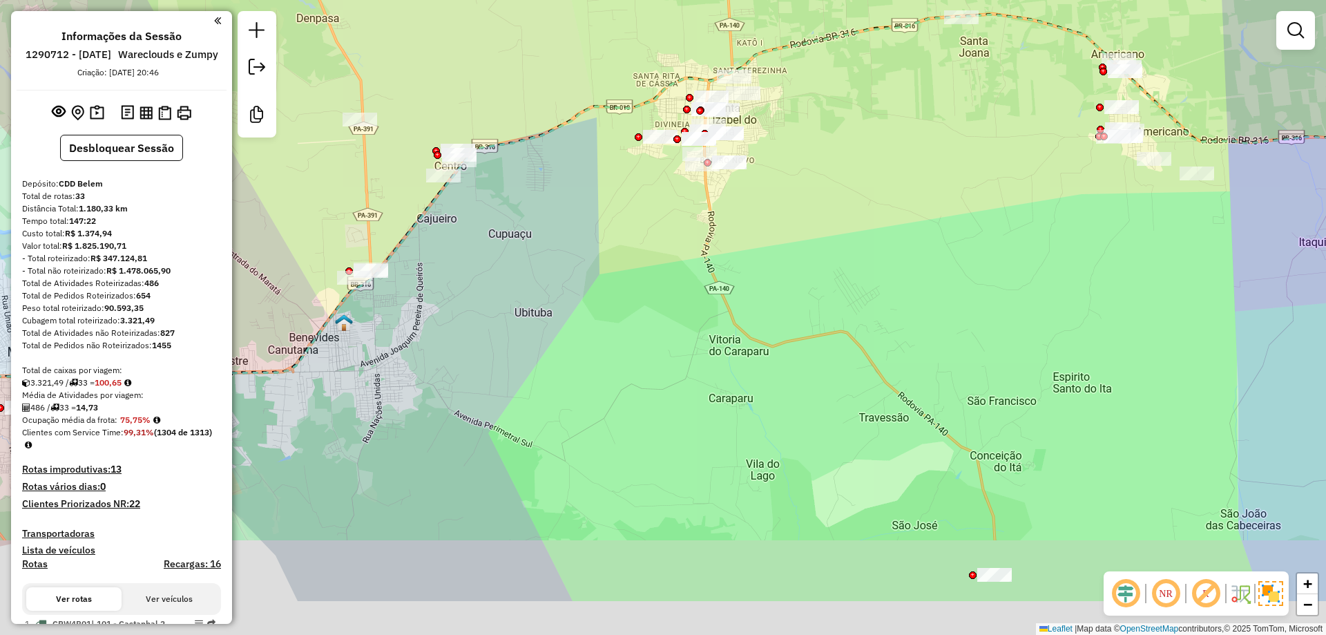
click at [864, 296] on div "Janela de atendimento Grade de atendimento Capacidade Transportadoras Veículos …" at bounding box center [663, 317] width 1326 height 635
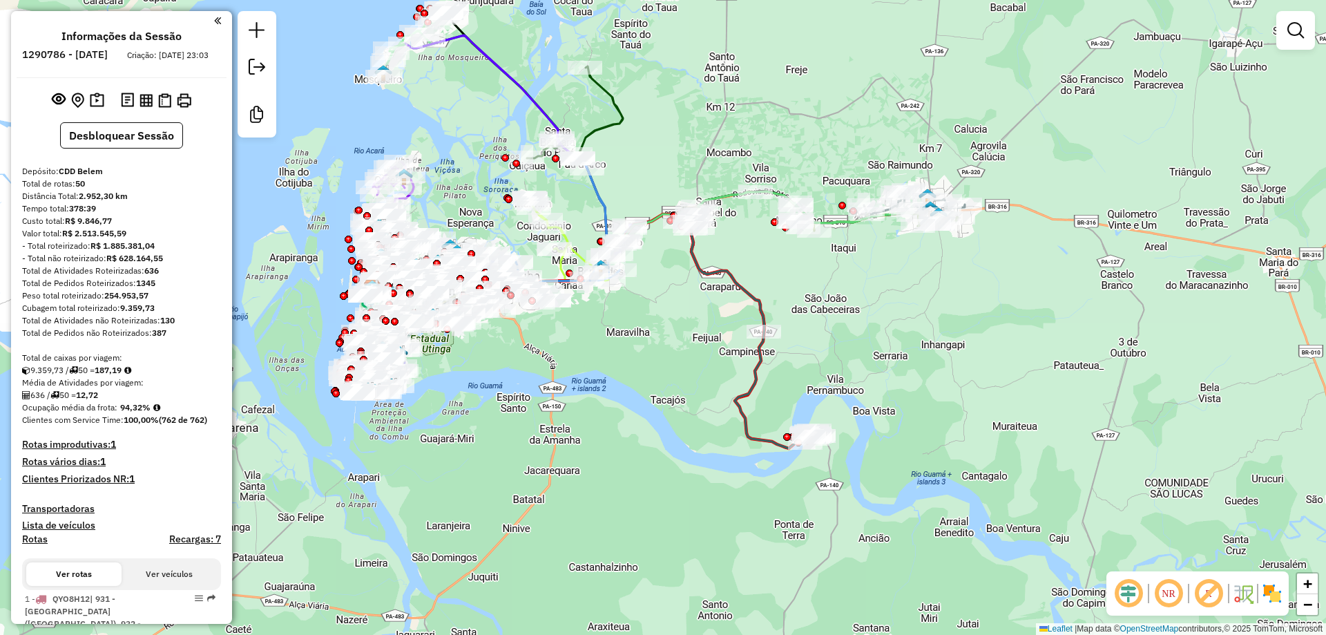
click at [1272, 590] on img at bounding box center [1272, 593] width 22 height 22
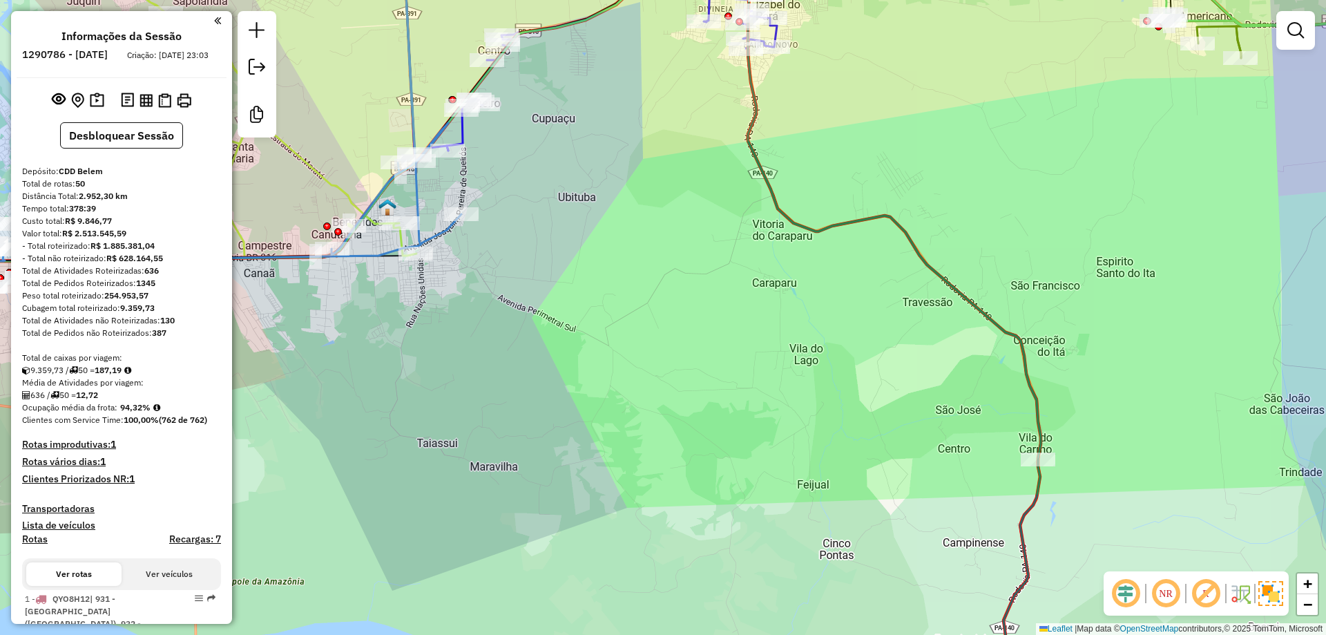
drag, startPoint x: 722, startPoint y: 241, endPoint x: 719, endPoint y: 414, distance: 172.6
click at [721, 414] on div "Janela de atendimento Grade de atendimento Capacidade Transportadoras Veículos …" at bounding box center [663, 317] width 1326 height 635
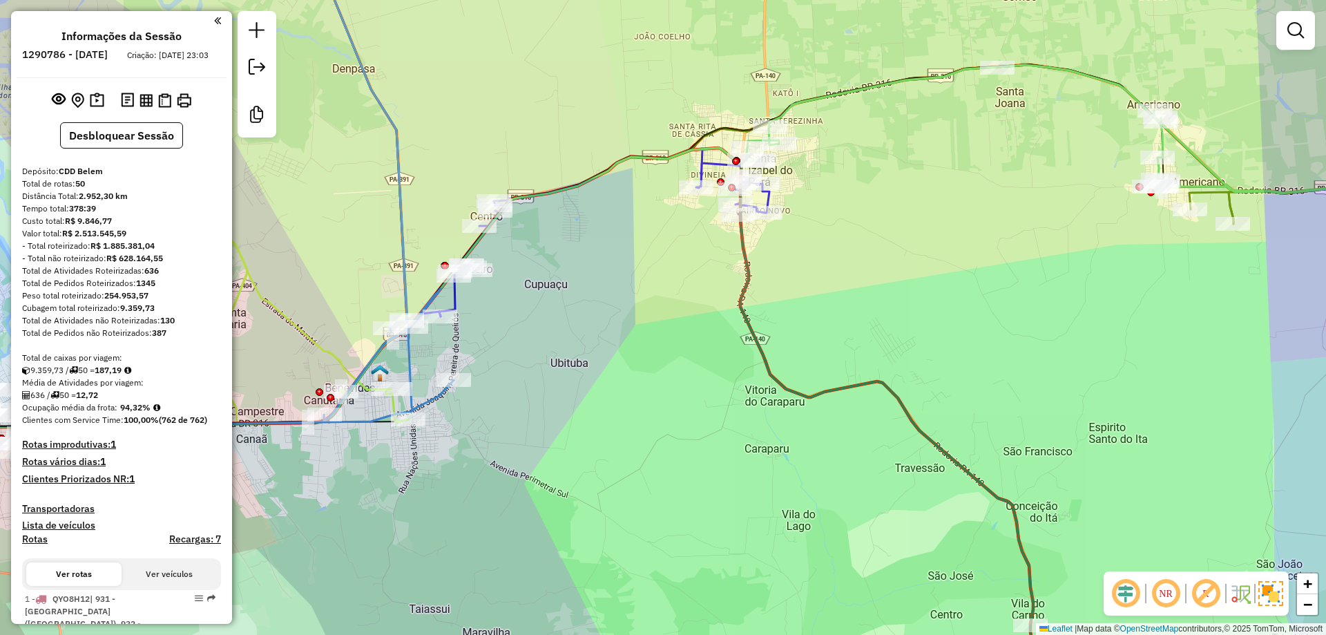
drag, startPoint x: 858, startPoint y: 367, endPoint x: 758, endPoint y: 124, distance: 262.6
click at [760, 141] on div "Janela de atendimento Grade de atendimento Capacidade Transportadoras Veículos …" at bounding box center [663, 317] width 1326 height 635
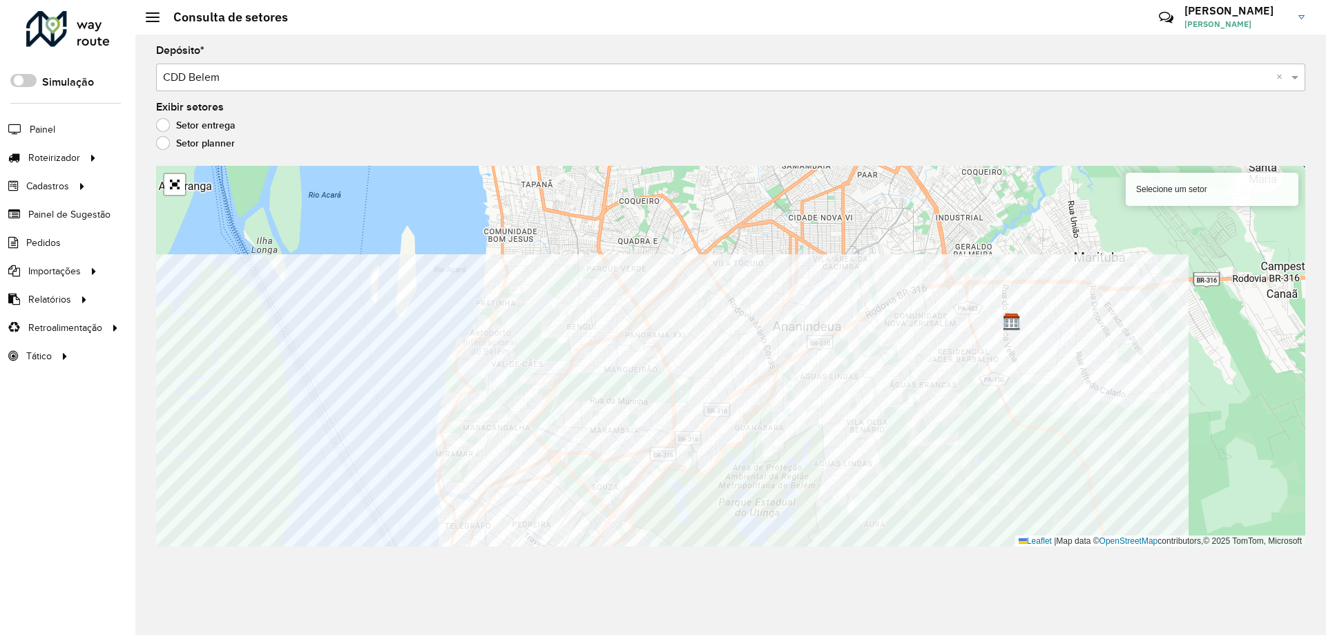
click at [679, 600] on div "Depósito * Selecione um depósito × CDD Belem × Exibir setores Setor entrega Set…" at bounding box center [730, 335] width 1190 height 600
